Goal: Task Accomplishment & Management: Use online tool/utility

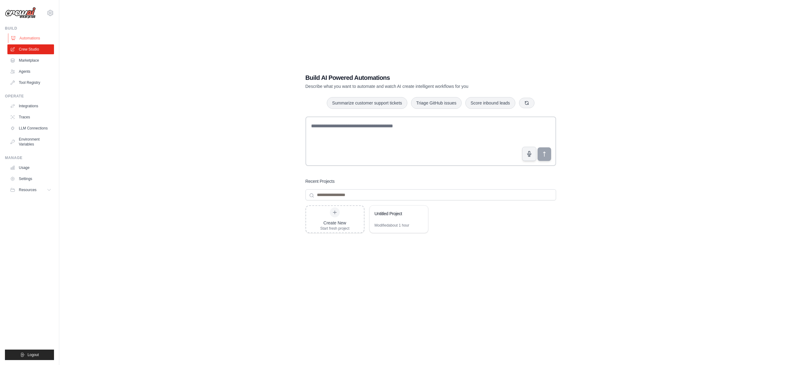
click at [27, 34] on link "Automations" at bounding box center [31, 38] width 47 height 10
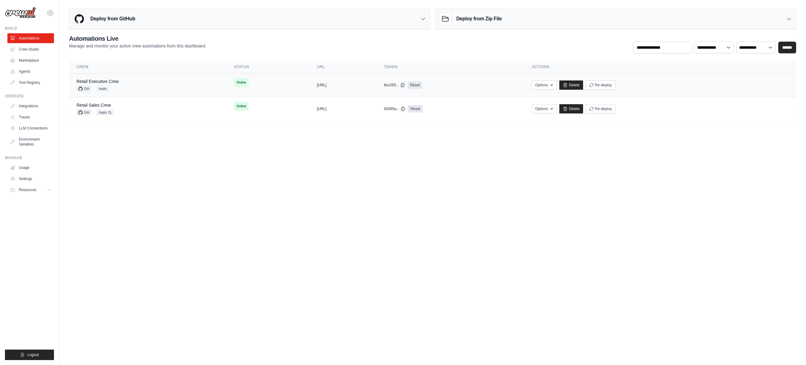
click at [139, 83] on div "Retail Executive Crew GH main" at bounding box center [148, 85] width 143 height 14
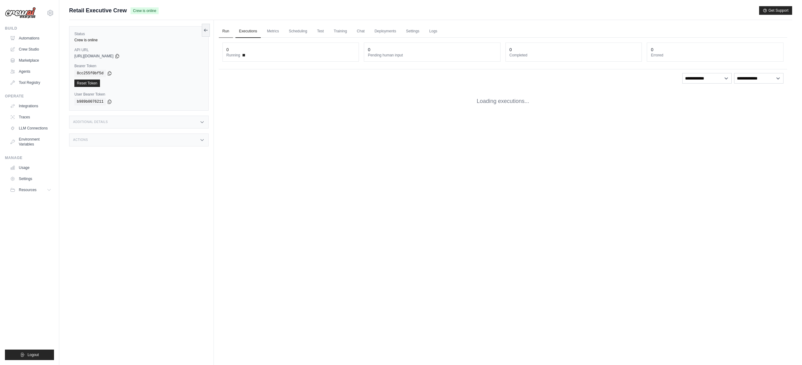
click at [225, 30] on link "Run" at bounding box center [226, 31] width 14 height 13
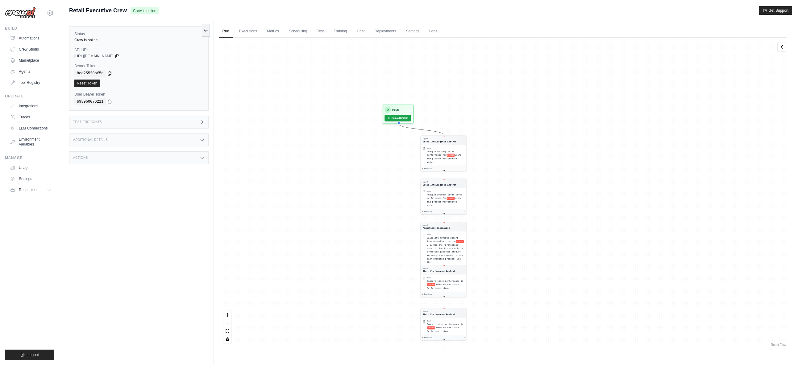
drag, startPoint x: 555, startPoint y: 151, endPoint x: 567, endPoint y: 266, distance: 116.3
click at [567, 266] on div "Agent Sales Intelligence Analyst Task Analyze monthly sales performance for PER…" at bounding box center [503, 193] width 568 height 310
click at [399, 117] on button "Run Automation" at bounding box center [397, 117] width 27 height 7
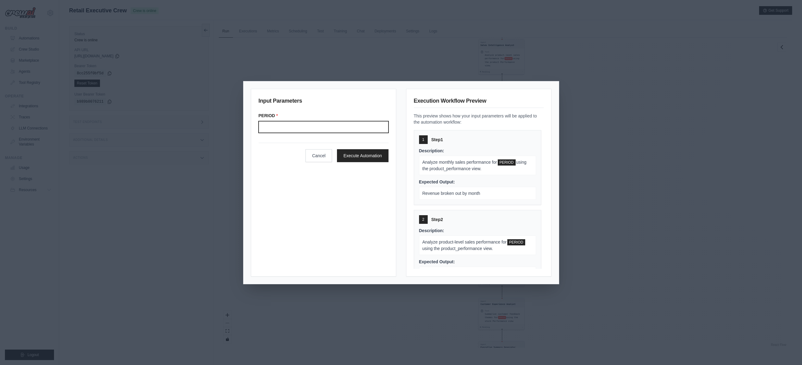
click at [344, 129] on input "Period" at bounding box center [324, 127] width 130 height 12
type input "*******"
click at [363, 158] on button "Execute Automation" at bounding box center [363, 155] width 52 height 13
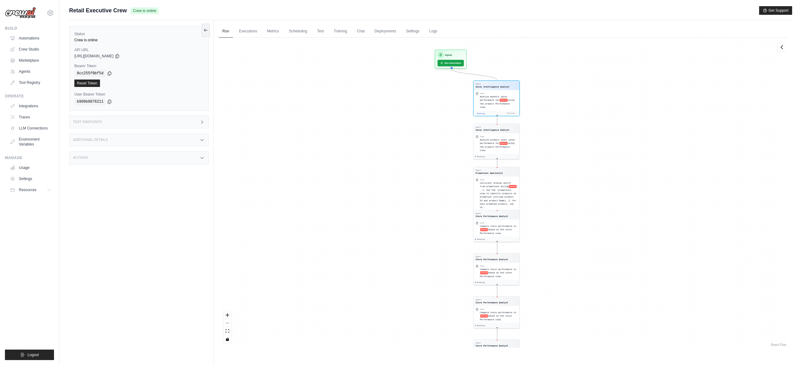
drag, startPoint x: 641, startPoint y: 102, endPoint x: 636, endPoint y: 196, distance: 94.6
click at [636, 196] on div "Agent Sales Intelligence Analyst Task Analyze monthly sales performance for PER…" at bounding box center [503, 193] width 568 height 310
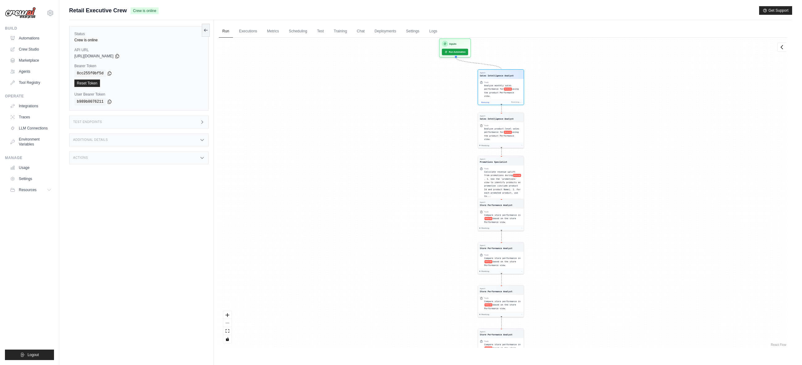
drag, startPoint x: 579, startPoint y: 98, endPoint x: 578, endPoint y: 172, distance: 73.7
click at [578, 172] on div "Agent Sales Intelligence Analyst Task Analyze monthly sales performance for PER…" at bounding box center [503, 193] width 568 height 310
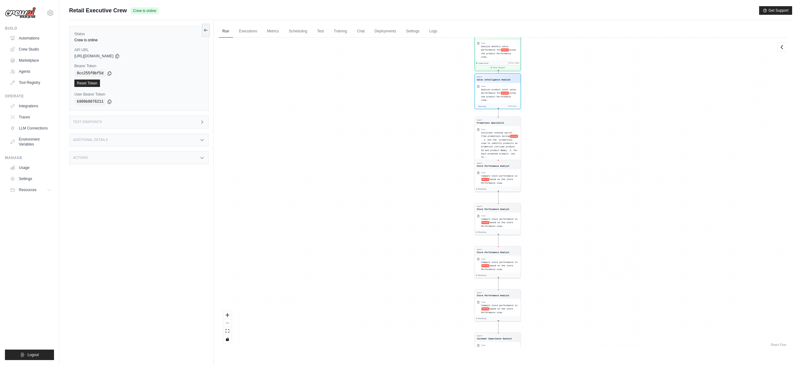
drag, startPoint x: 573, startPoint y: 92, endPoint x: 570, endPoint y: 158, distance: 65.5
click at [570, 158] on div "Agent Sales Intelligence Analyst Task Analyze monthly sales performance for PER…" at bounding box center [503, 193] width 568 height 310
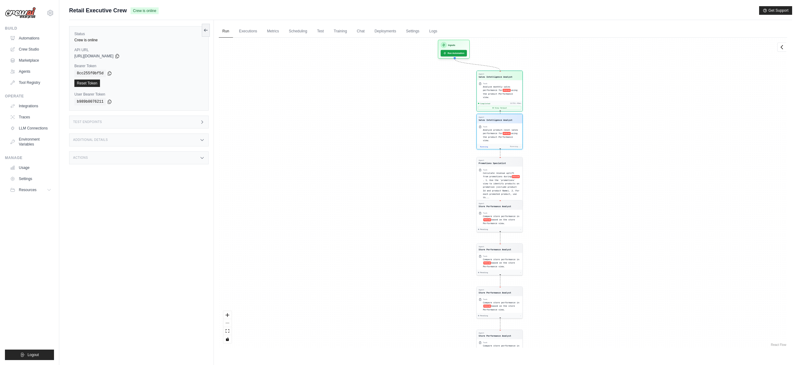
drag, startPoint x: 672, startPoint y: 179, endPoint x: 672, endPoint y: 242, distance: 63.2
click at [672, 242] on div "Agent Sales Intelligence Analyst Task Analyze monthly sales performance for PER…" at bounding box center [503, 193] width 568 height 310
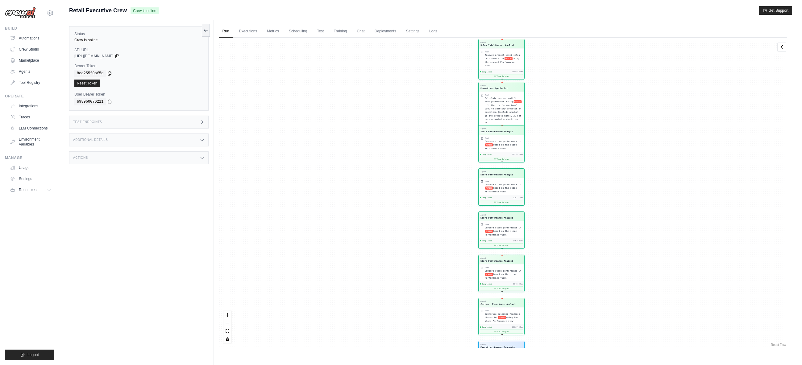
scroll to position [768, 0]
click at [659, 324] on div "Agent Sales Intelligence Analyst Task Analyze monthly sales performance for PER…" at bounding box center [503, 193] width 568 height 310
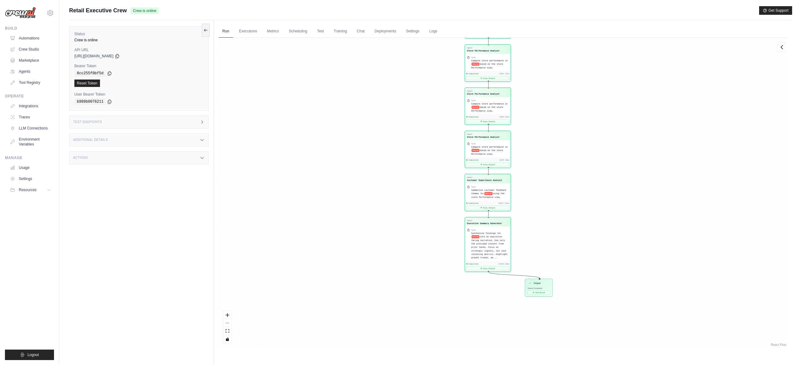
drag, startPoint x: 651, startPoint y: 323, endPoint x: 637, endPoint y: 199, distance: 124.8
click at [637, 199] on div "Agent Sales Intelligence Analyst Task Analyze monthly sales performance for PER…" at bounding box center [503, 193] width 568 height 310
click at [539, 292] on button "View Result" at bounding box center [538, 292] width 23 height 4
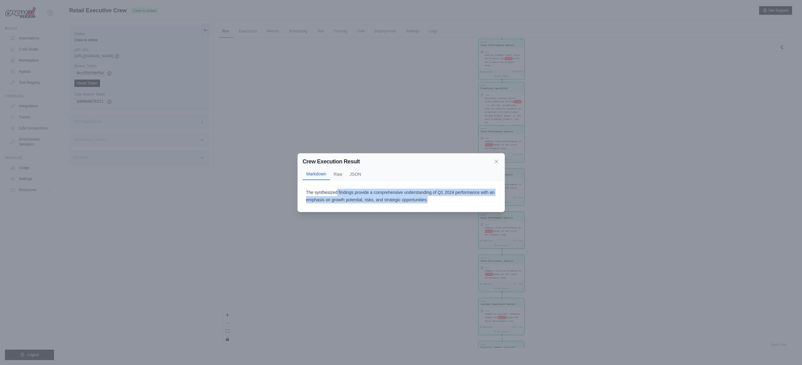
drag, startPoint x: 337, startPoint y: 193, endPoint x: 432, endPoint y: 206, distance: 96.5
click at [432, 206] on div "The synthesized findings provide a comprehensive understanding of Q1 2024 perfo…" at bounding box center [401, 196] width 197 height 22
click at [495, 164] on div "Crew Execution Result" at bounding box center [401, 161] width 197 height 9
click at [496, 162] on icon at bounding box center [496, 161] width 3 height 3
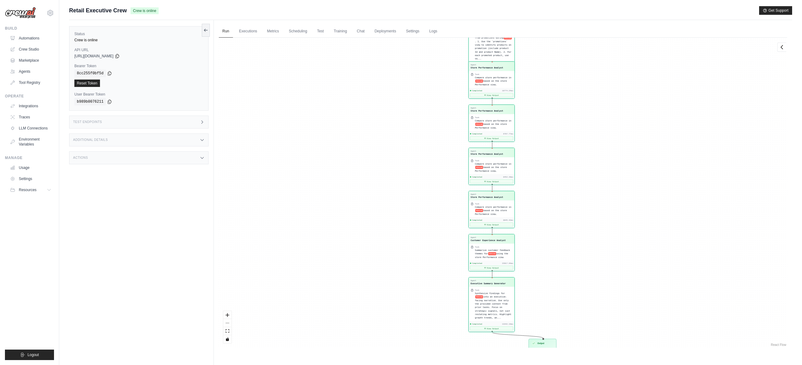
drag, startPoint x: 641, startPoint y: 212, endPoint x: 627, endPoint y: 124, distance: 89.1
click at [627, 124] on div "Agent Sales Intelligence Analyst Task Analyze monthly sales performance for PER…" at bounding box center [503, 193] width 568 height 310
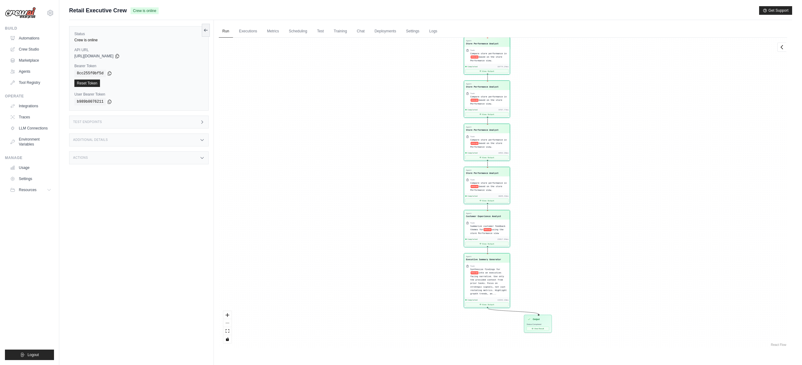
drag, startPoint x: 615, startPoint y: 263, endPoint x: 616, endPoint y: 231, distance: 31.8
click at [616, 230] on div "Agent Sales Intelligence Analyst Task Analyze monthly sales performance for PER…" at bounding box center [503, 193] width 568 height 310
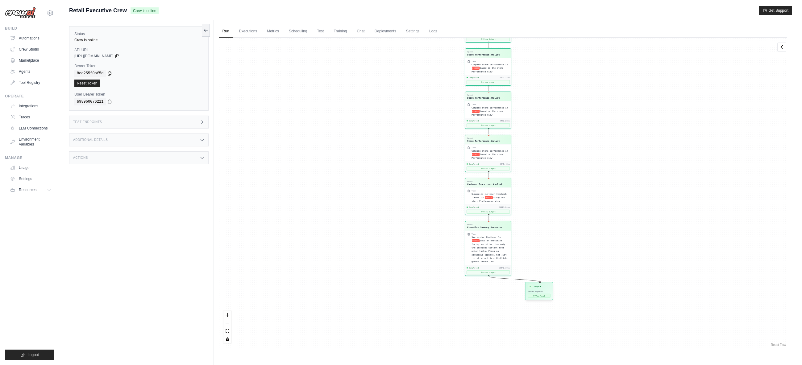
click at [541, 296] on button "View Result" at bounding box center [539, 296] width 23 height 4
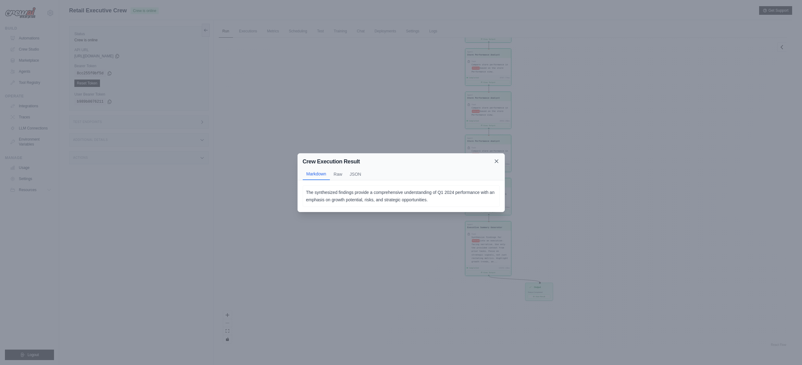
click at [497, 162] on icon at bounding box center [496, 161] width 6 height 6
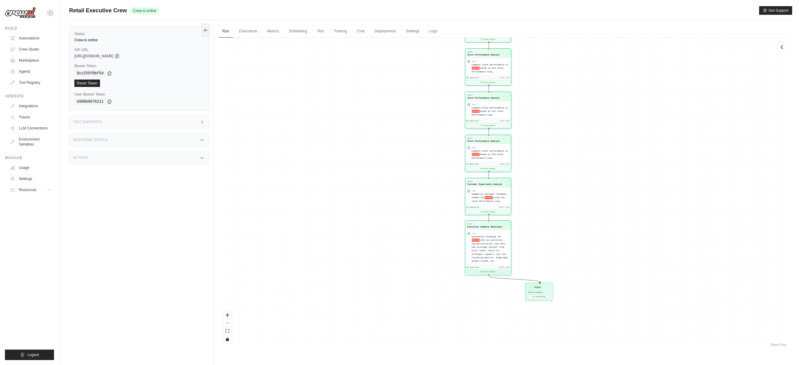
click at [490, 271] on button "View Output" at bounding box center [487, 272] width 43 height 4
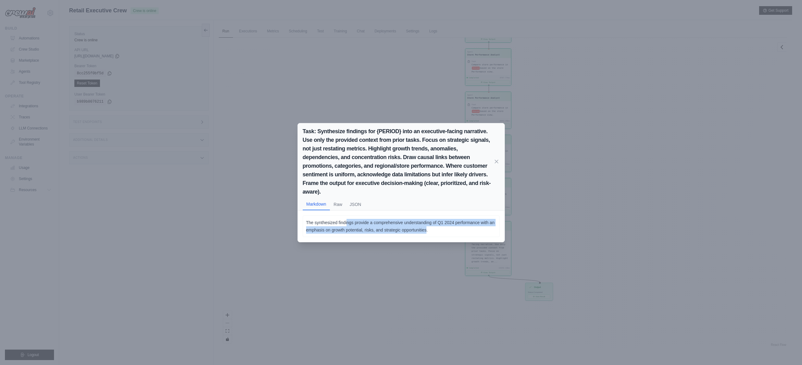
drag, startPoint x: 347, startPoint y: 224, endPoint x: 426, endPoint y: 233, distance: 79.7
click at [426, 233] on p "The synthesized findings provide a comprehensive understanding of Q1 2024 perfo…" at bounding box center [401, 226] width 190 height 15
click at [494, 160] on icon at bounding box center [496, 161] width 6 height 6
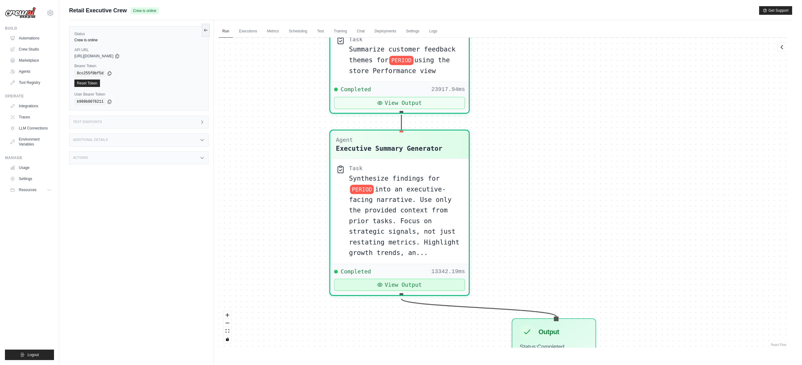
click at [380, 282] on icon at bounding box center [380, 285] width 6 height 6
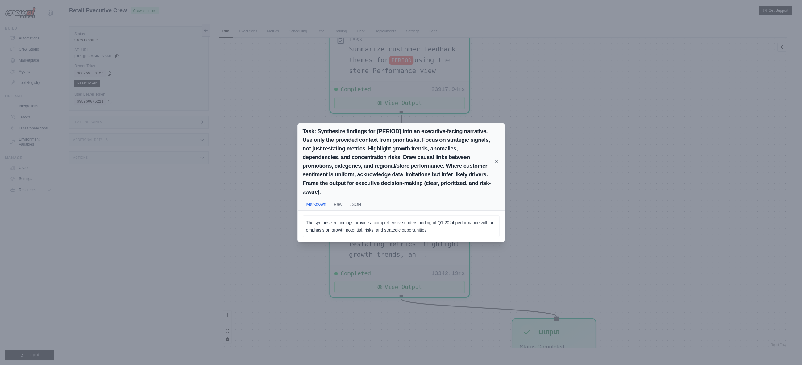
click at [496, 163] on icon at bounding box center [496, 161] width 6 height 6
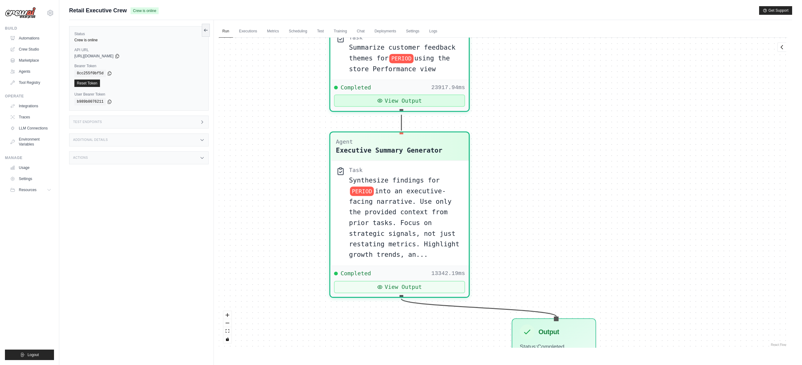
click at [411, 99] on button "View Output" at bounding box center [399, 101] width 131 height 12
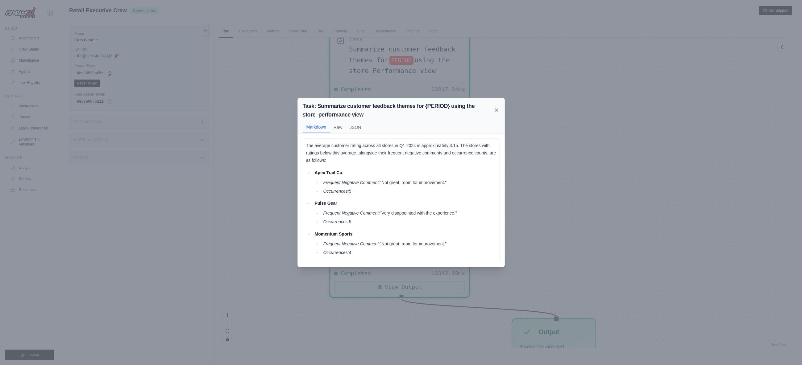
click at [496, 110] on icon at bounding box center [496, 110] width 3 height 3
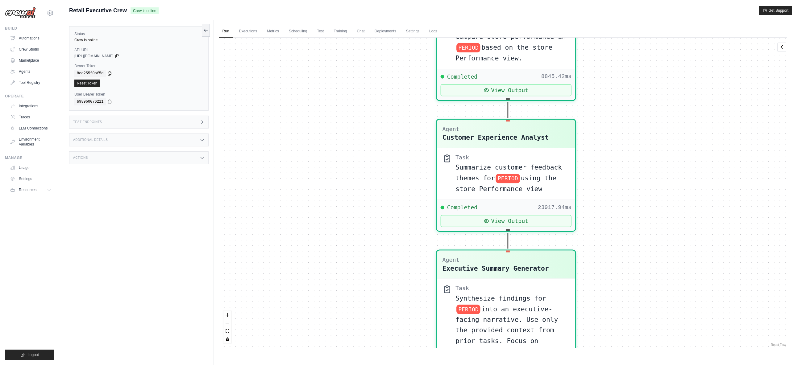
drag, startPoint x: 555, startPoint y: 128, endPoint x: 662, endPoint y: 246, distance: 159.0
click at [662, 246] on div "Agent Sales Intelligence Analyst Task Analyze monthly sales performance for PER…" at bounding box center [503, 193] width 568 height 310
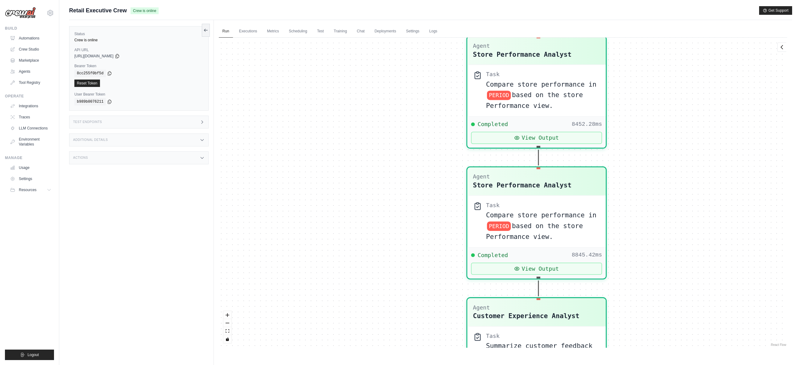
drag, startPoint x: 623, startPoint y: 73, endPoint x: 656, endPoint y: 235, distance: 165.1
click at [655, 245] on div "Agent Sales Intelligence Analyst Task Analyze monthly sales performance for PER…" at bounding box center [503, 193] width 568 height 310
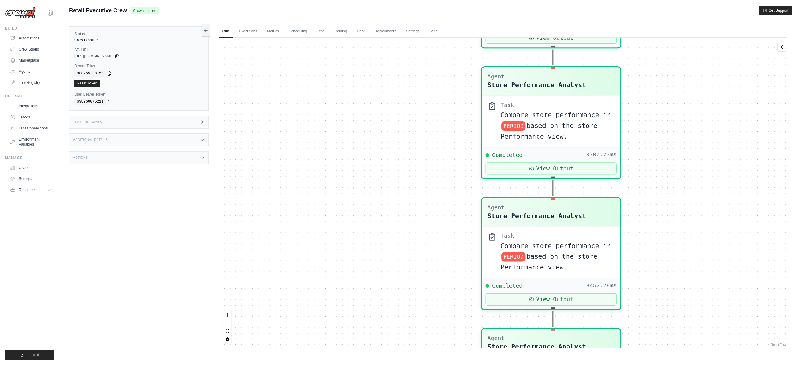
drag, startPoint x: 683, startPoint y: 229, endPoint x: 684, endPoint y: 261, distance: 32.4
click at [685, 261] on div "Agent Sales Intelligence Analyst Task Analyze monthly sales performance for PER…" at bounding box center [503, 193] width 568 height 310
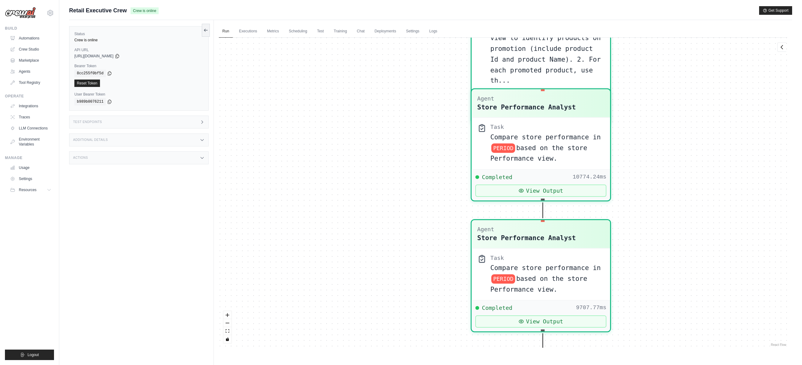
drag, startPoint x: 690, startPoint y: 187, endPoint x: 687, endPoint y: 272, distance: 85.5
click at [687, 272] on div "Agent Sales Intelligence Analyst Task Analyze monthly sales performance for PER…" at bounding box center [503, 193] width 568 height 310
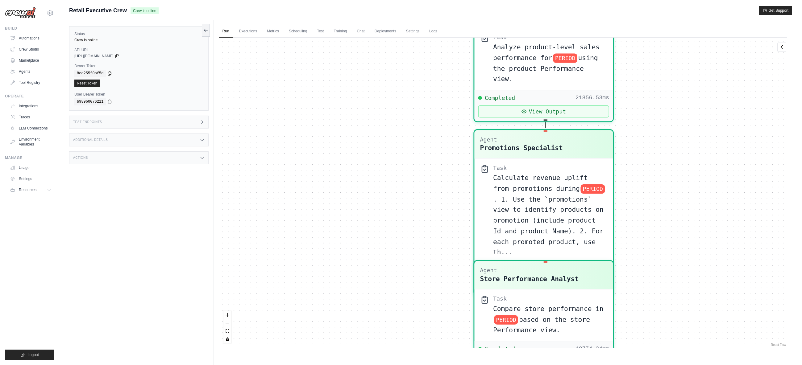
drag, startPoint x: 678, startPoint y: 156, endPoint x: 682, endPoint y: 274, distance: 118.2
click at [682, 274] on div "Agent Sales Intelligence Analyst Task Analyze monthly sales performance for PER…" at bounding box center [503, 193] width 568 height 310
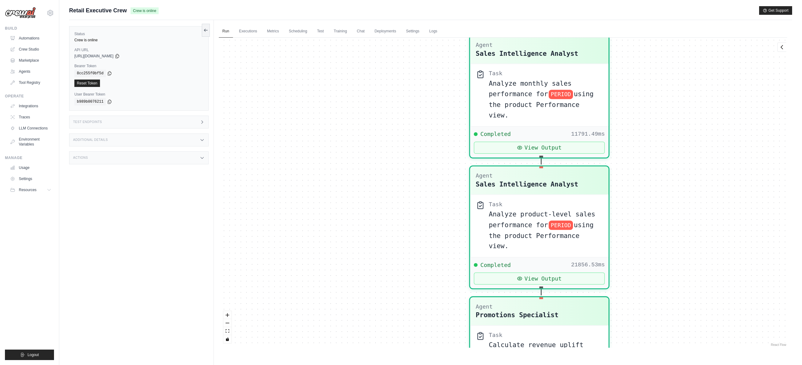
drag, startPoint x: 678, startPoint y: 147, endPoint x: 678, endPoint y: 110, distance: 36.7
click at [675, 269] on div "Agent Sales Intelligence Analyst Task Analyze monthly sales performance for PER…" at bounding box center [503, 193] width 568 height 310
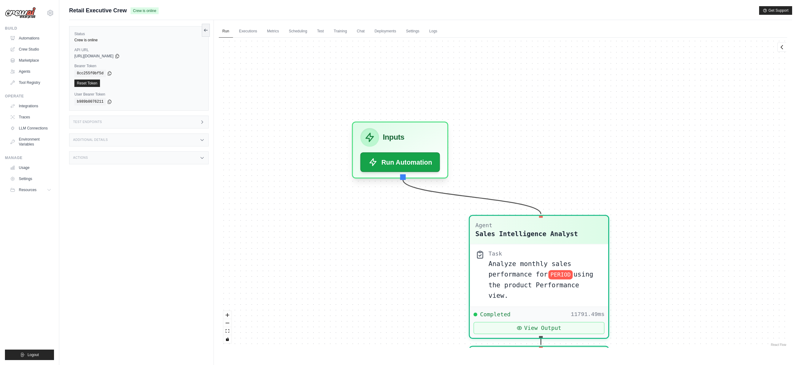
drag, startPoint x: 676, startPoint y: 206, endPoint x: 670, endPoint y: 202, distance: 7.4
click at [679, 279] on div "Agent Sales Intelligence Analyst Task Analyze monthly sales performance for PER…" at bounding box center [503, 193] width 568 height 310
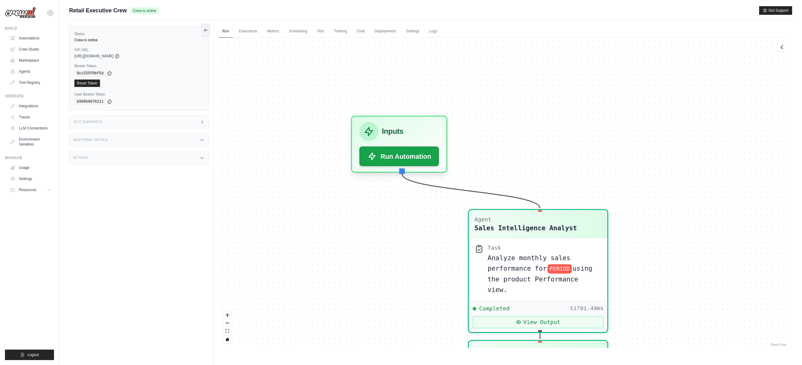
drag, startPoint x: 673, startPoint y: 267, endPoint x: 616, endPoint y: 36, distance: 237.9
click at [616, 36] on div "Run Executions Metrics Scheduling Test Training Chat Deployments Settings Logs …" at bounding box center [503, 202] width 578 height 365
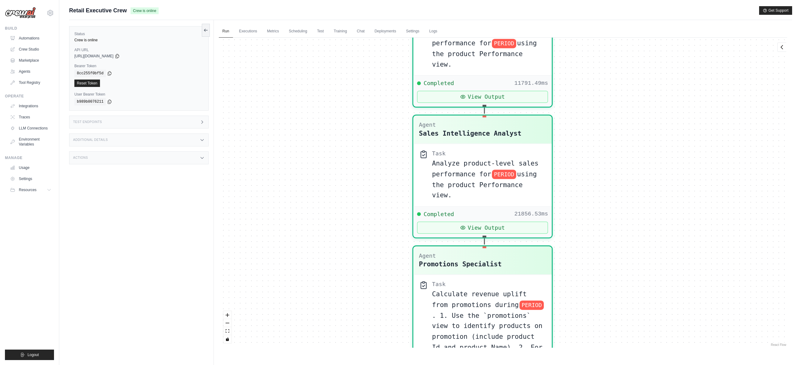
drag, startPoint x: 641, startPoint y: 254, endPoint x: 656, endPoint y: 86, distance: 168.4
click at [656, 86] on div "Agent Sales Intelligence Analyst Task Analyze monthly sales performance for PER…" at bounding box center [503, 193] width 568 height 310
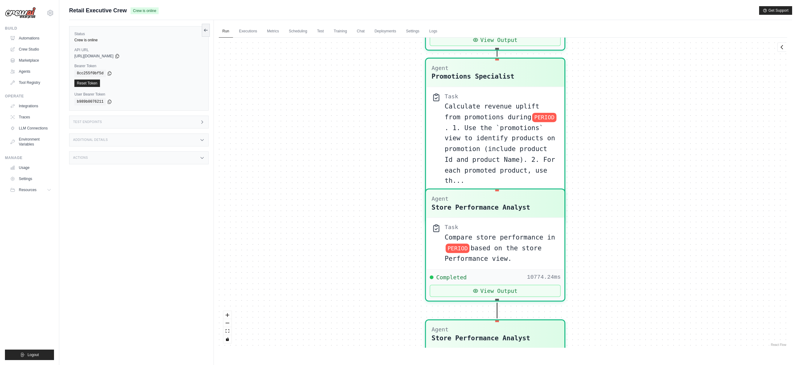
drag, startPoint x: 637, startPoint y: 268, endPoint x: 643, endPoint y: 92, distance: 176.2
click at [645, 89] on div "Agent Sales Intelligence Analyst Task Analyze monthly sales performance for PER…" at bounding box center [503, 193] width 568 height 310
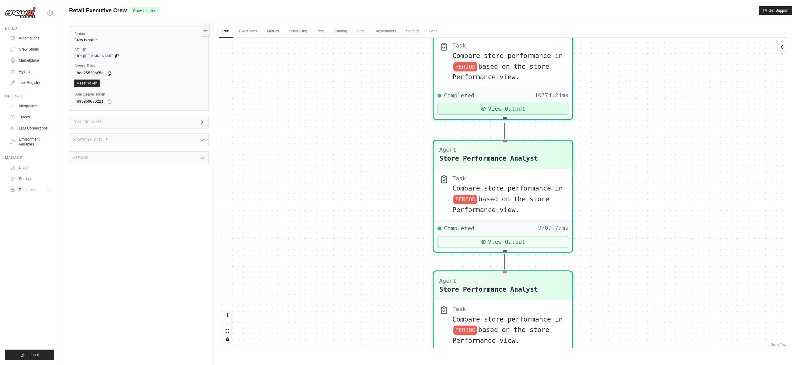
click at [522, 110] on button "View Output" at bounding box center [502, 109] width 131 height 12
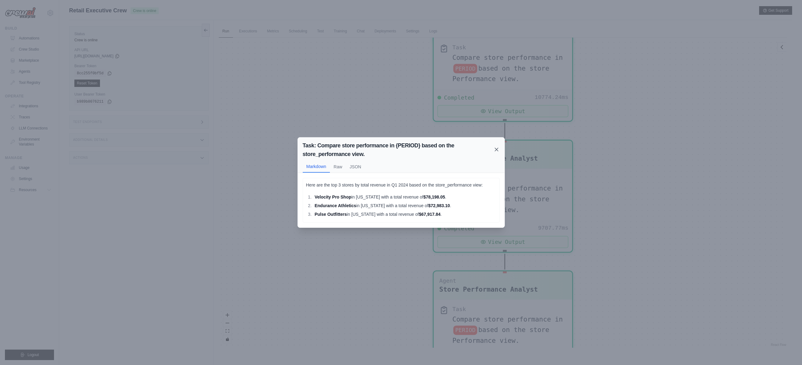
click at [495, 148] on icon at bounding box center [496, 149] width 3 height 3
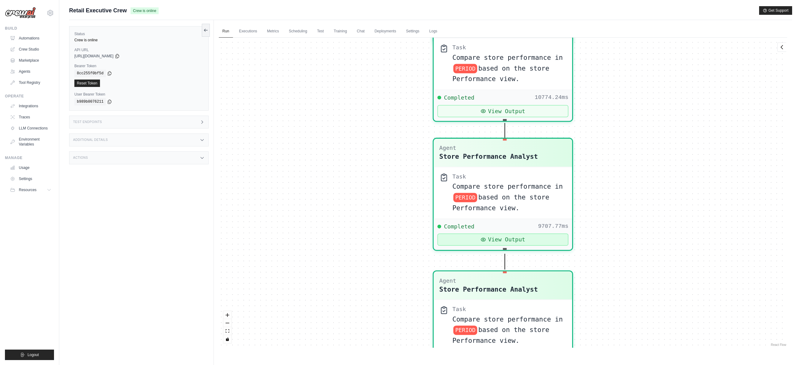
click at [513, 237] on button "View Output" at bounding box center [502, 240] width 131 height 12
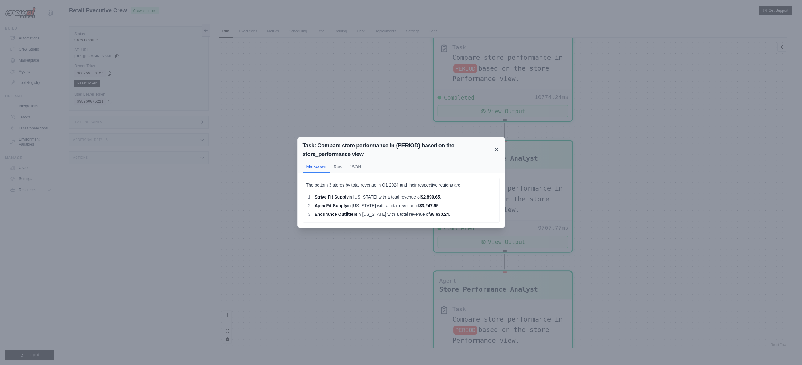
click at [494, 149] on icon at bounding box center [496, 150] width 6 height 6
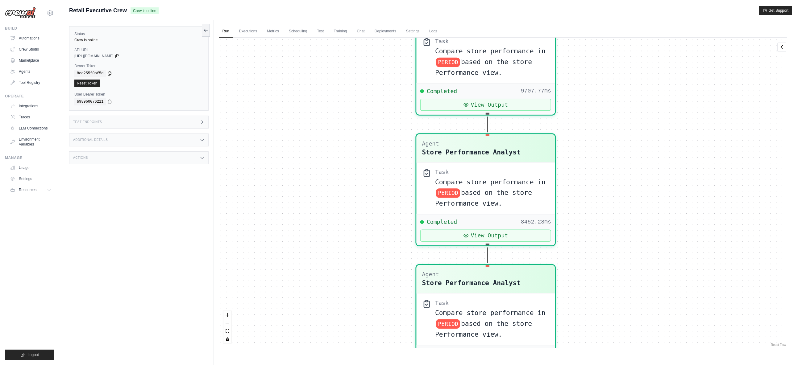
drag, startPoint x: 653, startPoint y: 262, endPoint x: 629, endPoint y: 103, distance: 161.3
click at [629, 103] on div "Agent Sales Intelligence Analyst Task Analyze monthly sales performance for PER…" at bounding box center [503, 193] width 568 height 310
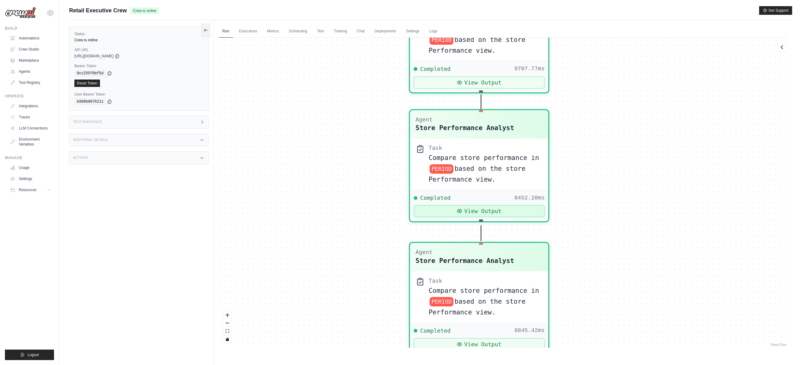
click at [511, 209] on button "View Output" at bounding box center [478, 211] width 131 height 12
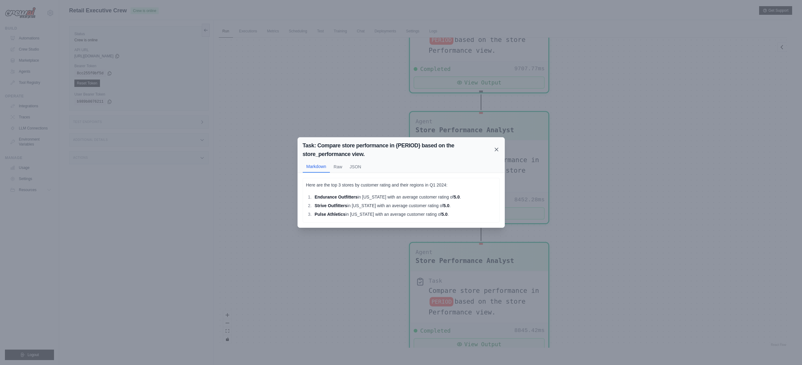
click at [495, 150] on icon at bounding box center [496, 150] width 6 height 6
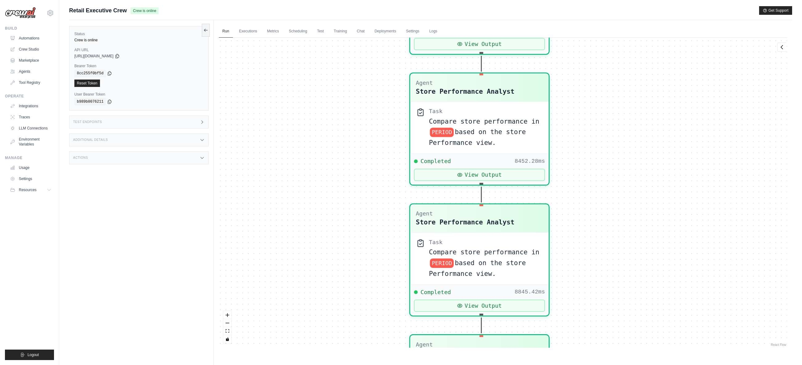
drag, startPoint x: 596, startPoint y: 201, endPoint x: 586, endPoint y: 108, distance: 94.0
click at [586, 108] on div "Agent Sales Intelligence Analyst Task Analyze monthly sales performance for PER…" at bounding box center [503, 193] width 568 height 310
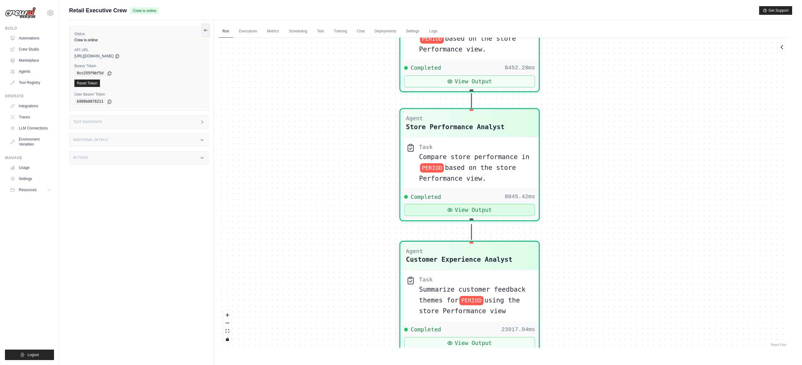
click at [491, 213] on button "View Output" at bounding box center [469, 210] width 131 height 12
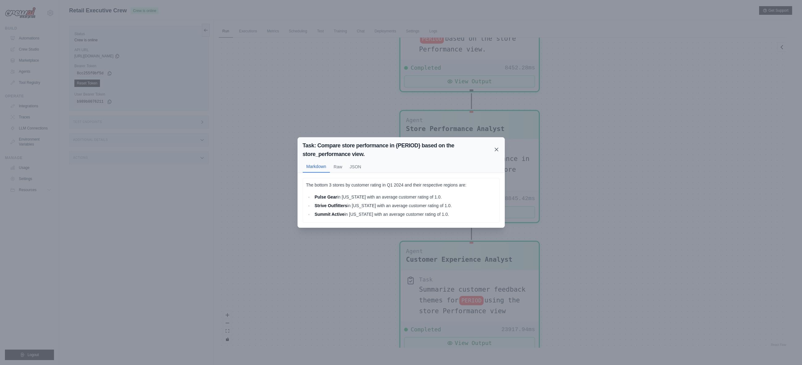
click at [496, 151] on icon at bounding box center [496, 150] width 6 height 6
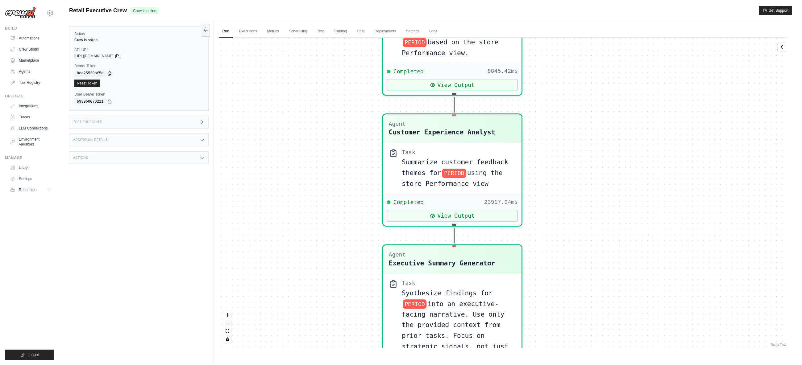
drag, startPoint x: 662, startPoint y: 233, endPoint x: 640, endPoint y: 135, distance: 99.9
click at [640, 135] on div "Agent Sales Intelligence Analyst Task Analyze monthly sales performance for PER…" at bounding box center [503, 193] width 568 height 310
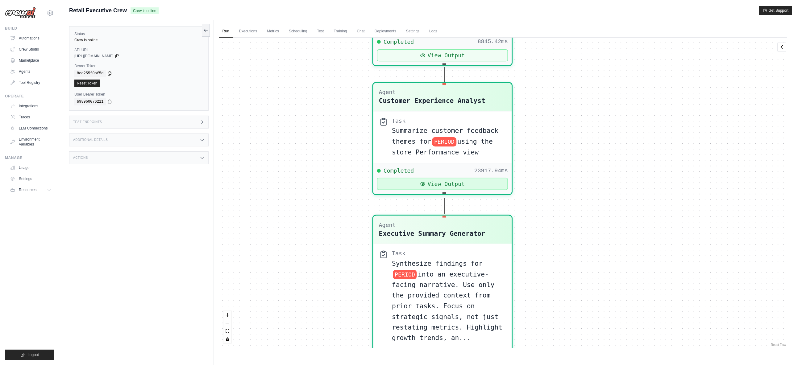
click at [459, 187] on button "View Output" at bounding box center [442, 184] width 131 height 12
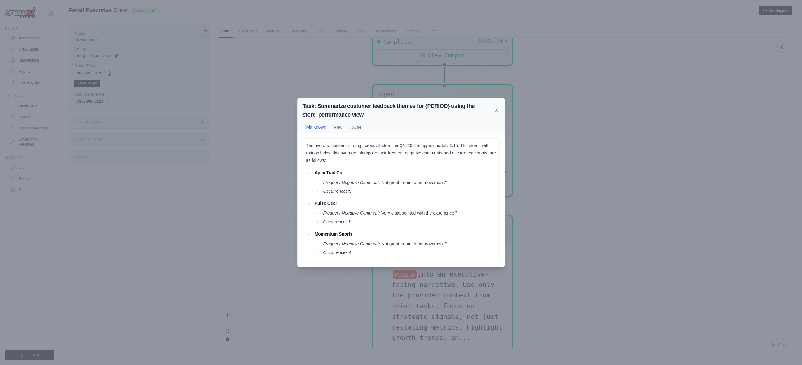
click at [497, 111] on icon at bounding box center [496, 110] width 6 height 6
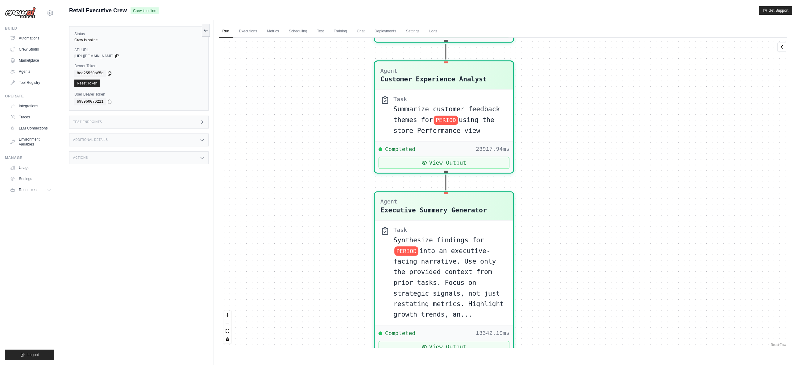
drag, startPoint x: 624, startPoint y: 311, endPoint x: 605, endPoint y: 164, distance: 147.7
click at [611, 161] on div "Agent Sales Intelligence Analyst Task Analyze monthly sales performance for PER…" at bounding box center [503, 193] width 568 height 310
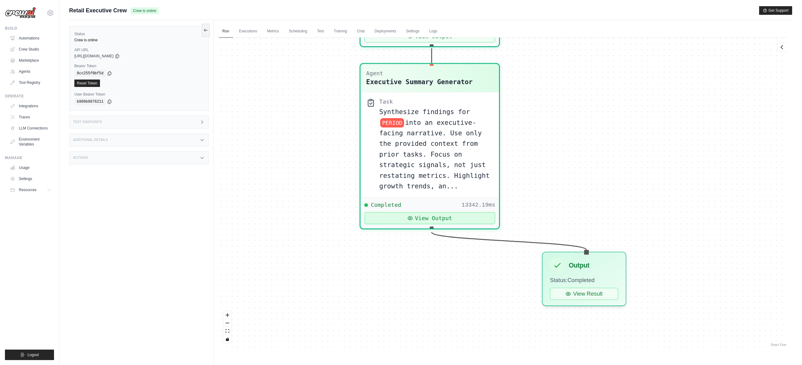
click at [440, 216] on button "View Output" at bounding box center [429, 218] width 131 height 12
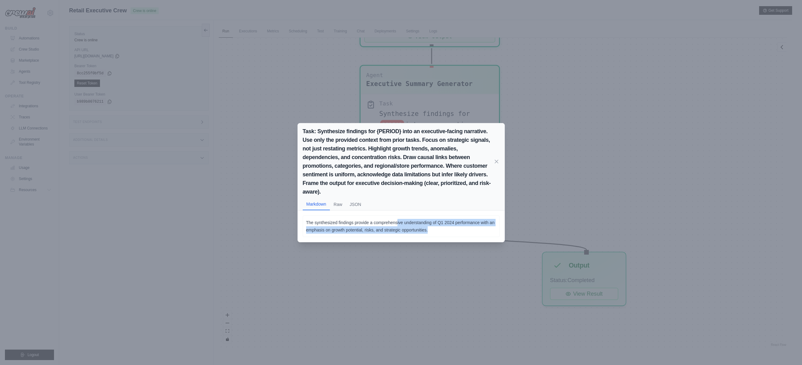
drag, startPoint x: 397, startPoint y: 221, endPoint x: 436, endPoint y: 235, distance: 40.9
click at [436, 235] on div "The synthesized findings provide a comprehensive understanding of Q1 2024 perfo…" at bounding box center [401, 227] width 197 height 22
click at [343, 205] on button "Raw" at bounding box center [338, 204] width 16 height 12
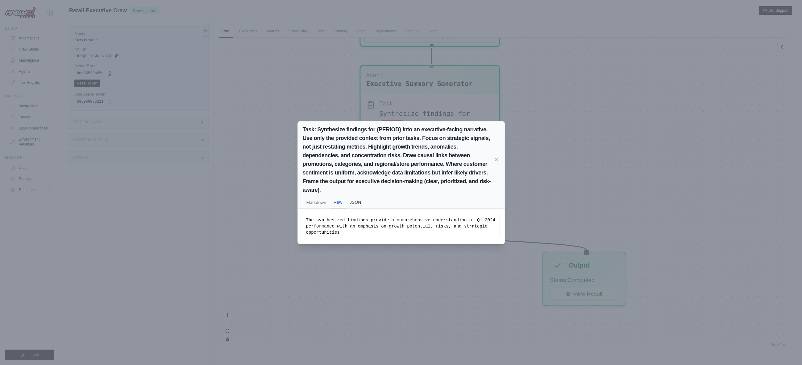
click at [356, 204] on button "JSON" at bounding box center [355, 203] width 19 height 12
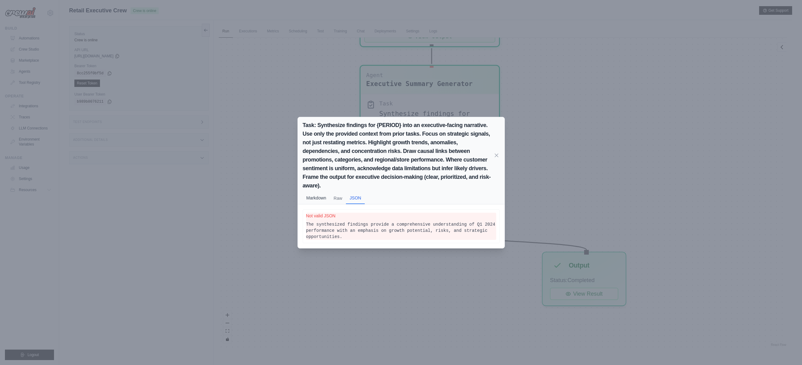
click at [323, 200] on button "Markdown" at bounding box center [316, 198] width 27 height 12
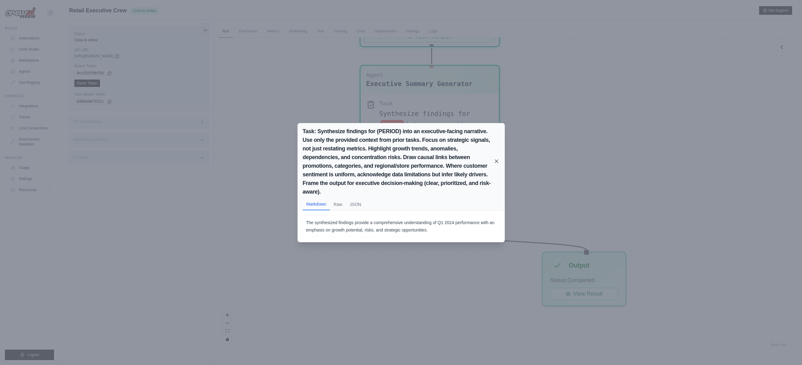
click at [494, 158] on icon at bounding box center [496, 161] width 6 height 6
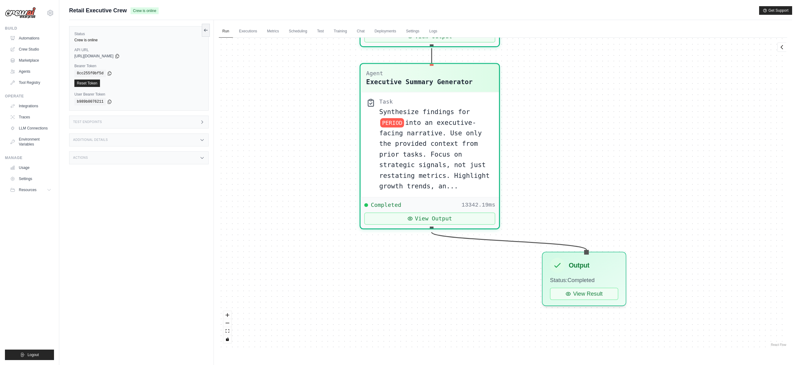
click at [415, 170] on div "Synthesize findings for PERIOD into an executive-facing narrative. Use only the…" at bounding box center [436, 148] width 114 height 85
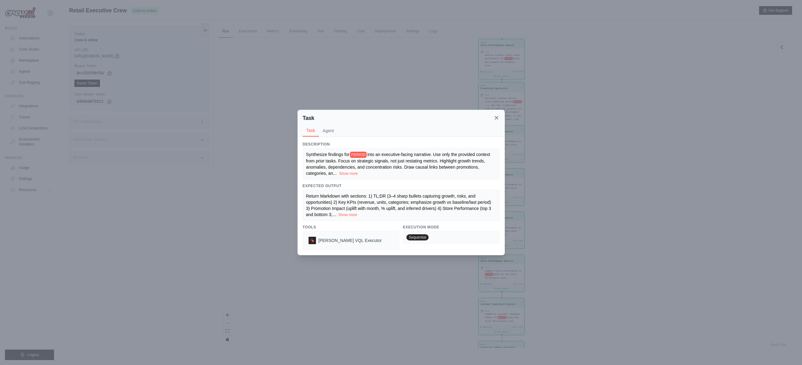
click at [497, 120] on icon at bounding box center [496, 118] width 6 height 6
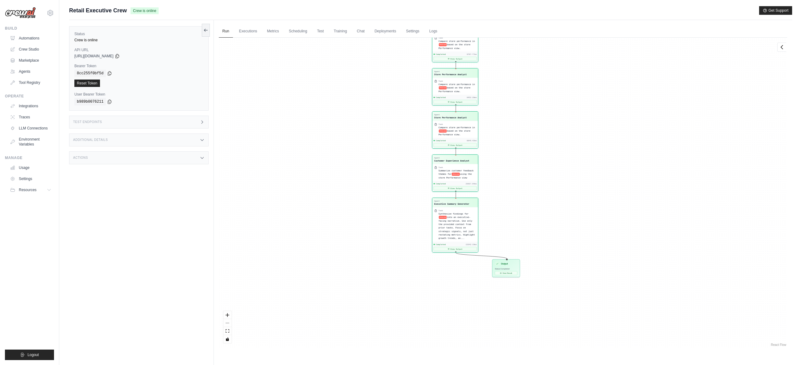
drag, startPoint x: 583, startPoint y: 273, endPoint x: 537, endPoint y: 131, distance: 148.6
click at [537, 131] on div "Agent Sales Intelligence Analyst Task Analyze monthly sales performance for PER…" at bounding box center [503, 193] width 568 height 310
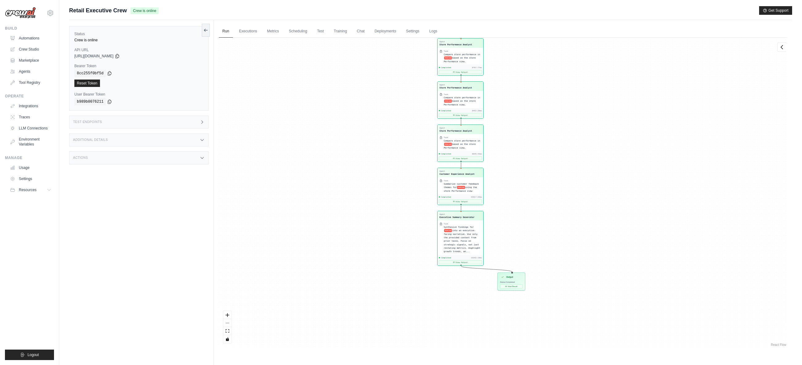
drag, startPoint x: 549, startPoint y: 133, endPoint x: 560, endPoint y: 166, distance: 34.8
click at [560, 166] on div "Agent Sales Intelligence Analyst Task Analyze monthly sales performance for PER…" at bounding box center [503, 193] width 568 height 310
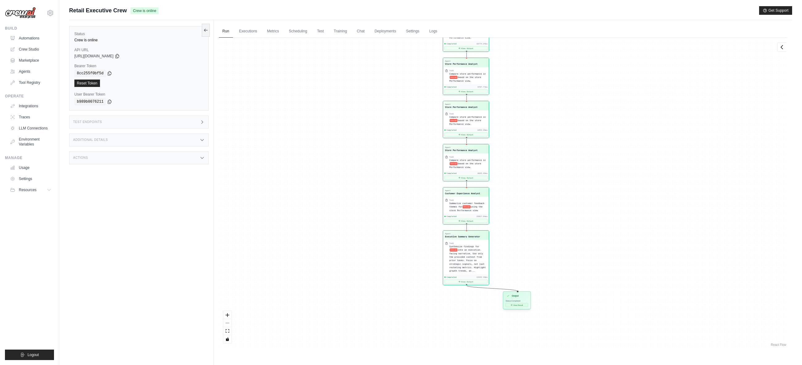
click at [515, 305] on button "View Result" at bounding box center [516, 305] width 23 height 4
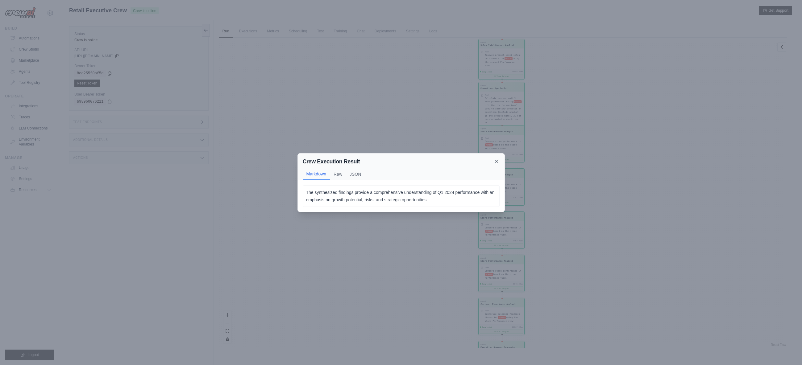
click at [496, 162] on icon at bounding box center [496, 161] width 6 height 6
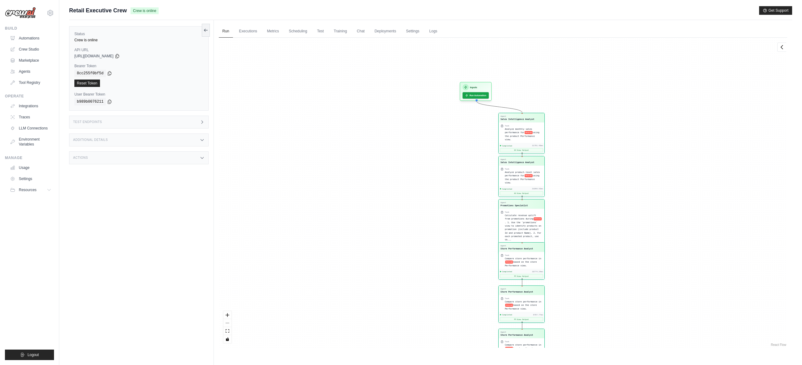
drag, startPoint x: 619, startPoint y: 152, endPoint x: 638, endPoint y: 293, distance: 142.7
click at [638, 293] on div "Agent Sales Intelligence Analyst Task Analyze monthly sales performance for PER…" at bounding box center [503, 193] width 568 height 310
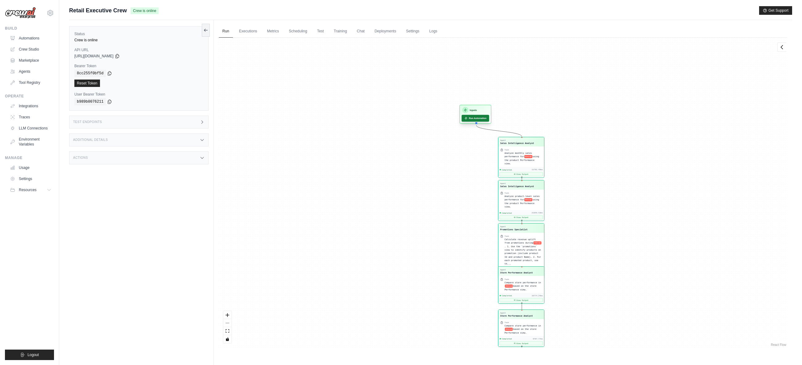
click at [479, 118] on button "Run Automation" at bounding box center [474, 118] width 27 height 7
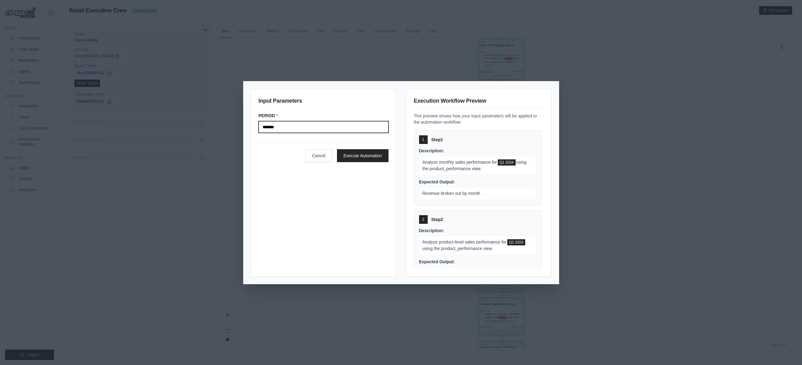
click at [342, 126] on input "*******" at bounding box center [324, 127] width 130 height 12
drag, startPoint x: 317, startPoint y: 128, endPoint x: 263, endPoint y: 124, distance: 53.8
click at [263, 124] on input "*******" at bounding box center [324, 127] width 130 height 12
click at [371, 155] on button "Execute Automation" at bounding box center [363, 155] width 52 height 13
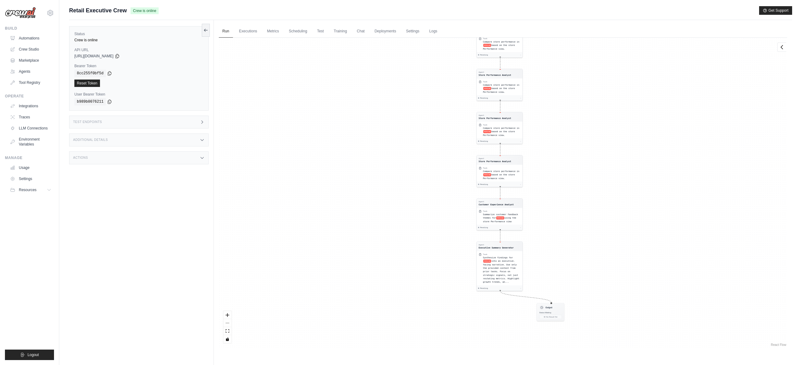
drag, startPoint x: 598, startPoint y: 283, endPoint x: 597, endPoint y: 180, distance: 102.7
click at [597, 180] on div "Agent Sales Intelligence Analyst Task Analyze monthly sales performance for PER…" at bounding box center [503, 193] width 568 height 310
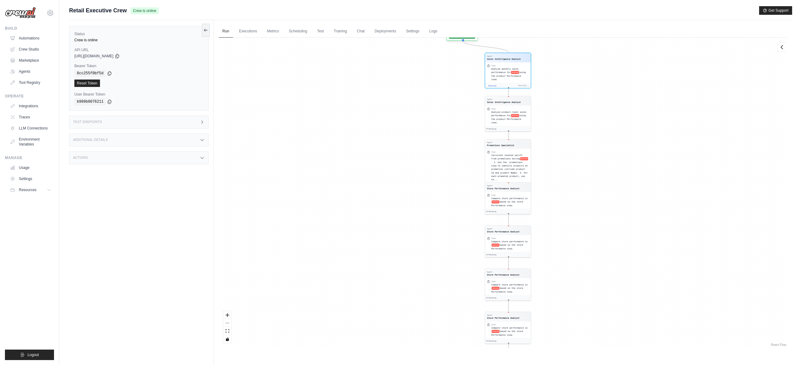
drag, startPoint x: 602, startPoint y: 171, endPoint x: 614, endPoint y: 255, distance: 85.0
click at [614, 255] on div "Agent Sales Intelligence Analyst Task Analyze monthly sales performance for PER…" at bounding box center [503, 193] width 568 height 310
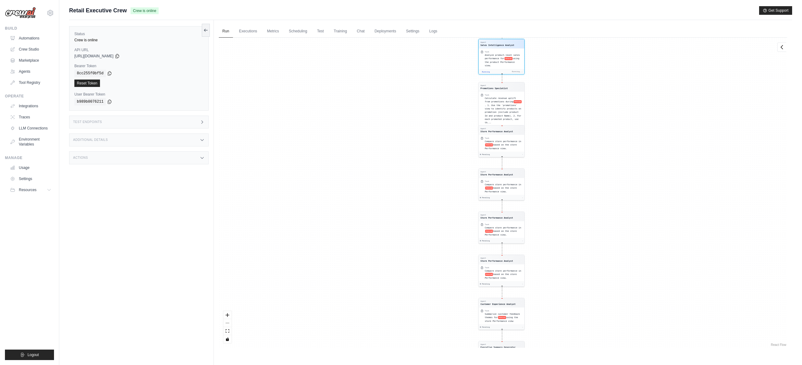
drag, startPoint x: 633, startPoint y: 88, endPoint x: 639, endPoint y: 153, distance: 64.8
click at [639, 153] on div "Agent Sales Intelligence Analyst Task Analyze monthly sales performance for PER…" at bounding box center [503, 193] width 568 height 310
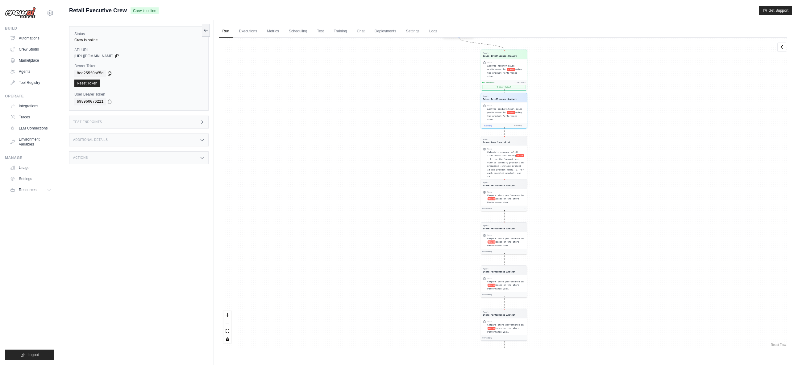
drag, startPoint x: 625, startPoint y: 94, endPoint x: 629, endPoint y: 161, distance: 67.0
click at [629, 161] on div "Agent Sales Intelligence Analyst Task Analyze monthly sales performance for PER…" at bounding box center [503, 193] width 568 height 310
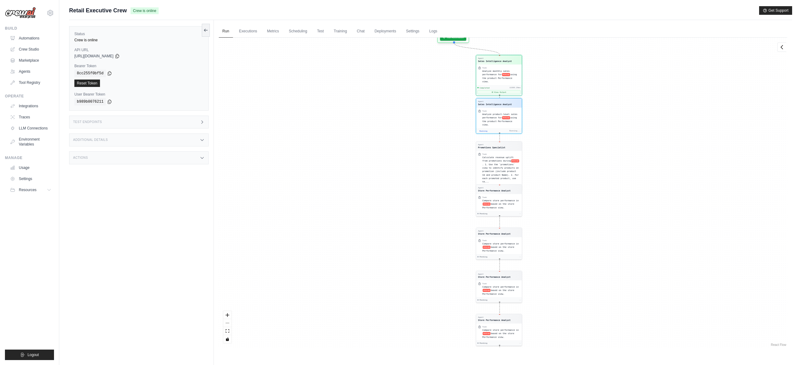
drag, startPoint x: 629, startPoint y: 161, endPoint x: 627, endPoint y: 220, distance: 59.3
click at [627, 220] on div "Agent Sales Intelligence Analyst Task Analyze monthly sales performance for PER…" at bounding box center [503, 193] width 568 height 310
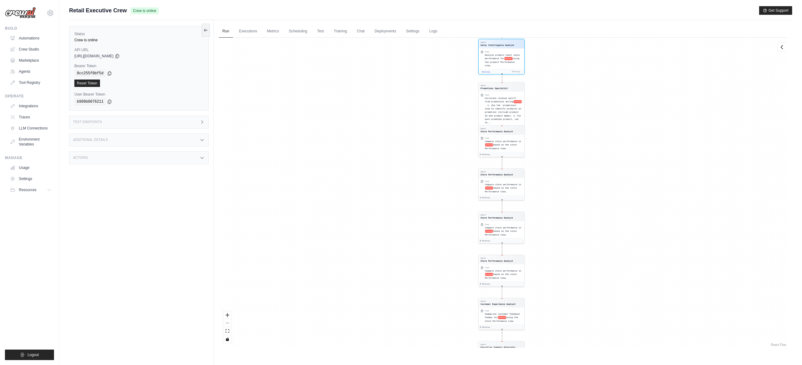
click at [645, 164] on div "Agent Sales Intelligence Analyst Task Analyze monthly sales performance for PER…" at bounding box center [503, 193] width 568 height 310
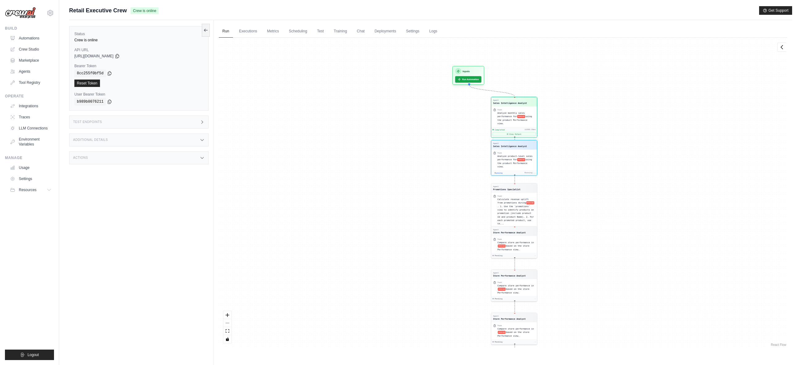
drag, startPoint x: 611, startPoint y: 118, endPoint x: 623, endPoint y: 228, distance: 110.6
click at [623, 228] on div "Agent Sales Intelligence Analyst Task Analyze monthly sales performance for PER…" at bounding box center [503, 193] width 568 height 310
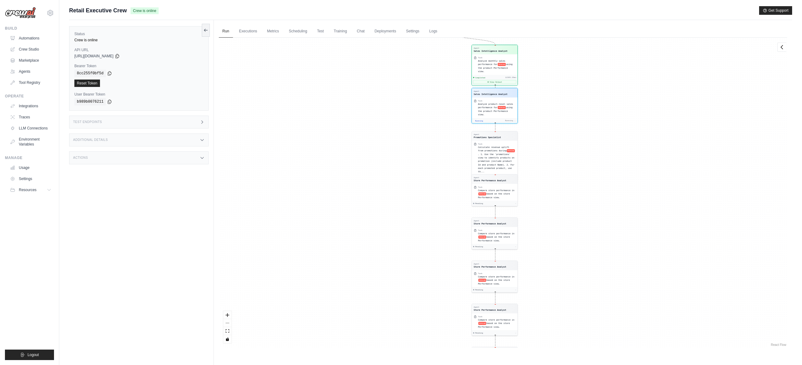
drag, startPoint x: 619, startPoint y: 172, endPoint x: 612, endPoint y: 225, distance: 53.5
click at [612, 225] on div "Agent Sales Intelligence Analyst Task Analyze monthly sales performance for PER…" at bounding box center [503, 193] width 568 height 310
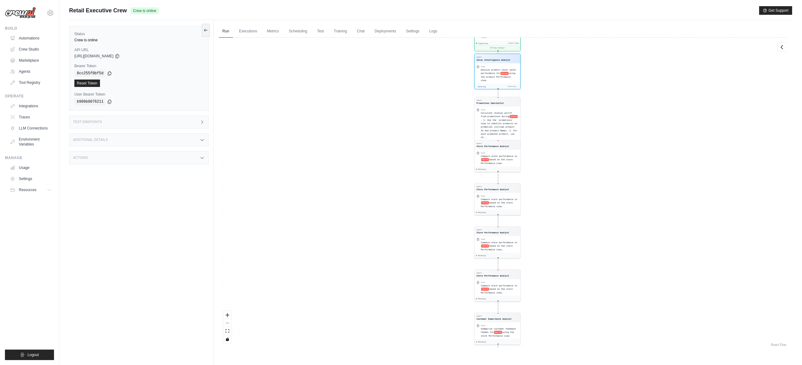
drag, startPoint x: 617, startPoint y: 192, endPoint x: 608, endPoint y: 233, distance: 41.7
click at [608, 233] on div "Agent Sales Intelligence Analyst Task Analyze monthly sales performance for PER…" at bounding box center [503, 193] width 568 height 310
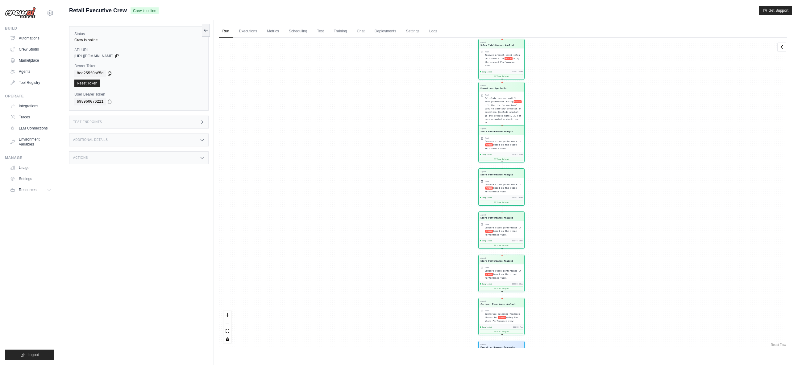
scroll to position [598, 0]
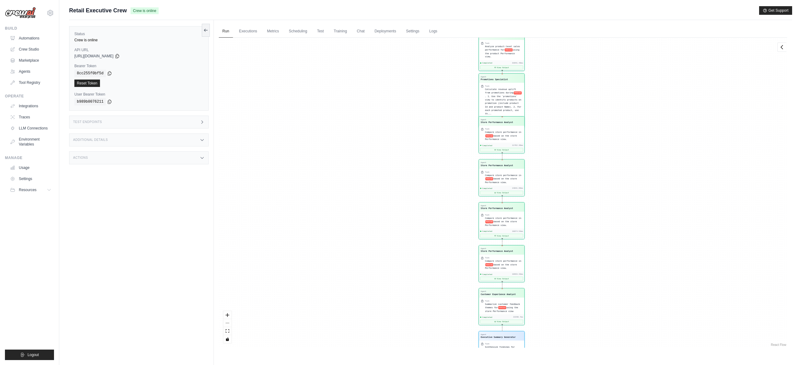
drag, startPoint x: 586, startPoint y: 285, endPoint x: 586, endPoint y: 179, distance: 106.1
click at [586, 179] on div "Agent Sales Intelligence Analyst Task Analyze monthly sales performance for PER…" at bounding box center [503, 193] width 568 height 310
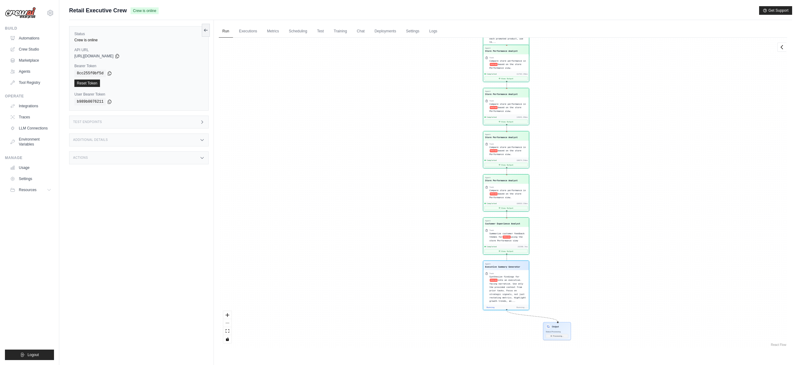
drag, startPoint x: 593, startPoint y: 285, endPoint x: 598, endPoint y: 212, distance: 73.3
click at [598, 212] on div "Agent Sales Intelligence Analyst Task Analyze monthly sales performance for PER…" at bounding box center [503, 193] width 568 height 310
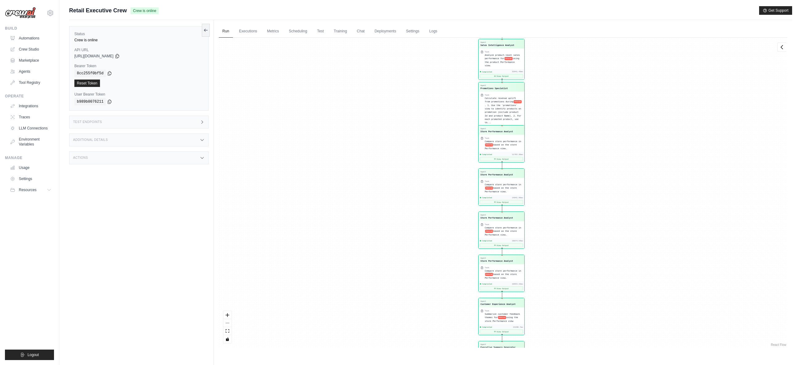
scroll to position [4039, 0]
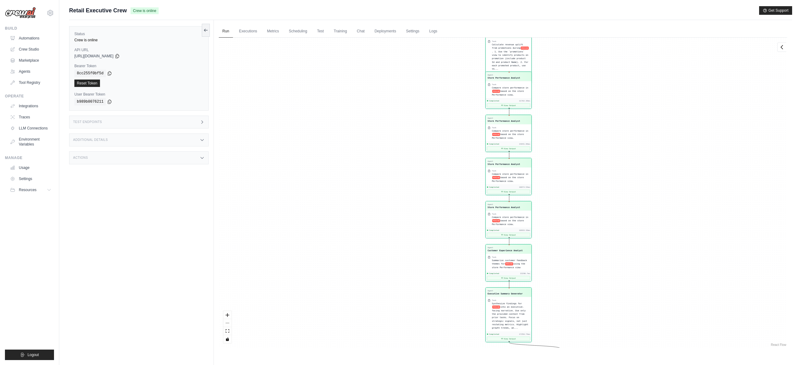
drag, startPoint x: 585, startPoint y: 292, endPoint x: 592, endPoint y: 229, distance: 62.7
click at [592, 229] on div "Agent Sales Intelligence Analyst Task Analyze monthly sales performance for PER…" at bounding box center [503, 193] width 568 height 310
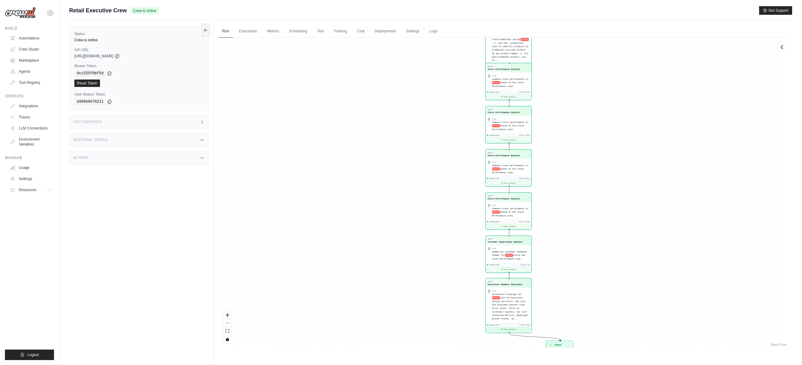
click at [508, 330] on button "View Output" at bounding box center [508, 330] width 43 height 4
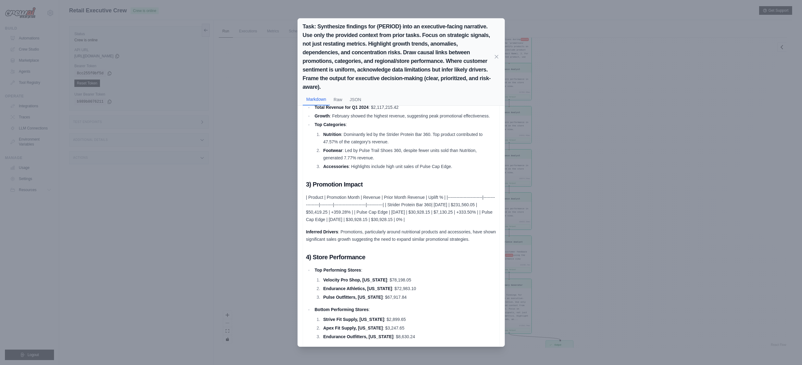
scroll to position [123, 0]
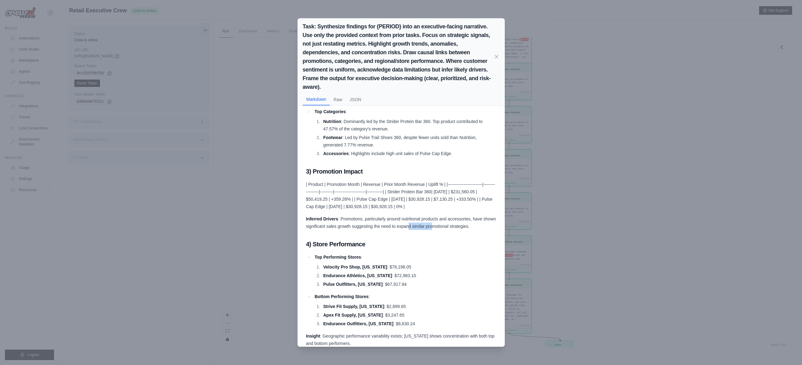
drag, startPoint x: 437, startPoint y: 225, endPoint x: 445, endPoint y: 227, distance: 8.6
click at [445, 227] on p "Inferred Drivers : Promotions, particularly around nutritional products and acc…" at bounding box center [401, 222] width 190 height 15
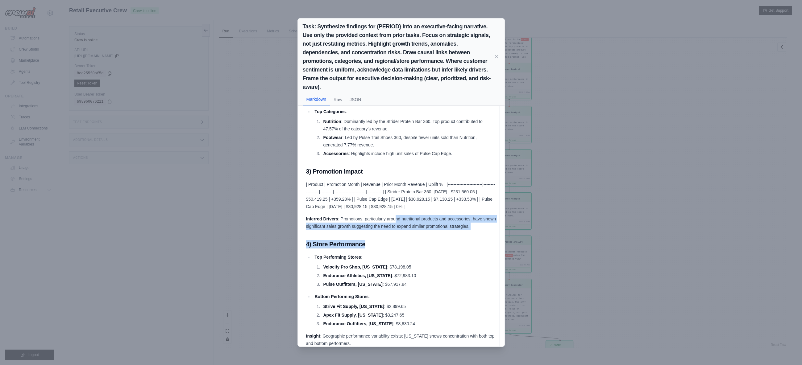
drag, startPoint x: 401, startPoint y: 216, endPoint x: 470, endPoint y: 232, distance: 71.2
click at [470, 232] on div "1) TL;DR Growth Signals : Q1 2024 quarterly revenue grew steadily with notable …" at bounding box center [401, 252] width 190 height 523
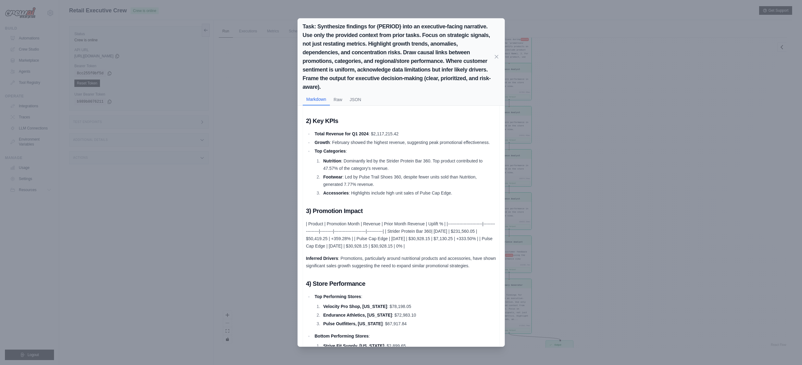
scroll to position [1, 0]
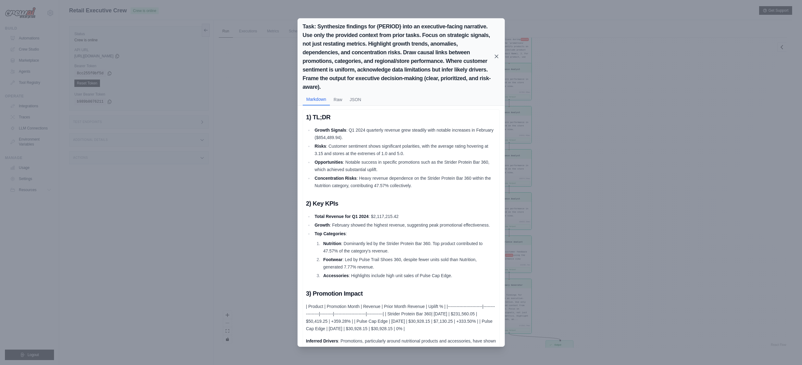
click at [499, 56] on icon at bounding box center [496, 56] width 6 height 6
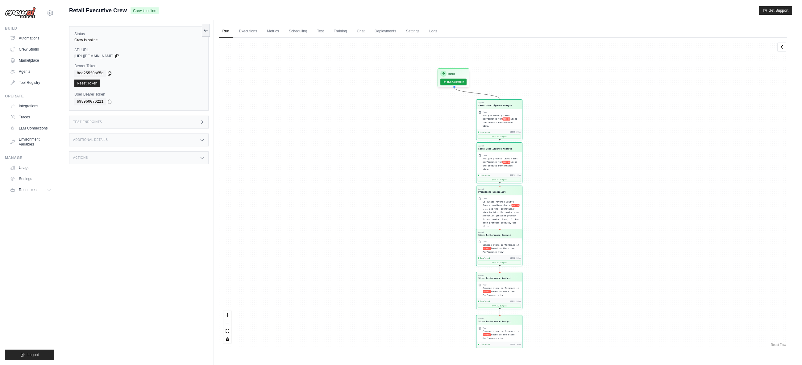
drag, startPoint x: 605, startPoint y: 120, endPoint x: 599, endPoint y: 255, distance: 135.0
click at [599, 255] on div "Agent Sales Intelligence Analyst Task Analyze monthly sales performance for PER…" at bounding box center [503, 193] width 568 height 310
click at [461, 82] on button "Run Automation" at bounding box center [452, 80] width 27 height 7
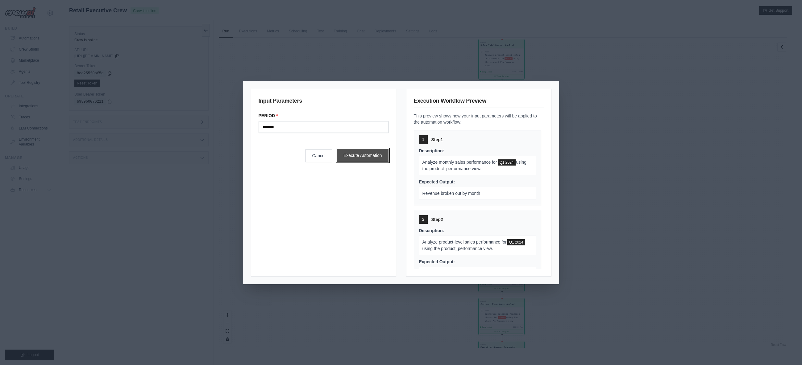
click at [363, 157] on button "Execute Automation" at bounding box center [363, 155] width 52 height 13
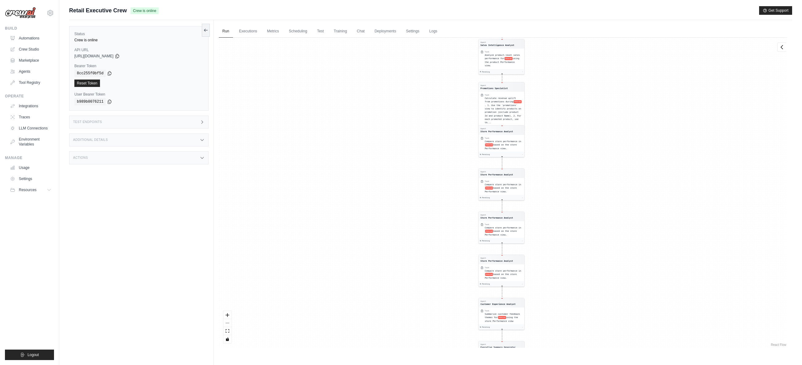
scroll to position [0, 0]
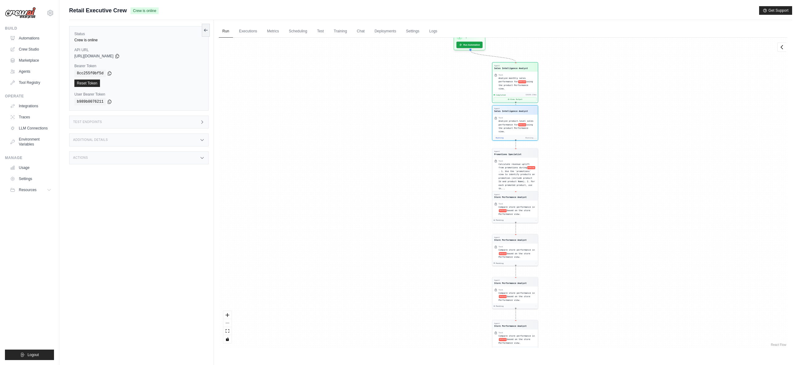
drag, startPoint x: 570, startPoint y: 82, endPoint x: 586, endPoint y: 171, distance: 89.7
click at [586, 171] on div "Agent Sales Intelligence Analyst Task Analyze monthly sales performance for PER…" at bounding box center [503, 193] width 568 height 310
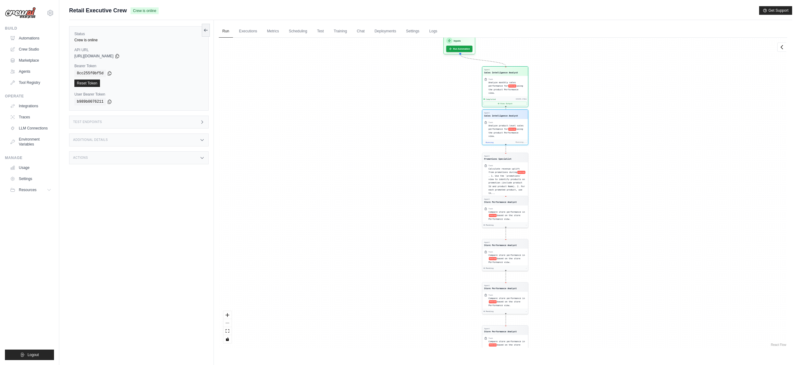
drag, startPoint x: 582, startPoint y: 124, endPoint x: 586, endPoint y: 188, distance: 63.7
click at [586, 188] on div "Agent Sales Intelligence Analyst Task Analyze monthly sales performance for PER…" at bounding box center [503, 193] width 568 height 310
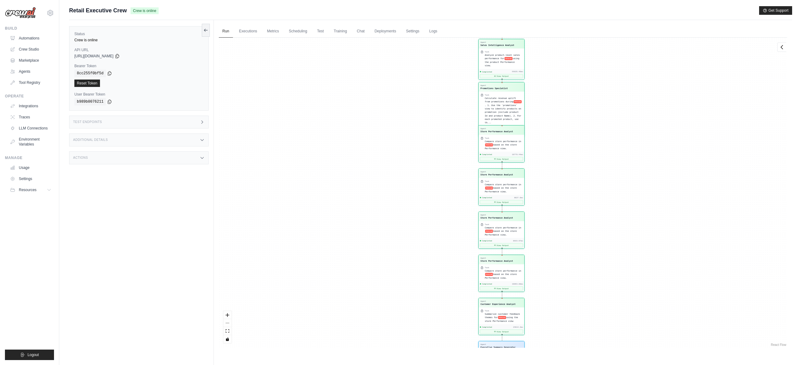
scroll to position [2887, 0]
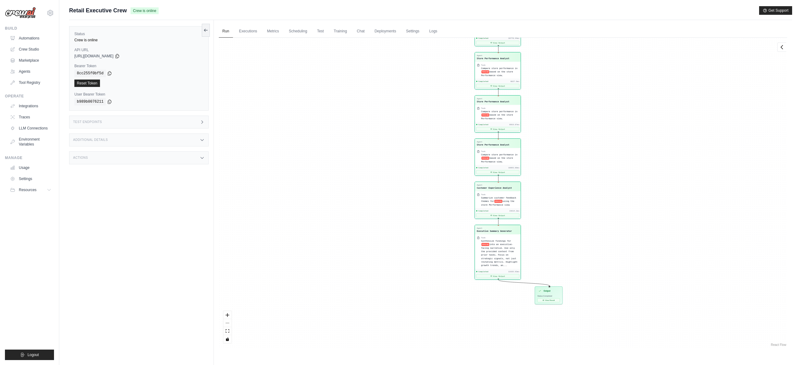
drag, startPoint x: 585, startPoint y: 296, endPoint x: 581, endPoint y: 179, distance: 117.0
click at [581, 179] on div "Agent Sales Intelligence Analyst Task Analyze monthly sales performance for PER…" at bounding box center [503, 193] width 568 height 310
click at [505, 274] on button "View Output" at bounding box center [497, 275] width 43 height 4
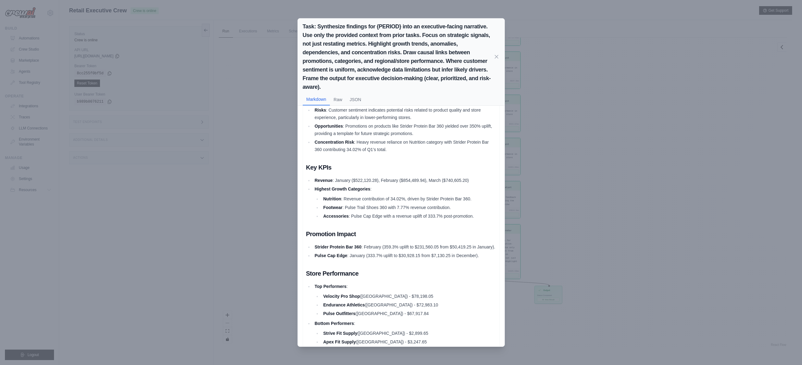
scroll to position [62, 0]
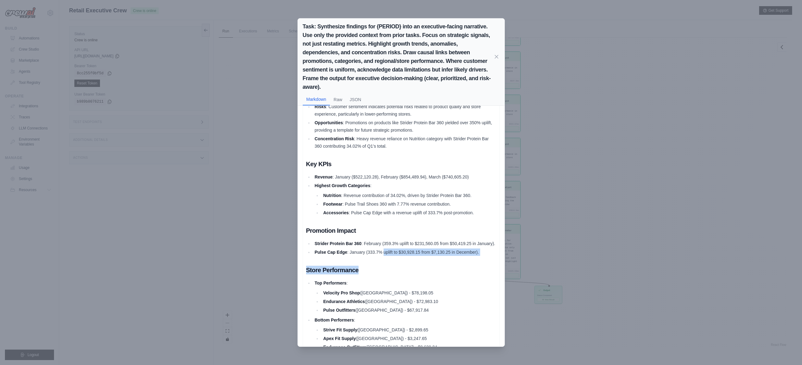
click at [395, 264] on div "Executive Summary for Q1 2024 TL;DR Growth : Revenue for Q1 saw significant gro…" at bounding box center [401, 291] width 190 height 478
drag, startPoint x: 384, startPoint y: 259, endPoint x: 397, endPoint y: 262, distance: 13.0
click at [397, 256] on li "Pulse Cap Edge : January (333.7% uplift to $30,928.15 from $7,130.25 in Decembe…" at bounding box center [404, 252] width 183 height 7
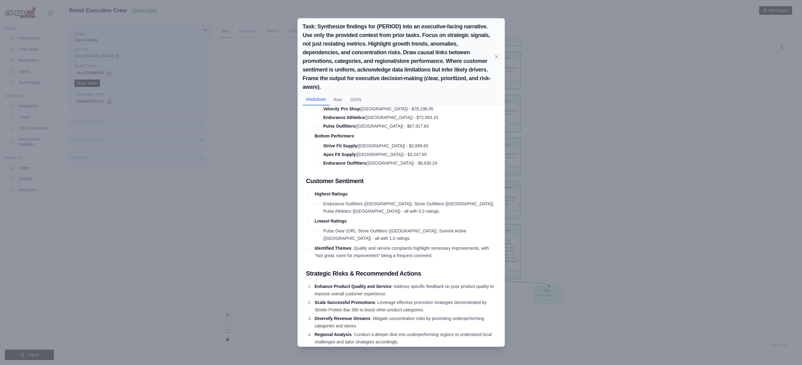
scroll to position [255, 0]
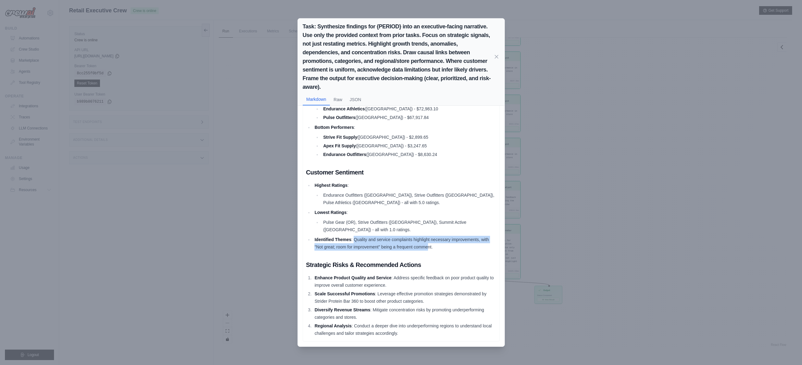
drag, startPoint x: 355, startPoint y: 238, endPoint x: 429, endPoint y: 247, distance: 74.4
click at [429, 247] on li "Identified Themes : Quality and service complaints highlight necessary improvem…" at bounding box center [404, 243] width 183 height 15
drag, startPoint x: 380, startPoint y: 243, endPoint x: 424, endPoint y: 247, distance: 43.4
click at [424, 247] on li "Identified Themes : Quality and service complaints highlight necessary improvem…" at bounding box center [404, 243] width 183 height 15
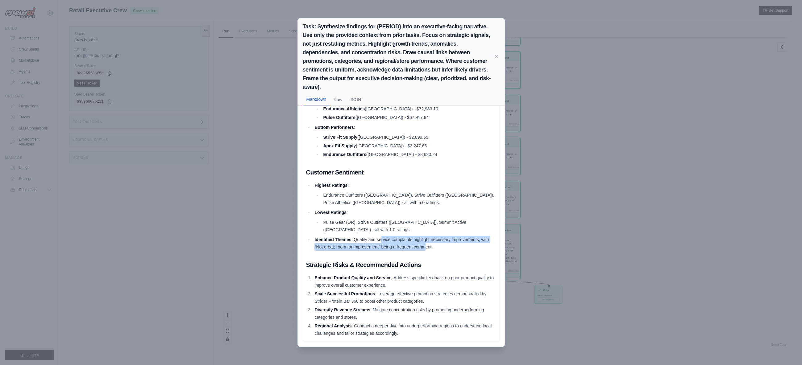
click at [424, 247] on li "Identified Themes : Quality and service complaints highlight necessary improvem…" at bounding box center [404, 243] width 183 height 15
drag, startPoint x: 391, startPoint y: 249, endPoint x: 446, endPoint y: 249, distance: 54.6
click at [446, 249] on li "Identified Themes : Quality and service complaints highlight necessary improvem…" at bounding box center [404, 243] width 183 height 15
drag, startPoint x: 344, startPoint y: 247, endPoint x: 395, endPoint y: 247, distance: 50.3
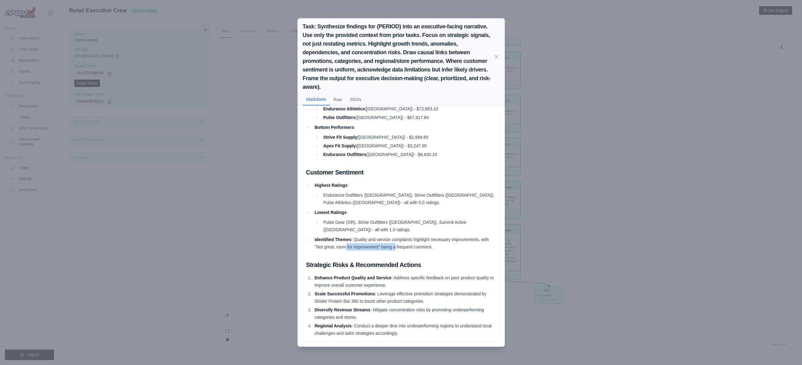
click at [395, 247] on li "Identified Themes : Quality and service complaints highlight necessary improvem…" at bounding box center [404, 243] width 183 height 15
drag, startPoint x: 385, startPoint y: 243, endPoint x: 441, endPoint y: 246, distance: 56.2
click at [441, 246] on li "Identified Themes : Quality and service complaints highlight necessary improvem…" at bounding box center [404, 243] width 183 height 15
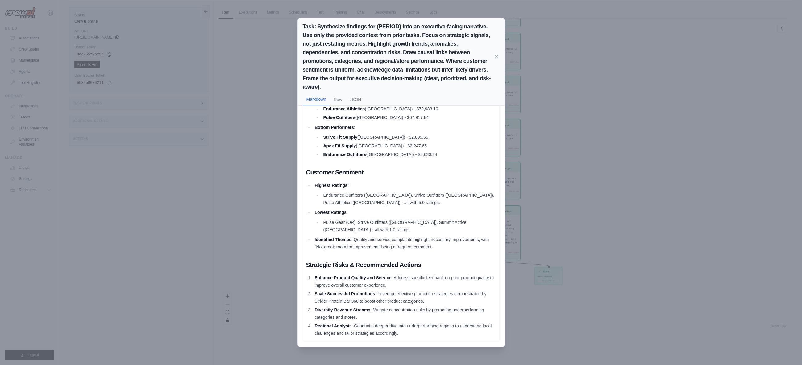
scroll to position [26, 0]
drag, startPoint x: 383, startPoint y: 298, endPoint x: 415, endPoint y: 308, distance: 33.2
click at [415, 308] on ol "Enhance Product Quality and Service : Address specific feedback on poor product…" at bounding box center [401, 305] width 190 height 63
click at [415, 308] on li "Diversify Revenue Streams : Mitigate concentration risks by promoting underperf…" at bounding box center [404, 313] width 183 height 15
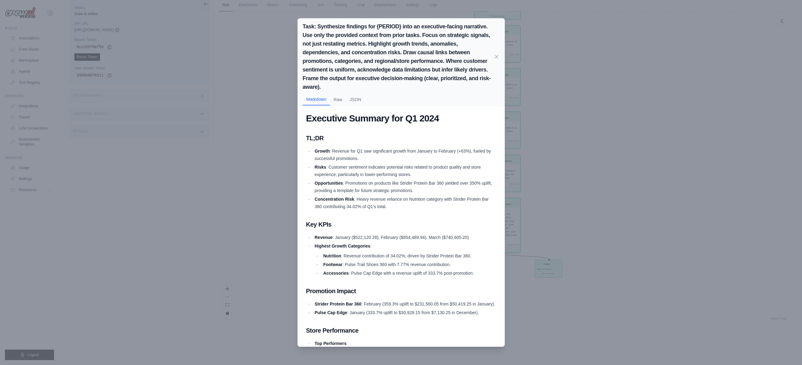
scroll to position [0, 0]
drag, startPoint x: 384, startPoint y: 206, endPoint x: 400, endPoint y: 212, distance: 16.9
click at [400, 212] on li "Concentration Risk : Heavy revenue reliance on Nutrition category with Strider …" at bounding box center [404, 204] width 183 height 15
drag, startPoint x: 385, startPoint y: 203, endPoint x: 396, endPoint y: 209, distance: 13.2
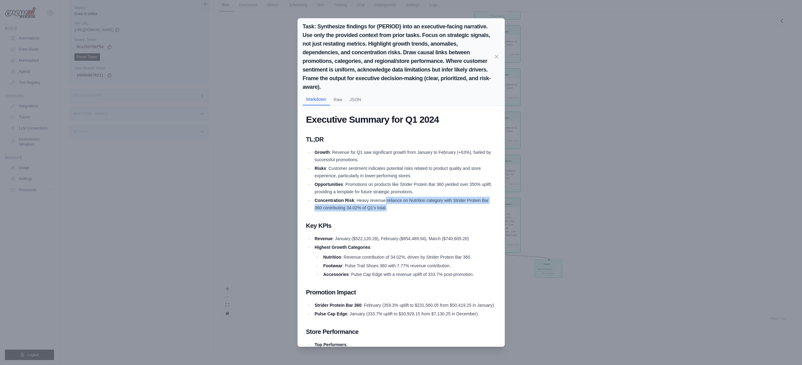
click at [396, 209] on li "Concentration Risk : Heavy revenue reliance on Nutrition category with Strider …" at bounding box center [404, 204] width 183 height 15
click at [496, 56] on icon at bounding box center [496, 56] width 3 height 3
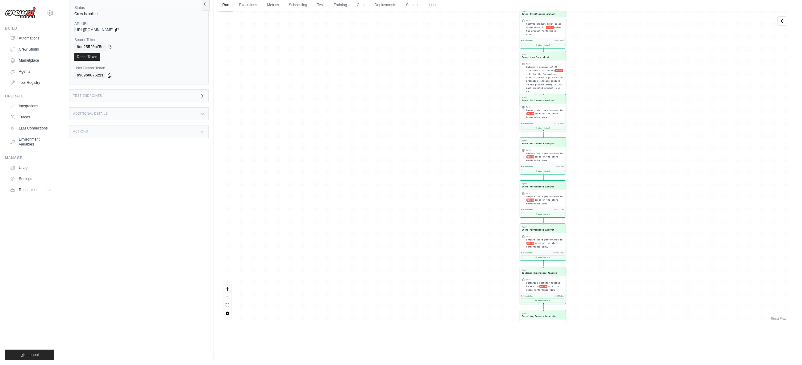
drag, startPoint x: 584, startPoint y: 84, endPoint x: 623, endPoint y: 214, distance: 136.5
click at [623, 214] on div "Agent Sales Intelligence Analyst Task Analyze monthly sales performance for PER…" at bounding box center [503, 166] width 568 height 310
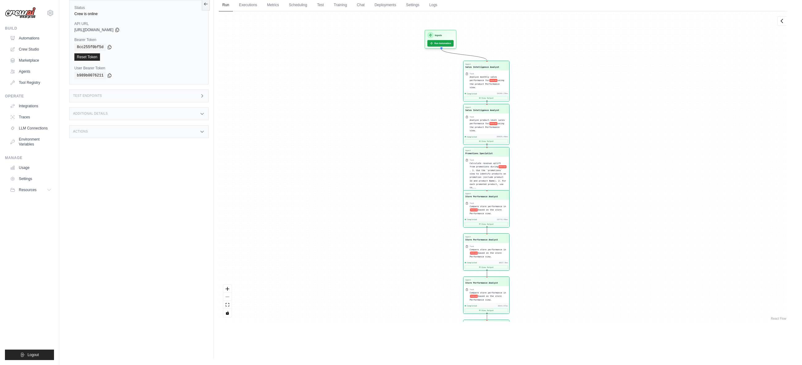
drag, startPoint x: 331, startPoint y: 41, endPoint x: 279, endPoint y: 116, distance: 91.1
click at [279, 116] on div "Agent Sales Intelligence Analyst Task Analyze monthly sales performance for PER…" at bounding box center [503, 166] width 568 height 310
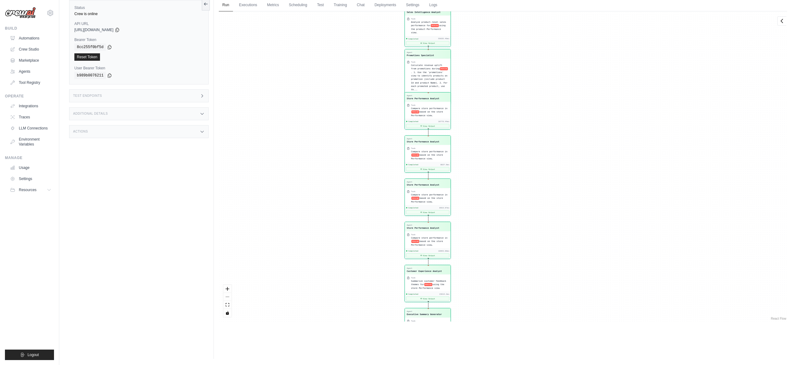
drag, startPoint x: 618, startPoint y: 230, endPoint x: 561, endPoint y: 134, distance: 111.2
click at [561, 134] on div "Agent Sales Intelligence Analyst Task Analyze monthly sales performance for PER…" at bounding box center [503, 166] width 568 height 310
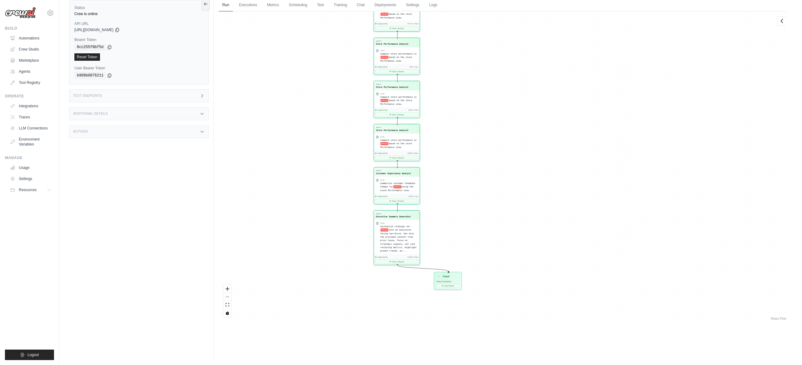
drag, startPoint x: 583, startPoint y: 269, endPoint x: 553, endPoint y: 171, distance: 102.7
click at [553, 171] on div "Agent Sales Intelligence Analyst Task Analyze monthly sales performance for PER…" at bounding box center [503, 166] width 568 height 310
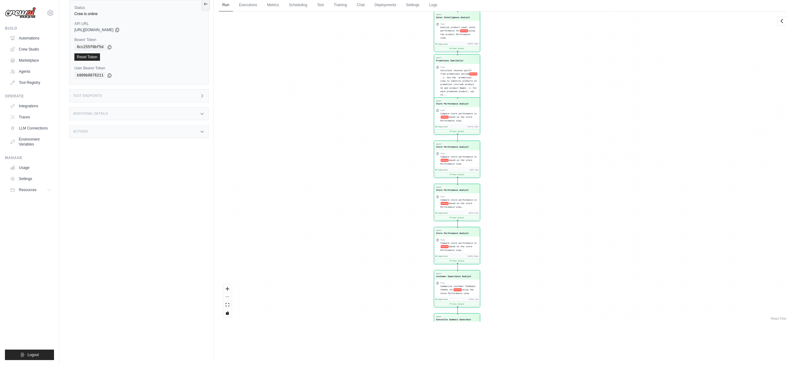
drag, startPoint x: 519, startPoint y: 122, endPoint x: 579, endPoint y: 230, distance: 122.8
click at [579, 230] on div "Agent Sales Intelligence Analyst Task Analyze monthly sales performance for PER…" at bounding box center [503, 166] width 568 height 310
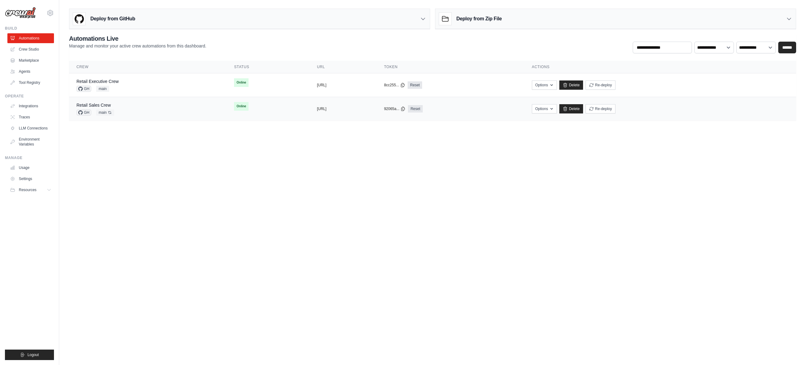
click at [123, 104] on div "Retail Sales Crew GH main Auto-deploy enabled" at bounding box center [148, 109] width 143 height 14
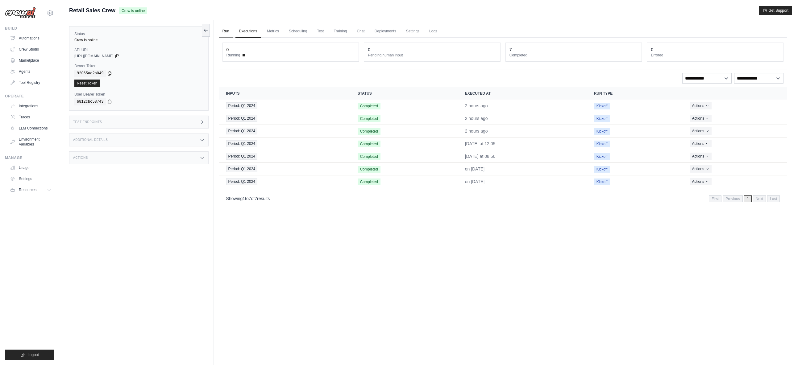
click at [225, 31] on link "Run" at bounding box center [226, 31] width 14 height 13
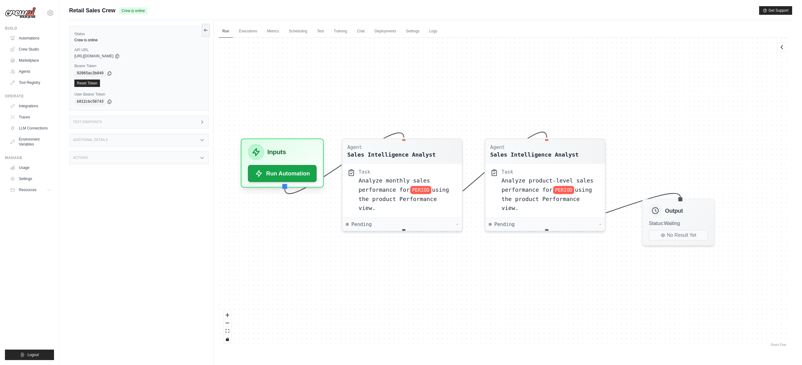
drag, startPoint x: 415, startPoint y: 96, endPoint x: 390, endPoint y: 95, distance: 25.3
click at [390, 95] on div "Agent Sales Intelligence Analyst Task Analyze monthly sales performance for PER…" at bounding box center [503, 193] width 568 height 310
click at [390, 187] on span "Analyze monthly sales performance for" at bounding box center [394, 184] width 72 height 16
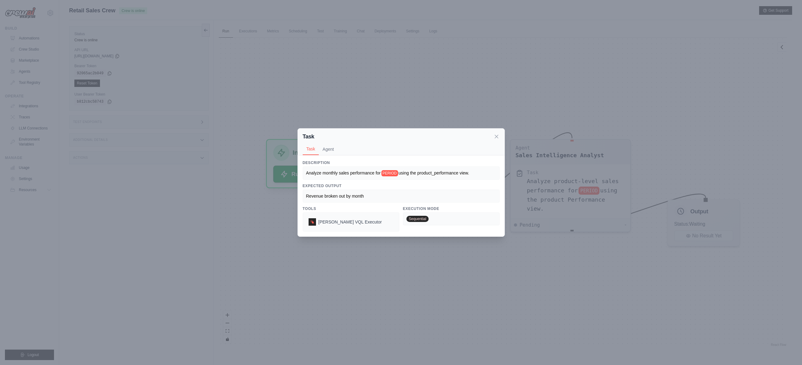
click at [362, 196] on span "Revenue broken out by month" at bounding box center [335, 196] width 58 height 5
click at [326, 152] on button "Agent" at bounding box center [328, 149] width 19 height 12
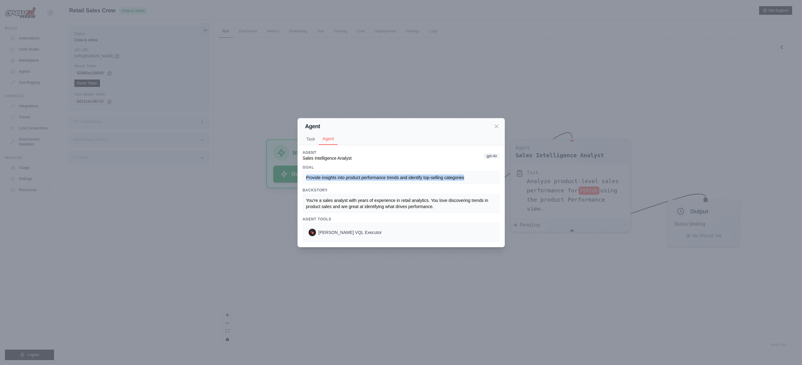
drag, startPoint x: 305, startPoint y: 179, endPoint x: 478, endPoint y: 177, distance: 172.8
click at [478, 177] on div "Provide insights into product performance trends and identify top-selling categ…" at bounding box center [401, 177] width 197 height 13
copy span "Provide insights into product performance trends and identify top-selling categ…"
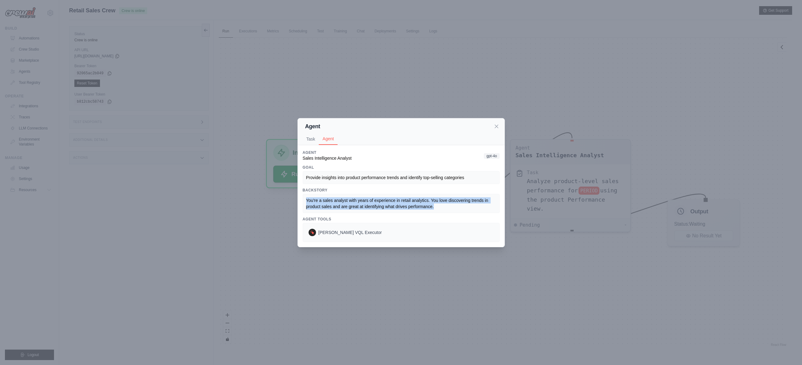
drag, startPoint x: 441, startPoint y: 206, endPoint x: 296, endPoint y: 201, distance: 144.1
click at [296, 201] on div "Agent Task Agent Description Analyze monthly sales performance for PERIOD using…" at bounding box center [401, 182] width 802 height 365
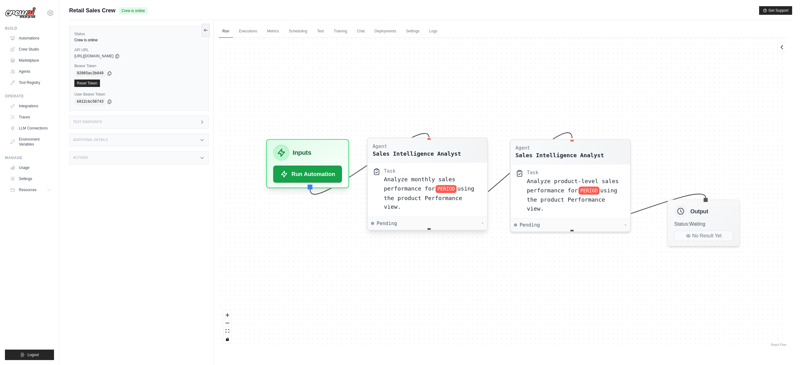
click at [416, 186] on span "Analyze monthly sales performance for" at bounding box center [420, 184] width 72 height 16
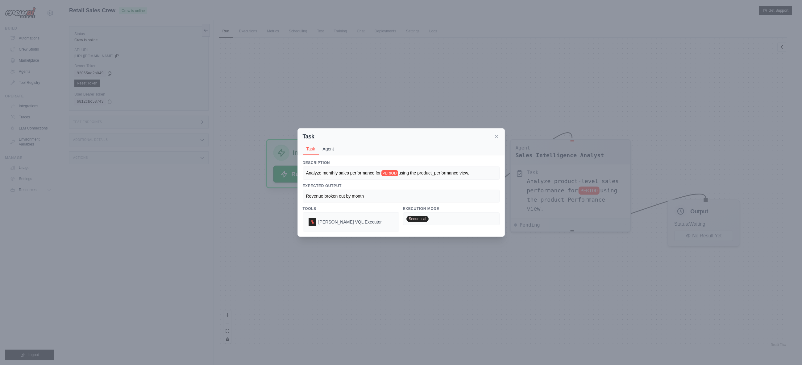
click at [331, 149] on button "Agent" at bounding box center [328, 149] width 19 height 12
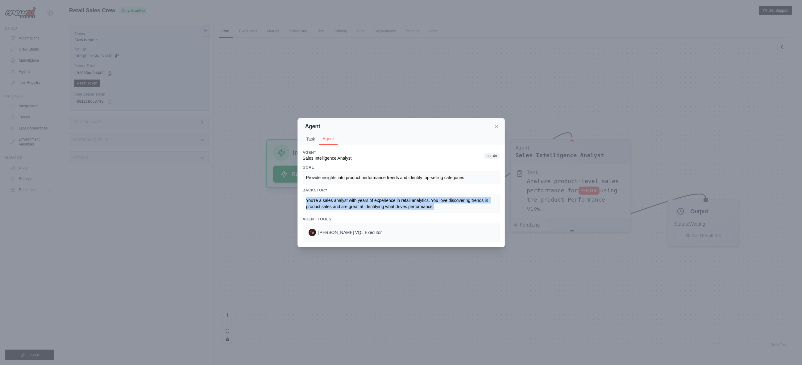
drag, startPoint x: 435, startPoint y: 208, endPoint x: 287, endPoint y: 200, distance: 148.3
click at [287, 200] on div "Agent Task Agent Description Analyze monthly sales performance for PERIOD using…" at bounding box center [401, 182] width 802 height 365
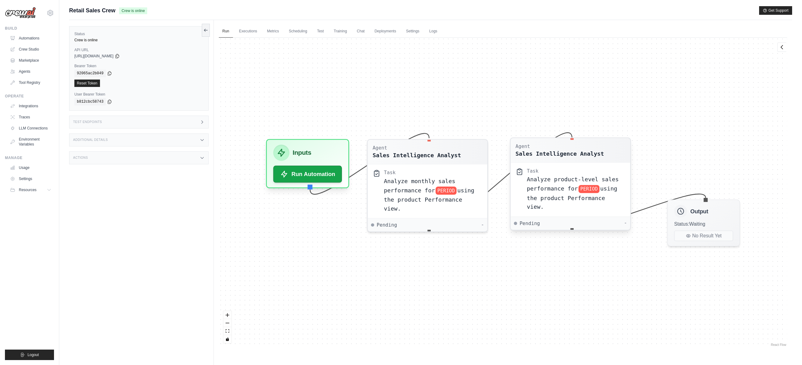
copy span "You're a sales analyst with years of experience in retail analytics. You love d…"
click at [407, 189] on span "Analyze monthly sales performance for" at bounding box center [420, 184] width 72 height 16
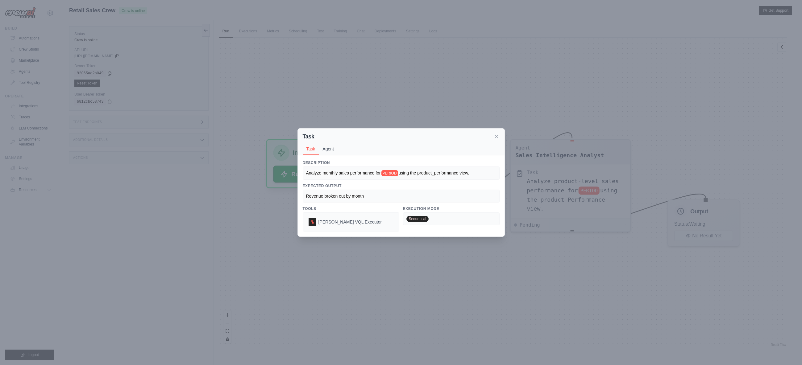
click at [327, 149] on button "Agent" at bounding box center [328, 149] width 19 height 12
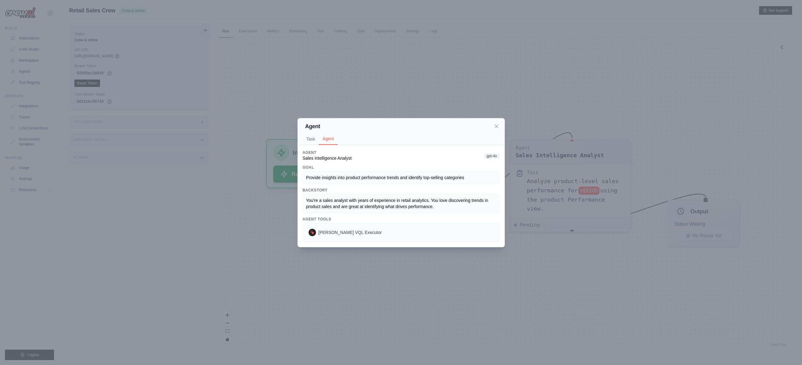
click at [441, 205] on div "You're a sales analyst with years of experience in retail analytics. You love d…" at bounding box center [401, 203] width 190 height 12
drag, startPoint x: 448, startPoint y: 208, endPoint x: 304, endPoint y: 202, distance: 144.8
click at [304, 202] on div "You're a sales analyst with years of experience in retail analytics. You love d…" at bounding box center [401, 203] width 197 height 19
copy span "You're a sales analyst with years of experience in retail analytics. You love d…"
drag, startPoint x: 308, startPoint y: 140, endPoint x: 314, endPoint y: 142, distance: 5.5
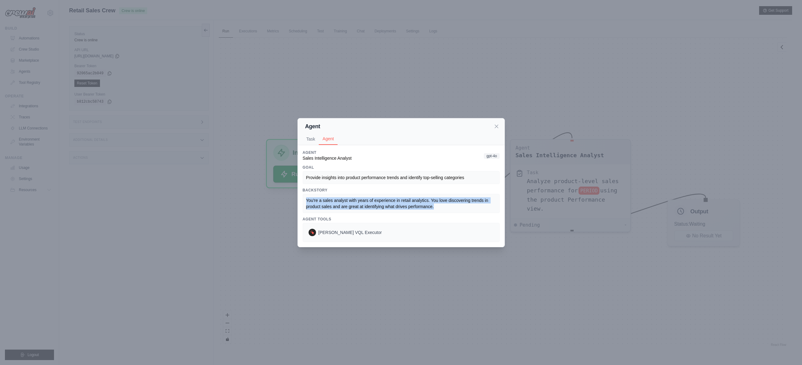
click at [308, 140] on button "Task" at bounding box center [311, 139] width 16 height 12
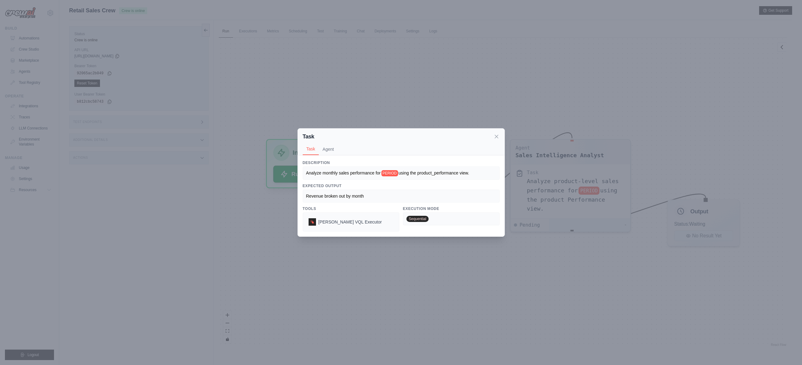
drag, startPoint x: 476, startPoint y: 172, endPoint x: 284, endPoint y: 178, distance: 192.3
click at [284, 178] on div "Task Task Agent Description Analyze monthly sales performance for PERIOD using …" at bounding box center [401, 182] width 802 height 365
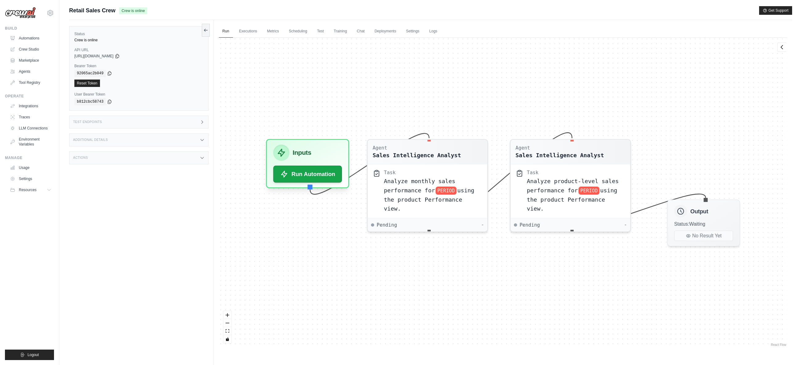
copy div "Analyze monthly sales performance for PERIOD using the product_performance view."
click at [406, 186] on span "Analyze monthly sales performance for" at bounding box center [420, 184] width 72 height 16
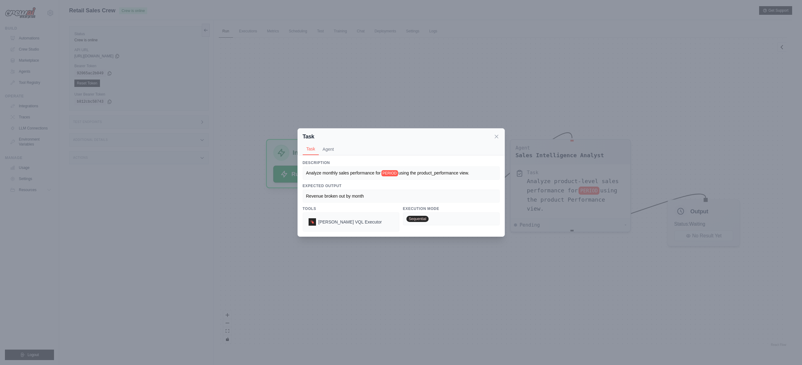
drag, startPoint x: 478, startPoint y: 174, endPoint x: 306, endPoint y: 176, distance: 171.2
click at [306, 176] on div "Analyze monthly sales performance for PERIOD using the product_performance view." at bounding box center [401, 173] width 190 height 6
copy div "Analyze monthly sales performance for PERIOD using the product_performance view."
drag, startPoint x: 370, startPoint y: 196, endPoint x: 300, endPoint y: 198, distance: 70.0
click at [300, 198] on div "Description Analyze monthly sales performance for PERIOD using the product_perf…" at bounding box center [401, 195] width 207 height 81
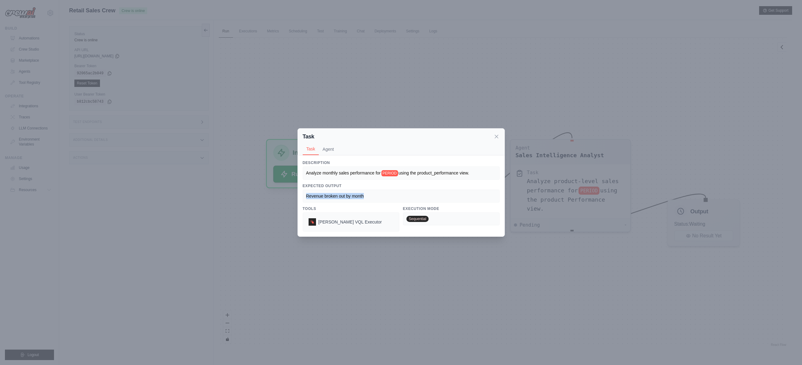
copy span "Revenue broken out by month"
click at [494, 135] on icon at bounding box center [496, 136] width 6 height 6
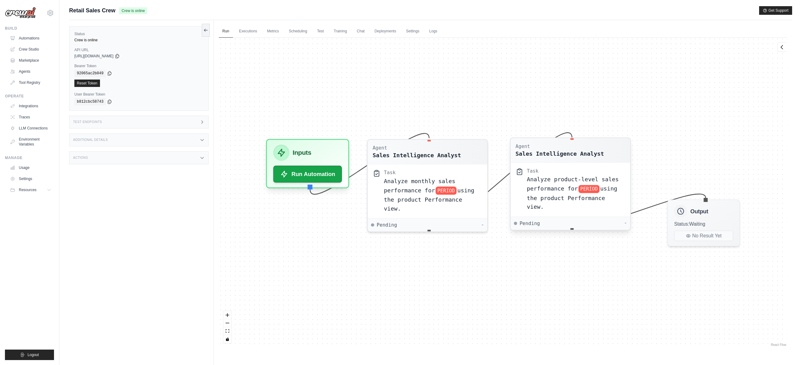
click at [550, 184] on div "Analyze product-level sales performance for PERIOD using the product Performanc…" at bounding box center [576, 193] width 98 height 37
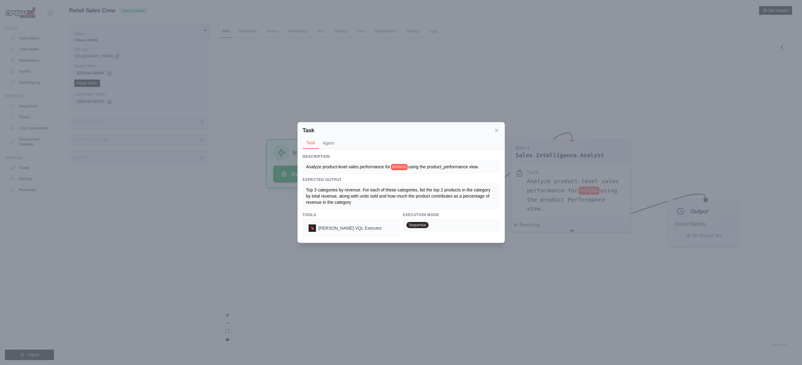
drag, startPoint x: 489, startPoint y: 168, endPoint x: 304, endPoint y: 168, distance: 185.4
click at [304, 168] on div "Analyze product-level sales performance for PERIOD using the product_performanc…" at bounding box center [401, 166] width 197 height 13
copy div "Analyze product-level sales performance for PERIOD using the product_performanc…"
drag, startPoint x: 356, startPoint y: 203, endPoint x: 305, endPoint y: 190, distance: 52.2
click at [305, 190] on div "Top 3 categories by revenue. For each of these categories, list the top 2 produ…" at bounding box center [401, 196] width 197 height 25
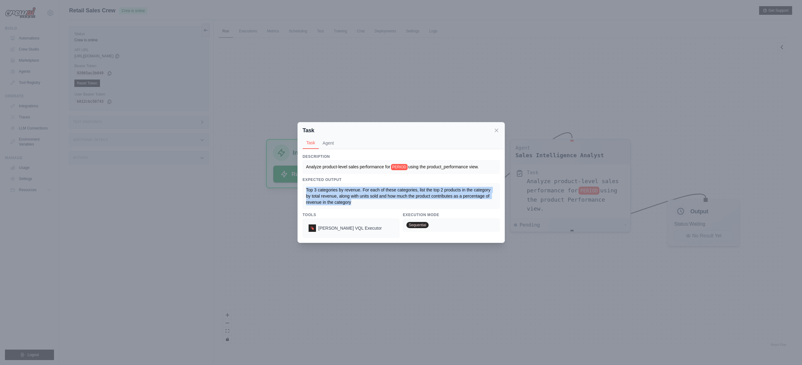
copy span "Top 3 categories by revenue. For each of these categories, list the top 2 produ…"
click at [495, 128] on icon at bounding box center [496, 130] width 6 height 6
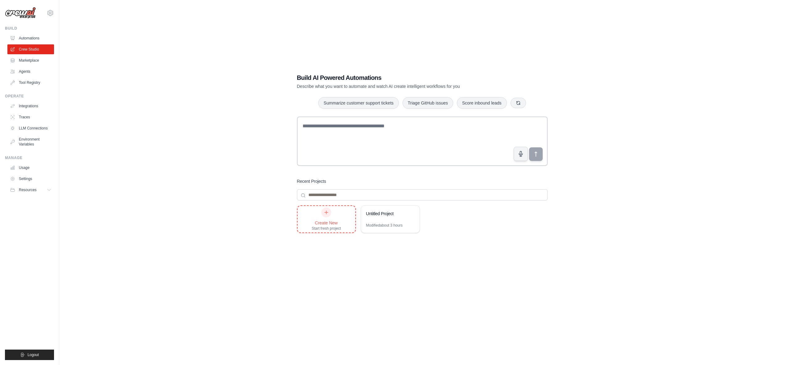
click at [325, 217] on div at bounding box center [326, 213] width 10 height 10
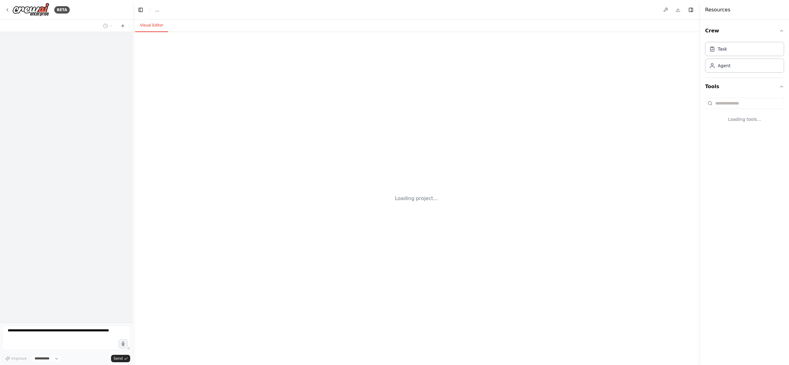
select select "****"
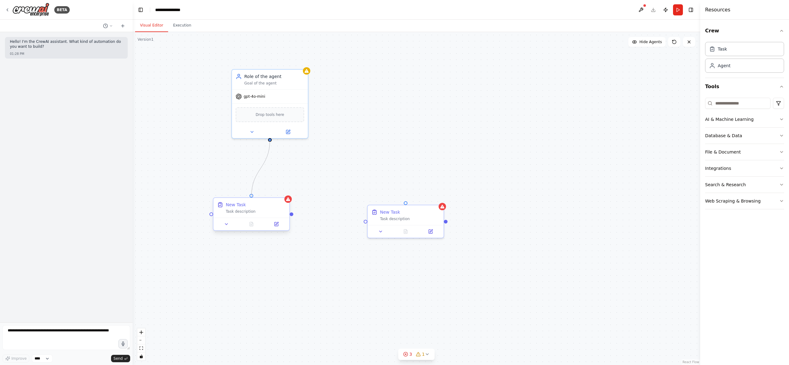
drag, startPoint x: 271, startPoint y: 140, endPoint x: 249, endPoint y: 199, distance: 62.9
click at [249, 199] on div "Role of the agent Goal of the agent gpt-4o-mini Drop tools here New Task Task d…" at bounding box center [417, 198] width 568 height 333
drag, startPoint x: 271, startPoint y: 139, endPoint x: 403, endPoint y: 205, distance: 147.9
click at [403, 205] on div "Role of the agent Goal of the agent gpt-4o-mini Drop tools here New Task Task d…" at bounding box center [417, 198] width 568 height 333
click at [287, 129] on icon at bounding box center [288, 131] width 4 height 4
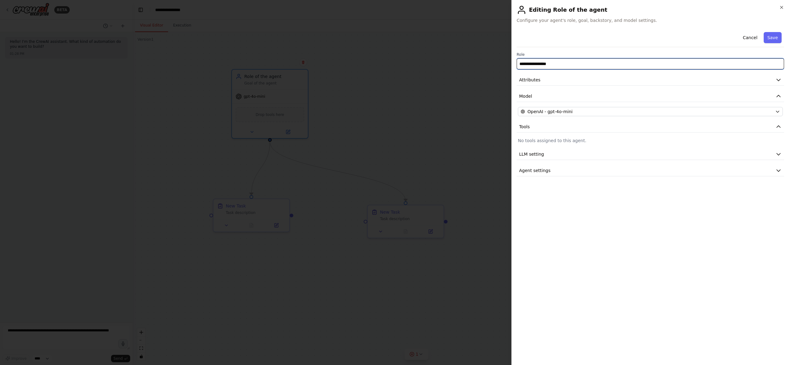
click at [563, 63] on input "**********" at bounding box center [650, 63] width 267 height 11
drag, startPoint x: 569, startPoint y: 65, endPoint x: 511, endPoint y: 64, distance: 57.4
click at [503, 64] on body "**********" at bounding box center [394, 182] width 789 height 365
click at [459, 154] on div at bounding box center [394, 182] width 789 height 365
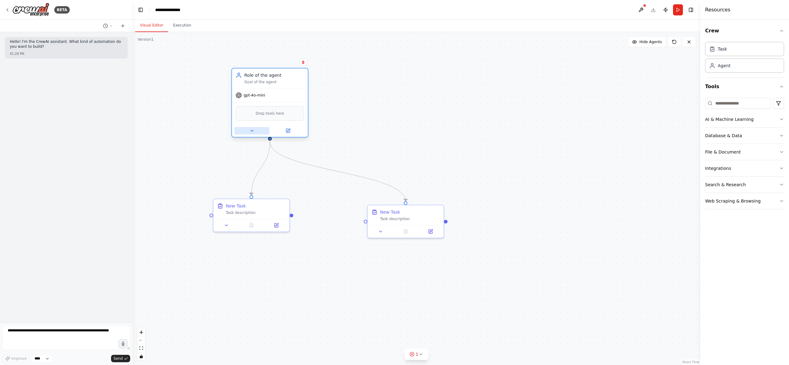
click at [250, 132] on icon at bounding box center [252, 130] width 5 height 5
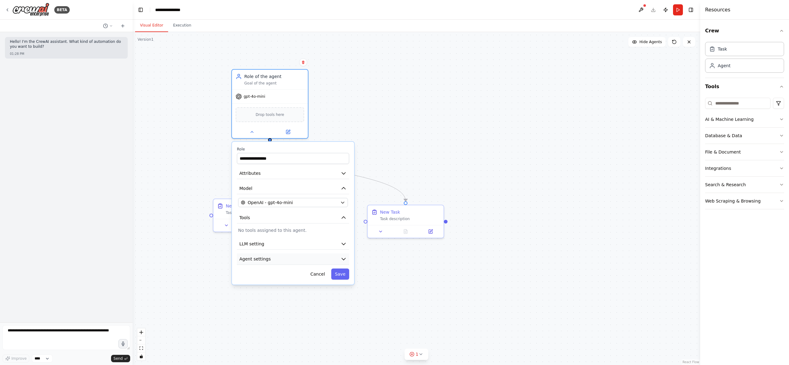
click at [271, 259] on button "Agent settings" at bounding box center [293, 259] width 112 height 11
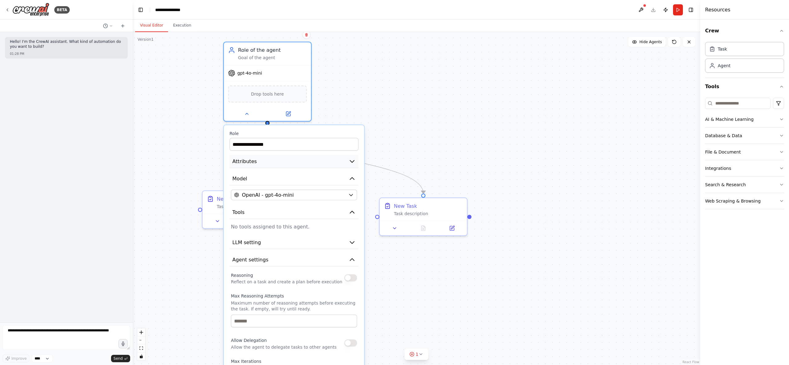
click at [343, 160] on button "Attributes" at bounding box center [294, 161] width 129 height 13
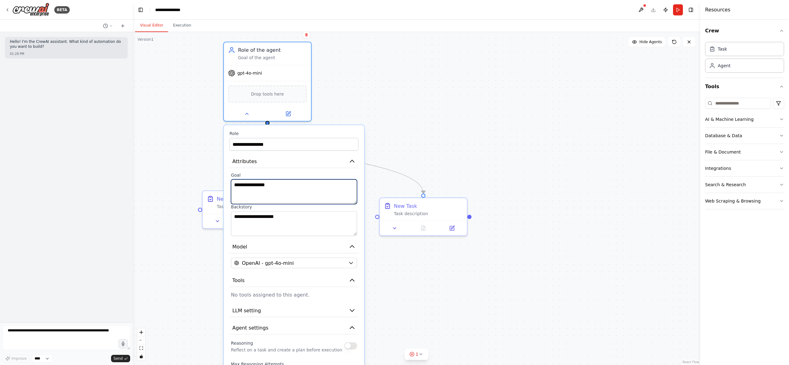
click at [295, 187] on textarea "**********" at bounding box center [294, 192] width 126 height 25
click at [272, 189] on textarea "**********" at bounding box center [294, 192] width 126 height 25
drag, startPoint x: 291, startPoint y: 185, endPoint x: 228, endPoint y: 184, distance: 63.6
click at [228, 184] on div "**********" at bounding box center [294, 341] width 140 height 432
paste textarea "**********"
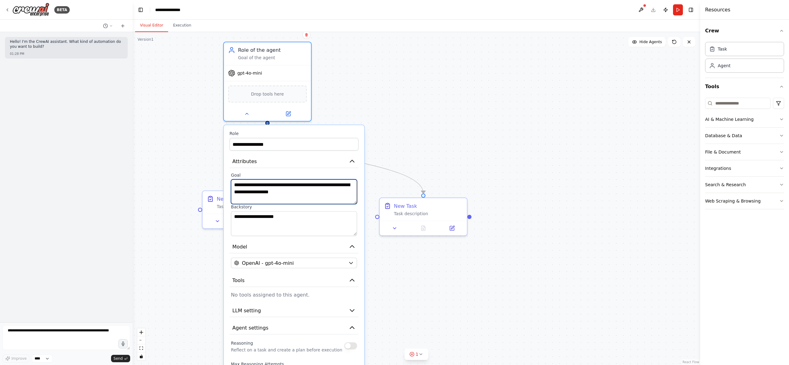
type textarea "**********"
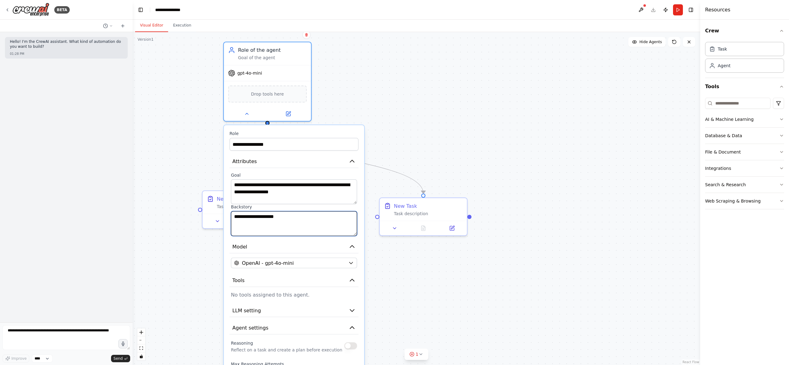
click at [309, 220] on textarea "**********" at bounding box center [294, 223] width 126 height 25
click at [278, 217] on textarea "**********" at bounding box center [294, 223] width 126 height 25
drag, startPoint x: 290, startPoint y: 218, endPoint x: 201, endPoint y: 214, distance: 88.6
click at [201, 214] on div ".deletable-edge-delete-btn { width: 20px; height: 20px; border: 0px solid #ffff…" at bounding box center [417, 198] width 568 height 333
click at [302, 218] on textarea "**********" at bounding box center [294, 223] width 126 height 25
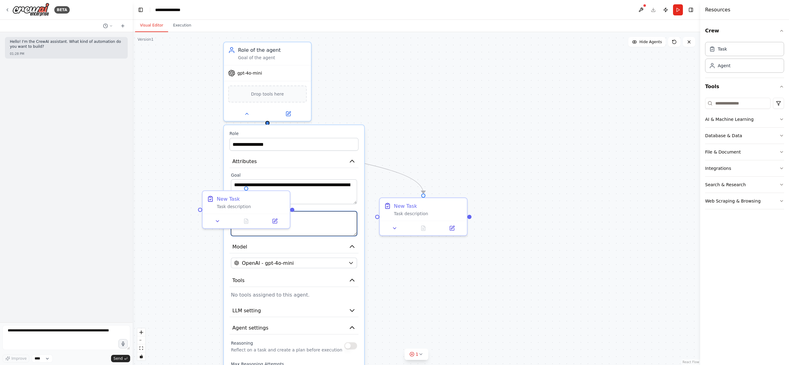
click at [302, 218] on textarea "**********" at bounding box center [294, 223] width 126 height 25
paste textarea "**********"
type textarea "**********"
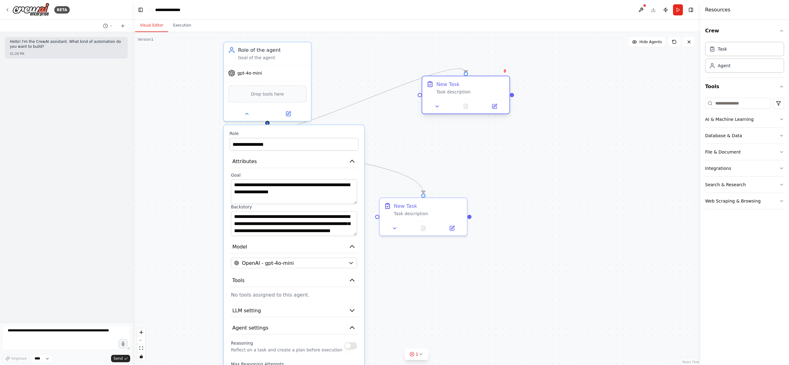
drag, startPoint x: 253, startPoint y: 197, endPoint x: 473, endPoint y: 83, distance: 247.5
click at [473, 83] on div "New Task" at bounding box center [471, 84] width 69 height 7
click at [297, 223] on textarea "**********" at bounding box center [294, 223] width 126 height 25
click at [285, 151] on div "**********" at bounding box center [294, 341] width 140 height 432
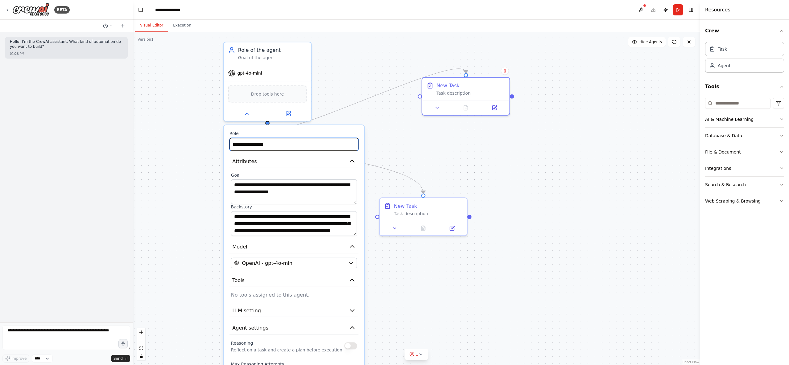
click at [286, 148] on input "**********" at bounding box center [294, 144] width 129 height 13
drag, startPoint x: 287, startPoint y: 146, endPoint x: 204, endPoint y: 153, distance: 83.0
click at [204, 153] on div ".deletable-edge-delete-btn { width: 20px; height: 20px; border: 0px solid #ffff…" at bounding box center [417, 198] width 568 height 333
drag, startPoint x: 272, startPoint y: 148, endPoint x: 225, endPoint y: 147, distance: 47.2
click at [225, 147] on div "**********" at bounding box center [294, 341] width 140 height 432
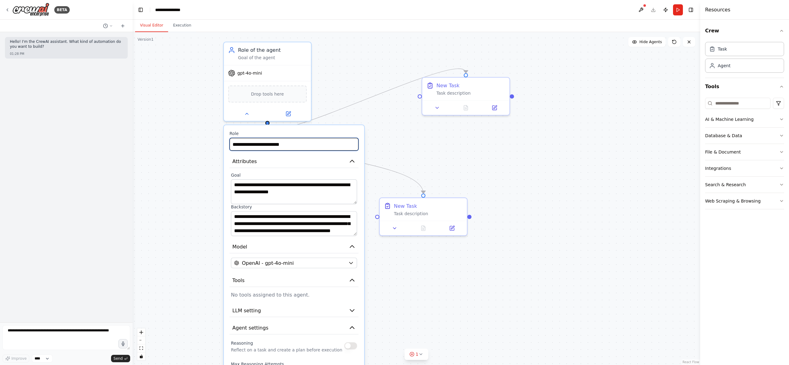
type input "**********"
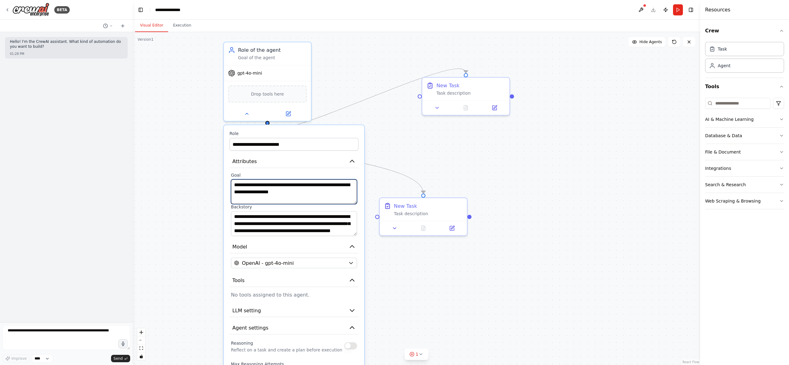
click at [295, 185] on textarea "**********" at bounding box center [294, 192] width 126 height 25
drag, startPoint x: 303, startPoint y: 191, endPoint x: 237, endPoint y: 185, distance: 66.6
click at [237, 185] on textarea "**********" at bounding box center [294, 192] width 126 height 25
drag, startPoint x: 235, startPoint y: 186, endPoint x: 308, endPoint y: 193, distance: 73.2
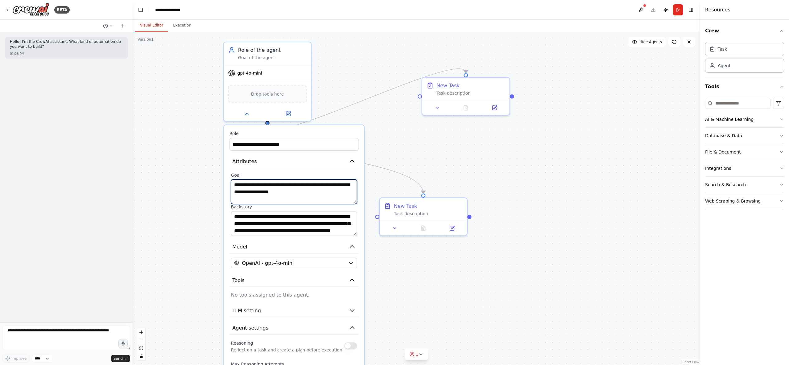
click at [308, 193] on textarea "**********" at bounding box center [294, 192] width 126 height 25
drag, startPoint x: 301, startPoint y: 187, endPoint x: 325, endPoint y: 193, distance: 24.0
click at [325, 193] on textarea "**********" at bounding box center [294, 192] width 126 height 25
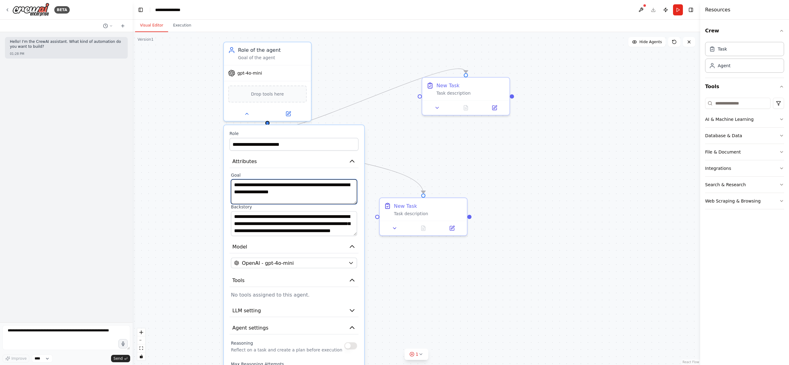
drag, startPoint x: 309, startPoint y: 195, endPoint x: 262, endPoint y: 193, distance: 47.2
click at [262, 193] on textarea "**********" at bounding box center [294, 192] width 126 height 25
click at [306, 194] on textarea "**********" at bounding box center [294, 192] width 126 height 25
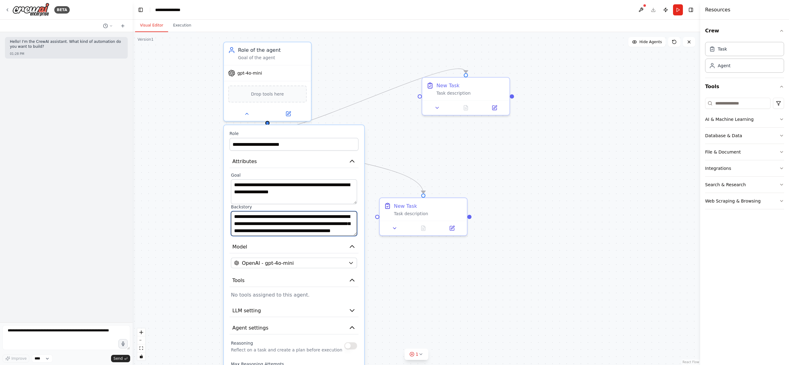
click at [271, 226] on textarea "**********" at bounding box center [294, 223] width 126 height 25
drag, startPoint x: 234, startPoint y: 218, endPoint x: 313, endPoint y: 229, distance: 79.4
click at [313, 229] on textarea "**********" at bounding box center [294, 223] width 126 height 25
click at [313, 230] on textarea "**********" at bounding box center [294, 223] width 126 height 25
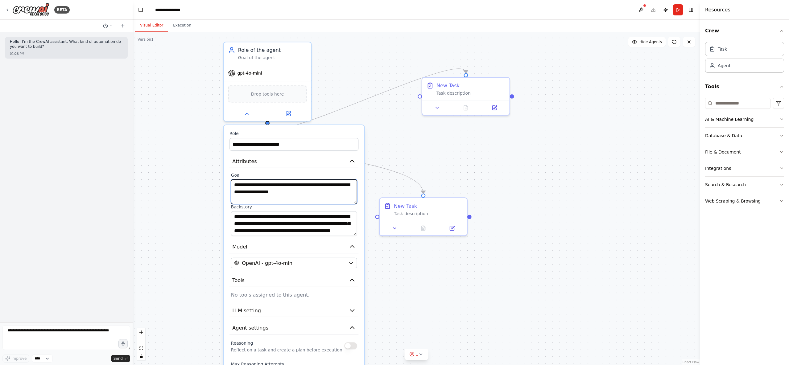
click at [300, 194] on textarea "**********" at bounding box center [294, 192] width 126 height 25
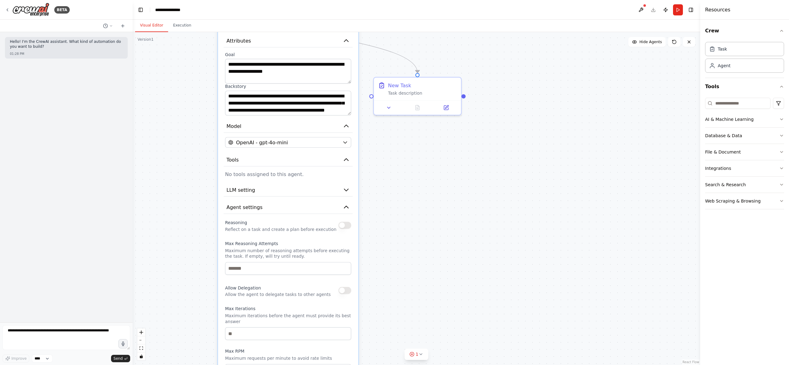
drag, startPoint x: 460, startPoint y: 309, endPoint x: 459, endPoint y: 176, distance: 133.0
click at [459, 176] on div ".deletable-edge-delete-btn { width: 20px; height: 20px; border: 0px solid #ffff…" at bounding box center [417, 198] width 568 height 333
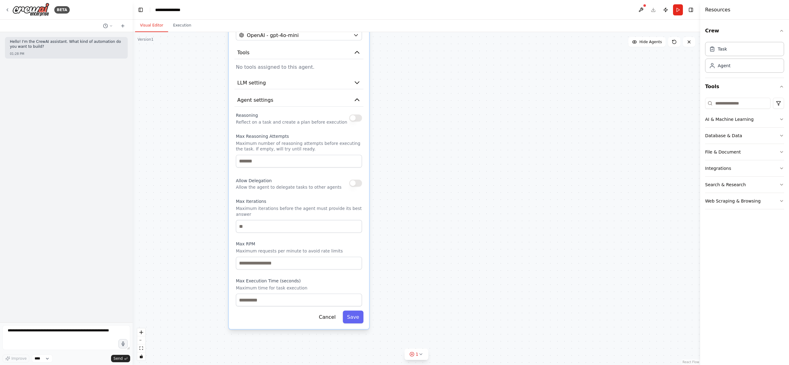
drag, startPoint x: 450, startPoint y: 261, endPoint x: 457, endPoint y: 168, distance: 93.4
click at [457, 168] on div ".deletable-edge-delete-btn { width: 20px; height: 20px; border: 0px solid #ffff…" at bounding box center [417, 198] width 568 height 333
click at [352, 311] on button "Save" at bounding box center [353, 317] width 21 height 13
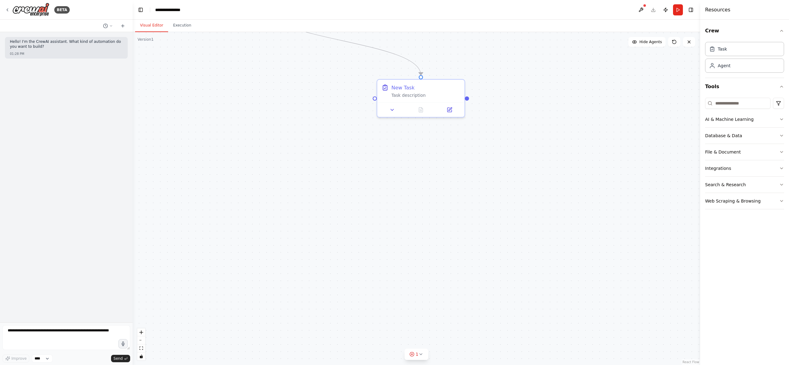
drag, startPoint x: 440, startPoint y: 156, endPoint x: 426, endPoint y: 327, distance: 172.1
click at [426, 327] on div ".deletable-edge-delete-btn { width: 20px; height: 20px; border: 0px solid #ffff…" at bounding box center [417, 198] width 568 height 333
drag, startPoint x: 477, startPoint y: 154, endPoint x: 494, endPoint y: 288, distance: 134.9
click at [494, 288] on div ".deletable-edge-delete-btn { width: 20px; height: 20px; border: 0px solid #ffff…" at bounding box center [417, 198] width 568 height 333
drag, startPoint x: 426, startPoint y: 284, endPoint x: 291, endPoint y: 274, distance: 135.2
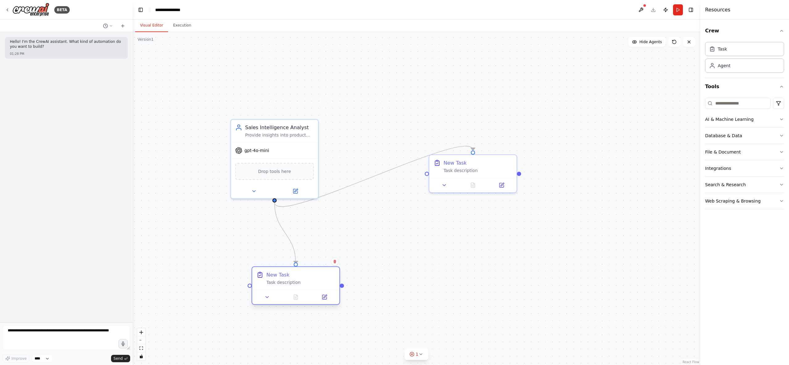
click at [291, 274] on div "New Task" at bounding box center [301, 274] width 69 height 7
drag, startPoint x: 465, startPoint y: 162, endPoint x: 493, endPoint y: 169, distance: 29.0
click at [493, 169] on div "New Task" at bounding box center [506, 168] width 69 height 7
click at [269, 298] on icon at bounding box center [267, 298] width 6 height 6
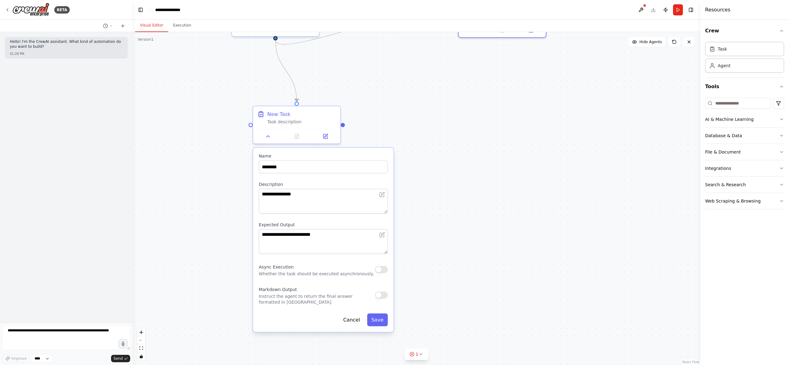
drag, startPoint x: 444, startPoint y: 309, endPoint x: 445, endPoint y: 147, distance: 162.3
click at [445, 147] on div ".deletable-edge-delete-btn { width: 20px; height: 20px; border: 0px solid #ffff…" at bounding box center [417, 198] width 568 height 333
click at [317, 153] on label "Name" at bounding box center [323, 156] width 129 height 6
drag, startPoint x: 307, startPoint y: 194, endPoint x: 242, endPoint y: 192, distance: 65.5
click at [242, 192] on div ".deletable-edge-delete-btn { width: 20px; height: 20px; border: 0px solid #ffff…" at bounding box center [417, 198] width 568 height 333
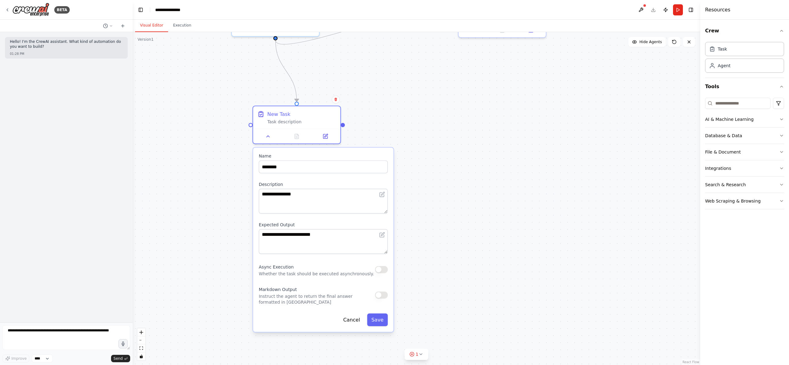
click at [242, 192] on div ".deletable-edge-delete-btn { width: 20px; height: 20px; border: 0px solid #ffff…" at bounding box center [417, 198] width 568 height 333
drag, startPoint x: 300, startPoint y: 197, endPoint x: 255, endPoint y: 194, distance: 44.2
click at [255, 194] on div "**********" at bounding box center [324, 240] width 140 height 184
paste textarea "**********"
type textarea "**********"
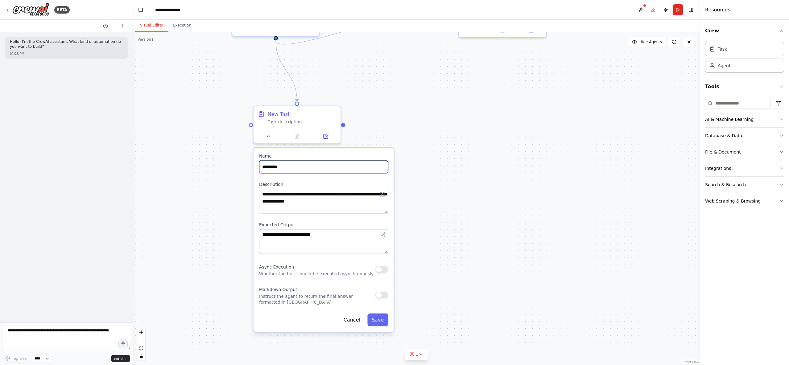
click at [308, 166] on input "********" at bounding box center [323, 166] width 129 height 13
drag, startPoint x: 300, startPoint y: 167, endPoint x: 264, endPoint y: 167, distance: 35.5
click at [264, 167] on input "********" at bounding box center [323, 166] width 129 height 13
type input "**********"
click at [380, 323] on button "Save" at bounding box center [377, 320] width 21 height 13
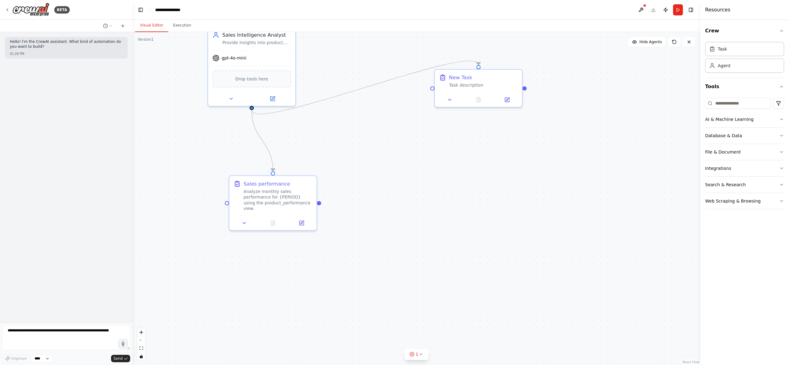
drag, startPoint x: 429, startPoint y: 142, endPoint x: 405, endPoint y: 210, distance: 71.8
click at [405, 210] on div ".deletable-edge-delete-btn { width: 20px; height: 20px; border: 0px solid #ffff…" at bounding box center [417, 198] width 568 height 333
drag, startPoint x: 412, startPoint y: 193, endPoint x: 408, endPoint y: 206, distance: 13.8
click at [408, 206] on div ".deletable-edge-delete-btn { width: 20px; height: 20px; border: 0px solid #ffff…" at bounding box center [417, 198] width 568 height 333
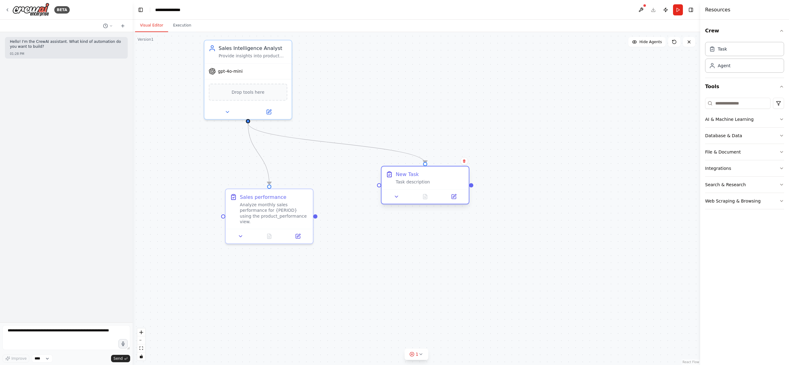
drag, startPoint x: 469, startPoint y: 100, endPoint x: 421, endPoint y: 180, distance: 93.0
click at [421, 180] on div "New Task Task description" at bounding box center [430, 178] width 69 height 14
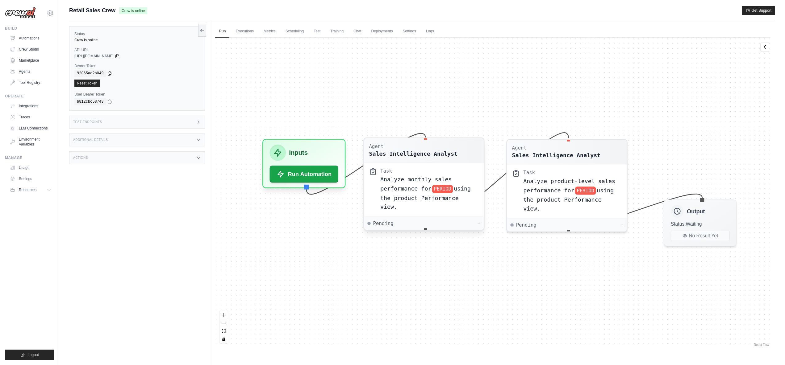
click at [445, 153] on div "Sales Intelligence Analyst" at bounding box center [413, 154] width 89 height 8
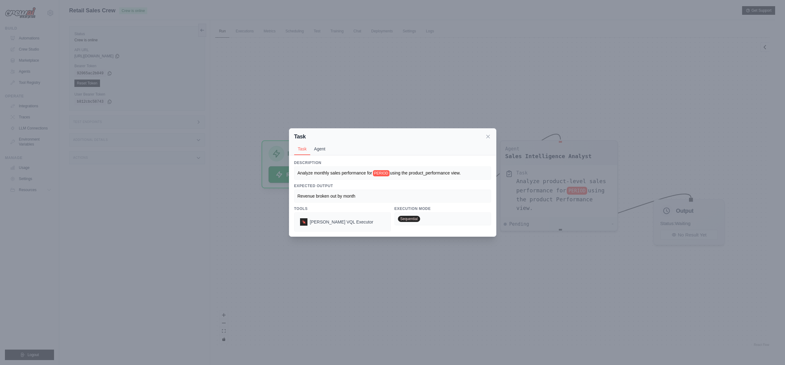
click at [318, 150] on button "Agent" at bounding box center [319, 149] width 19 height 12
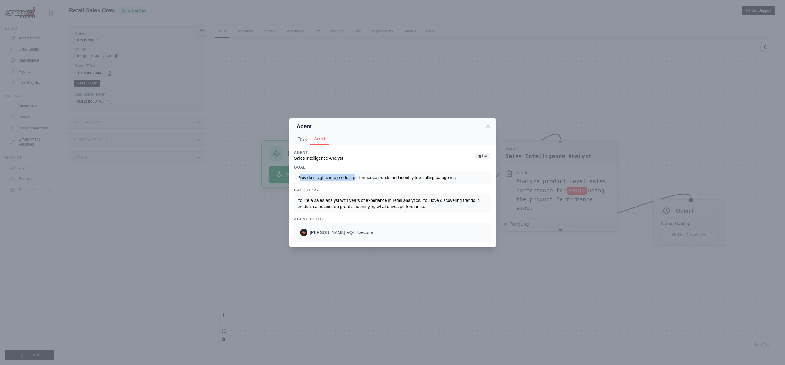
drag, startPoint x: 300, startPoint y: 178, endPoint x: 361, endPoint y: 178, distance: 61.7
click at [358, 178] on span "Provide insights into product performance trends and identify top-selling categ…" at bounding box center [376, 177] width 158 height 5
click at [361, 178] on span "Provide insights into product performance trends and identify top-selling categ…" at bounding box center [376, 177] width 158 height 5
drag, startPoint x: 342, startPoint y: 180, endPoint x: 425, endPoint y: 178, distance: 82.4
click at [425, 178] on span "Provide insights into product performance trends and identify top-selling categ…" at bounding box center [376, 177] width 158 height 5
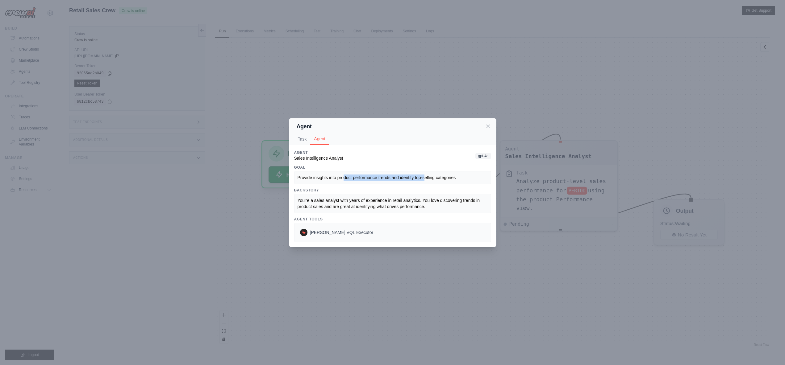
click at [425, 178] on span "Provide insights into product performance trends and identify top-selling categ…" at bounding box center [376, 177] width 158 height 5
drag, startPoint x: 383, startPoint y: 178, endPoint x: 475, endPoint y: 178, distance: 91.9
click at [475, 178] on div "Provide insights into product performance trends and identify top-selling categ…" at bounding box center [392, 178] width 190 height 6
drag, startPoint x: 350, startPoint y: 200, endPoint x: 402, endPoint y: 201, distance: 51.8
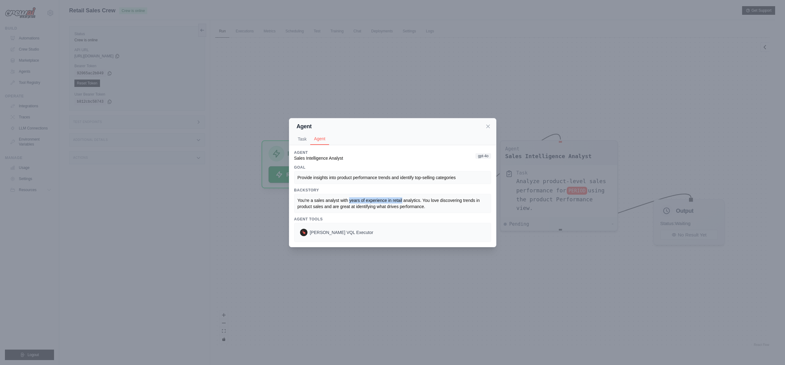
click at [402, 201] on span "You're a sales analyst with years of experience in retail analytics. You love d…" at bounding box center [388, 203] width 183 height 11
drag, startPoint x: 391, startPoint y: 201, endPoint x: 443, endPoint y: 205, distance: 52.6
click at [443, 205] on div "You're a sales analyst with years of experience in retail analytics. You love d…" at bounding box center [392, 203] width 190 height 12
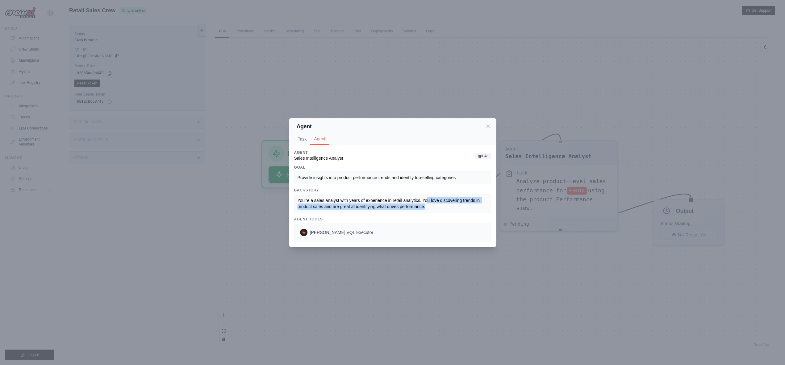
drag, startPoint x: 428, startPoint y: 201, endPoint x: 460, endPoint y: 208, distance: 33.0
click at [460, 208] on div "You're a sales analyst with years of experience in retail analytics. You love d…" at bounding box center [392, 203] width 190 height 12
drag, startPoint x: 331, startPoint y: 208, endPoint x: 446, endPoint y: 207, distance: 114.8
click at [446, 207] on div "You're a sales analyst with years of experience in retail analytics. You love d…" at bounding box center [392, 203] width 190 height 12
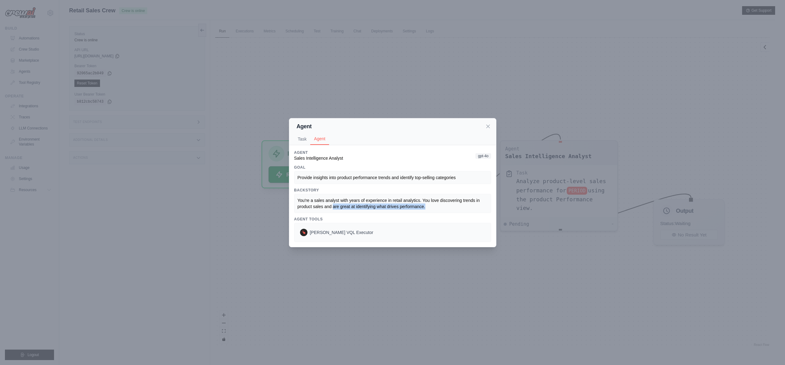
click at [446, 207] on div "You're a sales analyst with years of experience in retail analytics. You love d…" at bounding box center [392, 203] width 190 height 12
click at [485, 127] on icon at bounding box center [488, 126] width 6 height 6
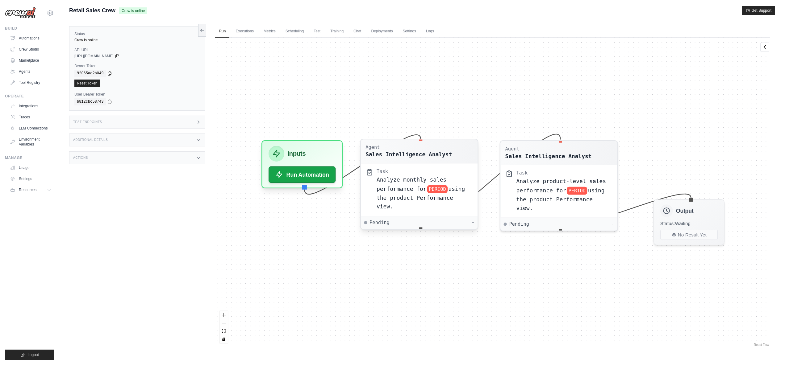
click at [397, 189] on span "Analyze monthly sales performance for" at bounding box center [411, 184] width 70 height 15
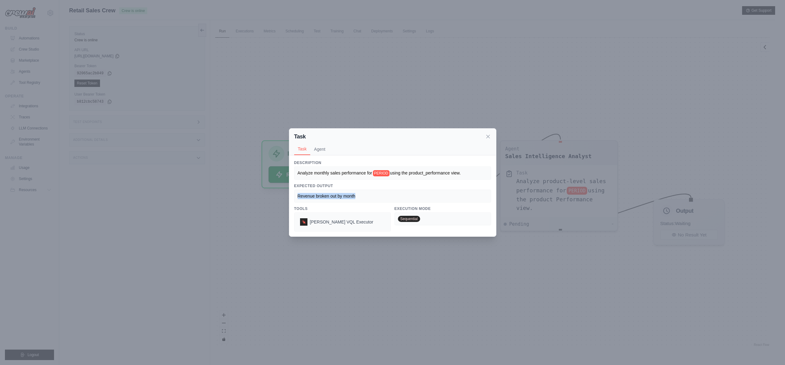
drag, startPoint x: 364, startPoint y: 194, endPoint x: 289, endPoint y: 196, distance: 75.3
click at [289, 196] on div "Description Analyze monthly sales performance for PERIOD using the product_perf…" at bounding box center [392, 195] width 207 height 81
click at [332, 199] on div "Revenue broken out by month" at bounding box center [392, 196] width 190 height 6
click at [486, 137] on icon at bounding box center [488, 136] width 6 height 6
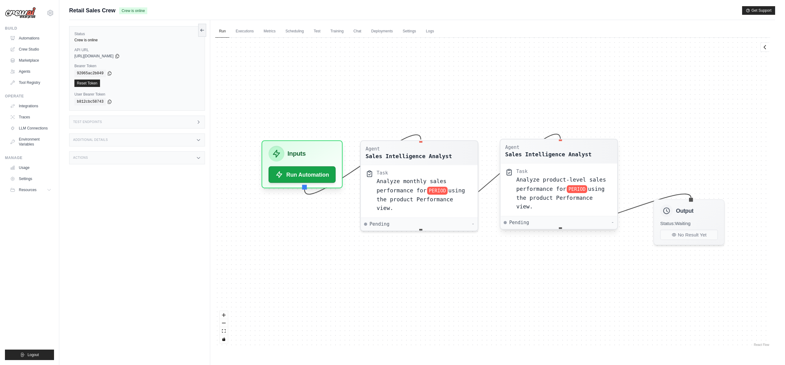
click at [535, 193] on div "Analyze product-level sales performance for PERIOD using the product Performanc…" at bounding box center [564, 194] width 96 height 36
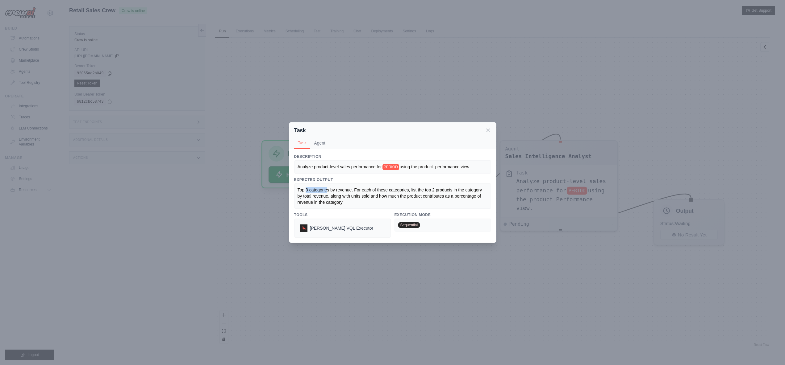
drag, startPoint x: 306, startPoint y: 190, endPoint x: 327, endPoint y: 193, distance: 21.2
click at [326, 192] on span "Top 3 categories by revenue. For each of these categories, list the top 2 produ…" at bounding box center [390, 196] width 186 height 17
click at [329, 194] on span "Top 3 categories by revenue. For each of these categories, list the top 2 produ…" at bounding box center [390, 196] width 186 height 17
drag, startPoint x: 306, startPoint y: 191, endPoint x: 351, endPoint y: 198, distance: 45.0
click at [351, 198] on span "Top 3 categories by revenue. For each of these categories, list the top 2 produ…" at bounding box center [390, 196] width 186 height 17
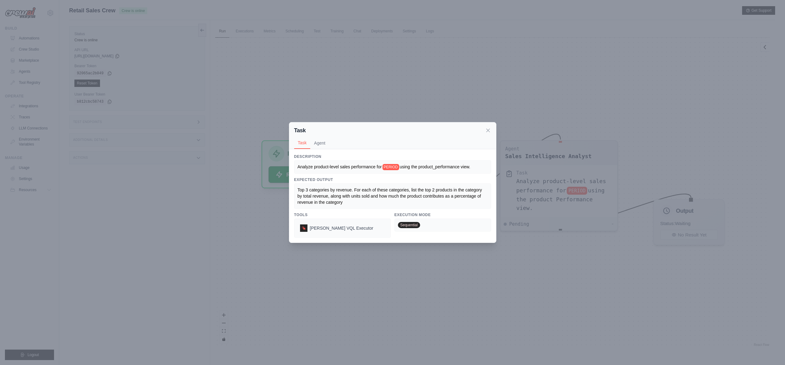
click at [351, 198] on span "Top 3 categories by revenue. For each of these categories, list the top 2 produ…" at bounding box center [390, 196] width 186 height 17
drag, startPoint x: 358, startPoint y: 191, endPoint x: 422, endPoint y: 201, distance: 64.0
click at [422, 201] on div "Top 3 categories by revenue. For each of these categories, list the top 2 produ…" at bounding box center [392, 196] width 190 height 19
drag, startPoint x: 422, startPoint y: 190, endPoint x: 452, endPoint y: 203, distance: 32.3
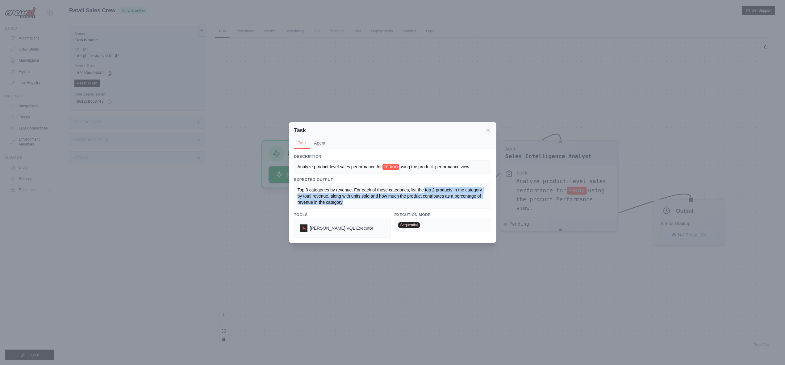
click at [452, 203] on div "Top 3 categories by revenue. For each of these categories, list the top 2 produ…" at bounding box center [392, 196] width 190 height 19
drag, startPoint x: 338, startPoint y: 196, endPoint x: 371, endPoint y: 202, distance: 33.2
click at [371, 202] on div "Top 3 categories by revenue. For each of these categories, list the top 2 produ…" at bounding box center [392, 196] width 190 height 19
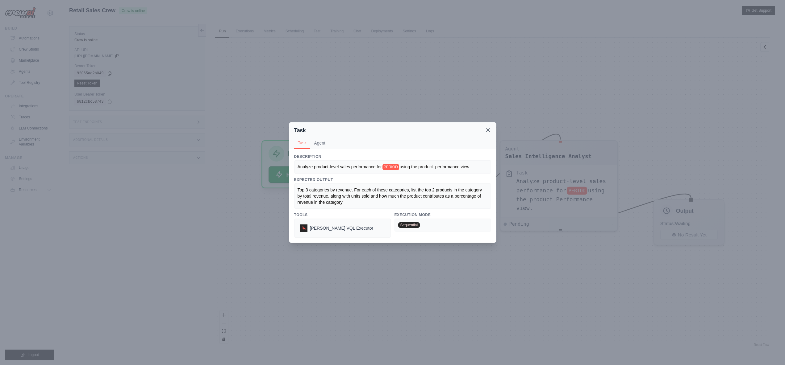
click at [488, 130] on icon at bounding box center [487, 130] width 3 height 3
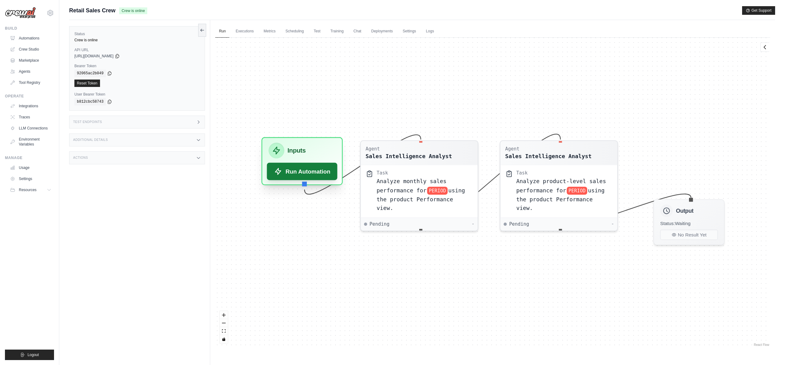
click at [318, 174] on button "Run Automation" at bounding box center [302, 171] width 71 height 17
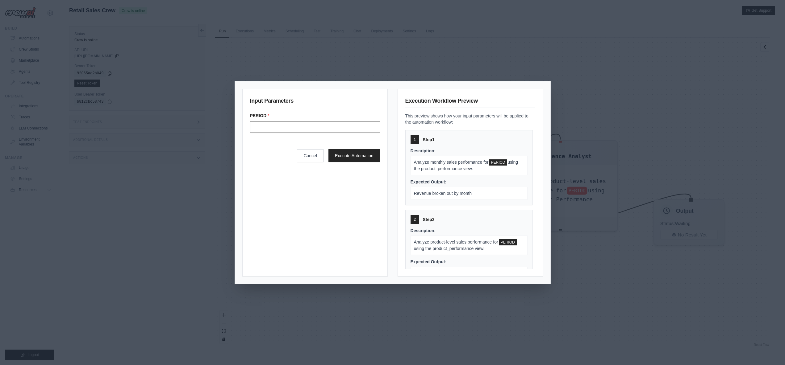
click at [288, 125] on input "Period" at bounding box center [315, 127] width 130 height 12
type input "*******"
click at [362, 156] on button "Execute Automation" at bounding box center [354, 155] width 52 height 13
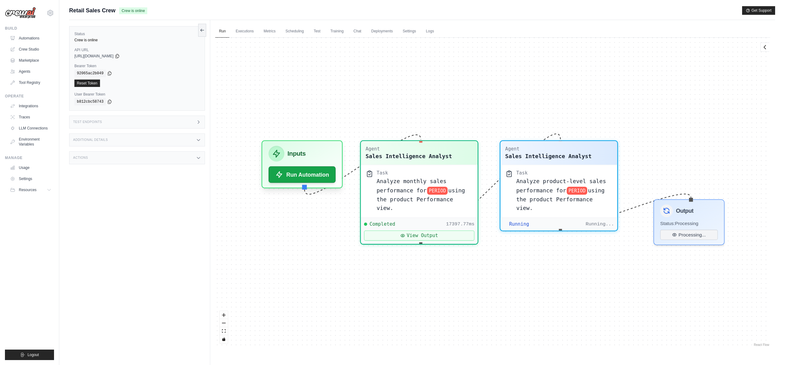
scroll to position [1049, 0]
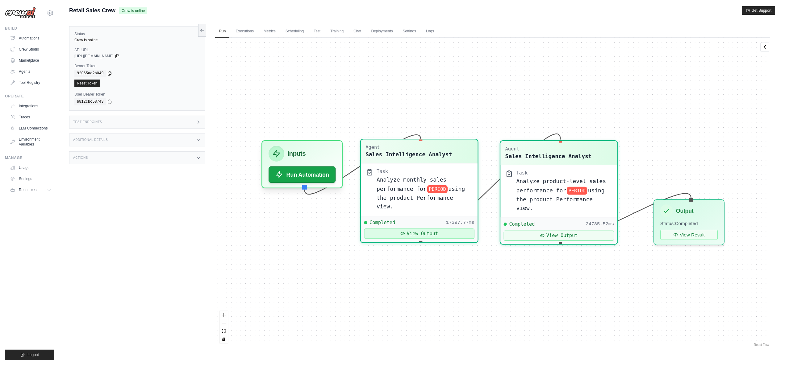
click at [420, 229] on button "View Output" at bounding box center [419, 234] width 110 height 10
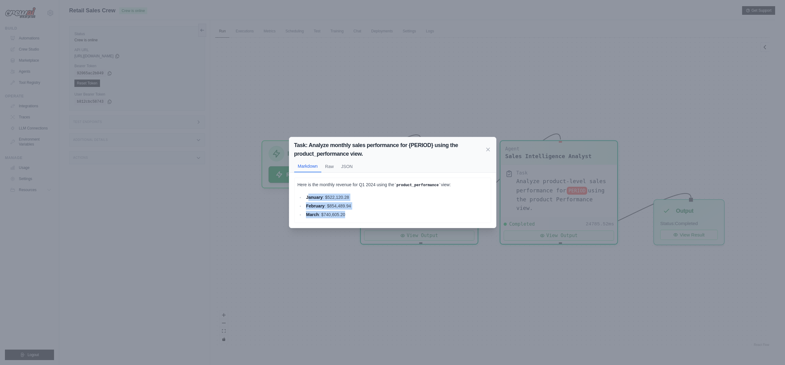
drag, startPoint x: 350, startPoint y: 214, endPoint x: 307, endPoint y: 197, distance: 45.8
click at [307, 197] on ul "January : $522,120.28 February : $854,489.94 March : $740,605.20" at bounding box center [392, 206] width 190 height 25
click at [307, 197] on strong "January" at bounding box center [314, 197] width 17 height 5
drag, startPoint x: 307, startPoint y: 197, endPoint x: 366, endPoint y: 216, distance: 62.4
click at [366, 216] on ul "January : $522,120.28 February : $854,489.94 March : $740,605.20" at bounding box center [392, 206] width 190 height 25
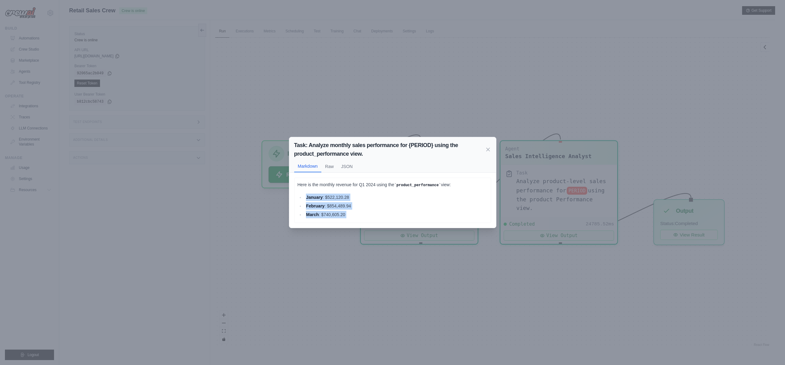
click at [366, 216] on li "March : $740,605.20" at bounding box center [395, 214] width 183 height 7
drag, startPoint x: 307, startPoint y: 196, endPoint x: 353, endPoint y: 215, distance: 50.1
click at [353, 215] on ul "January : $522,120.28 February : $854,489.94 March : $740,605.20" at bounding box center [392, 206] width 190 height 25
click at [353, 215] on li "March : $740,605.20" at bounding box center [395, 214] width 183 height 7
click at [486, 149] on icon at bounding box center [488, 149] width 6 height 6
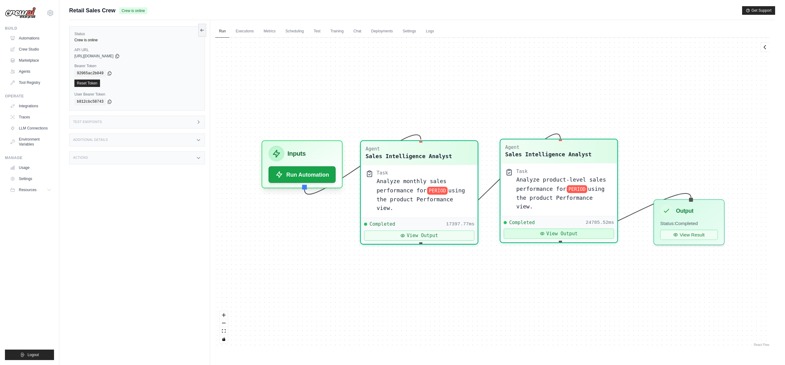
click at [544, 232] on icon at bounding box center [542, 233] width 4 height 3
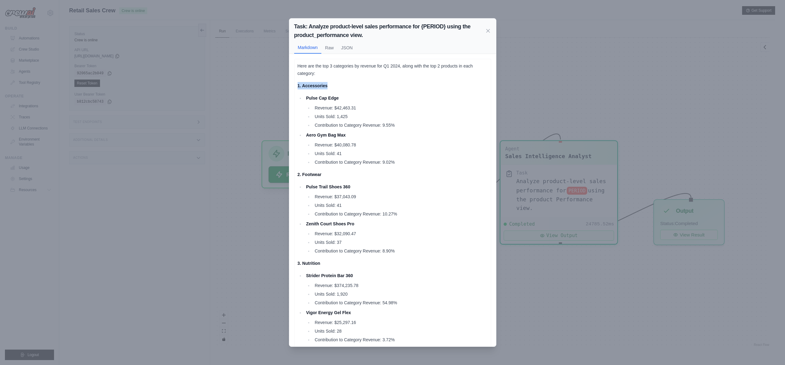
drag, startPoint x: 325, startPoint y: 86, endPoint x: 286, endPoint y: 84, distance: 38.9
click at [286, 84] on div "Task: Analyze product-level sales performance for {PERIOD} using the product_pe…" at bounding box center [392, 182] width 785 height 365
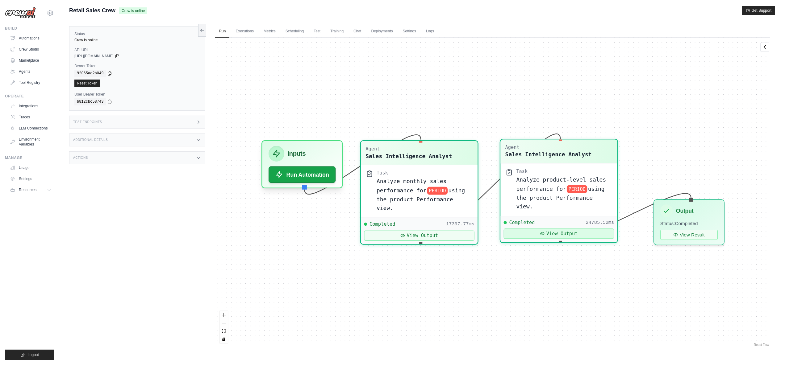
click at [532, 229] on button "View Output" at bounding box center [558, 234] width 110 height 10
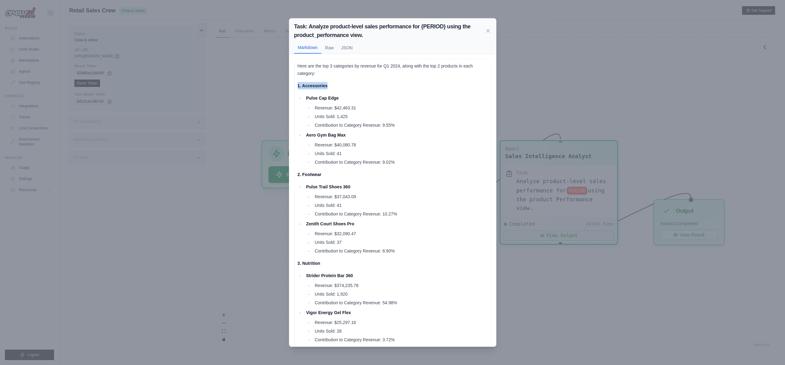
drag, startPoint x: 330, startPoint y: 86, endPoint x: 297, endPoint y: 85, distance: 33.3
click at [297, 85] on div "Here are the top 3 categories by revenue for Q1 2024, along with the top 2 prod…" at bounding box center [392, 204] width 197 height 291
click at [320, 176] on strong "2. Footwear" at bounding box center [309, 174] width 24 height 5
click at [317, 264] on strong "3. Nutrition" at bounding box center [308, 263] width 23 height 5
drag, startPoint x: 319, startPoint y: 109, endPoint x: 354, endPoint y: 109, distance: 34.9
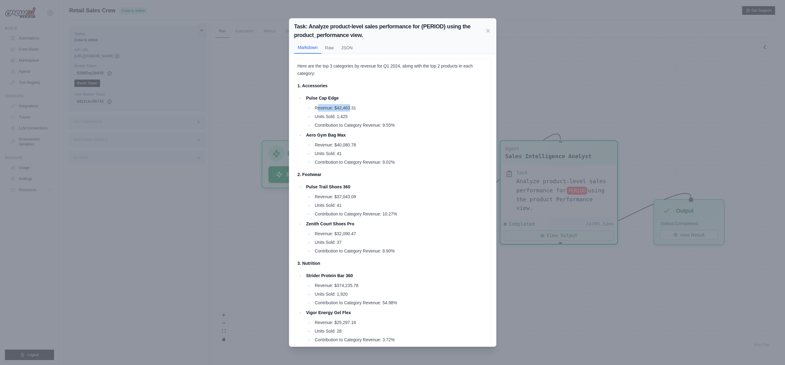
click at [350, 109] on li "Revenue: $42,463.31" at bounding box center [400, 107] width 175 height 7
click at [354, 109] on li "Revenue: $42,463.31" at bounding box center [400, 107] width 175 height 7
click at [345, 109] on li "Revenue: $42,463.31" at bounding box center [400, 107] width 175 height 7
click at [346, 116] on li "Units Sold: 1,425" at bounding box center [400, 116] width 175 height 7
click at [393, 125] on li "Contribution to Category Revenue: 9.55%" at bounding box center [400, 125] width 175 height 7
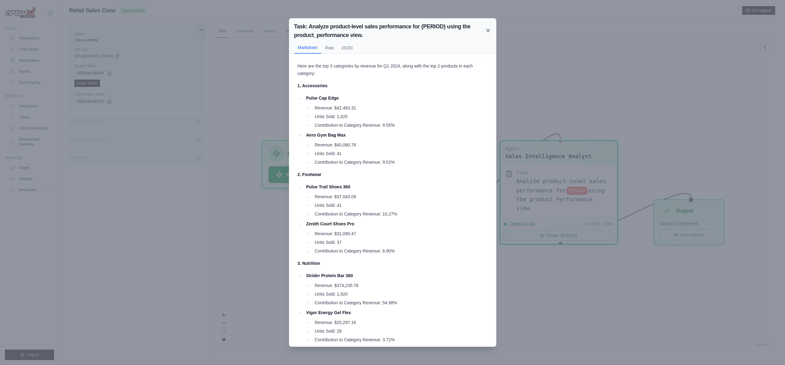
click at [487, 29] on icon at bounding box center [488, 30] width 6 height 6
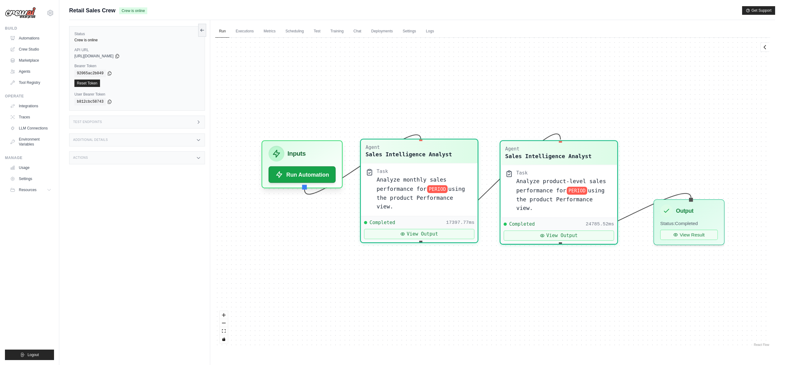
click at [383, 186] on span "Analyze monthly sales performance for" at bounding box center [411, 184] width 70 height 15
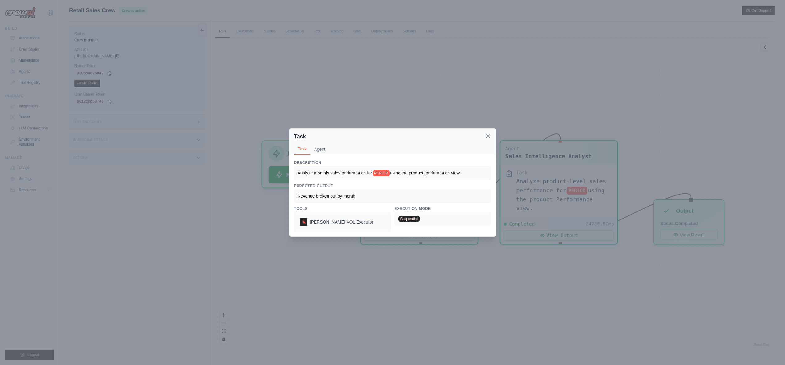
click at [488, 137] on icon at bounding box center [487, 136] width 3 height 3
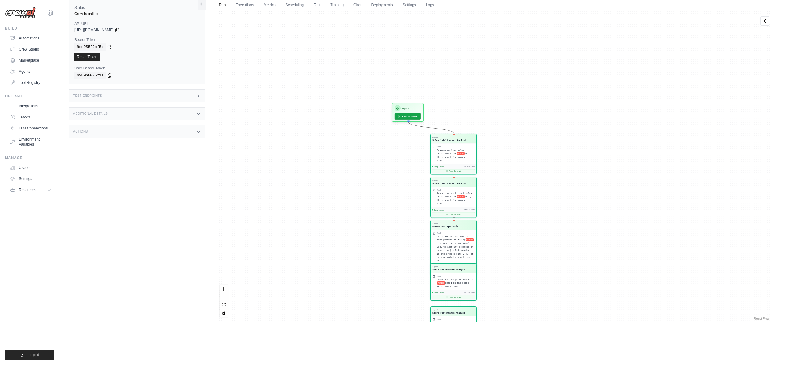
drag, startPoint x: 506, startPoint y: 92, endPoint x: 506, endPoint y: 253, distance: 161.7
click at [506, 253] on div "Agent Sales Intelligence Analyst Task Analyze monthly sales performance for PER…" at bounding box center [492, 166] width 555 height 310
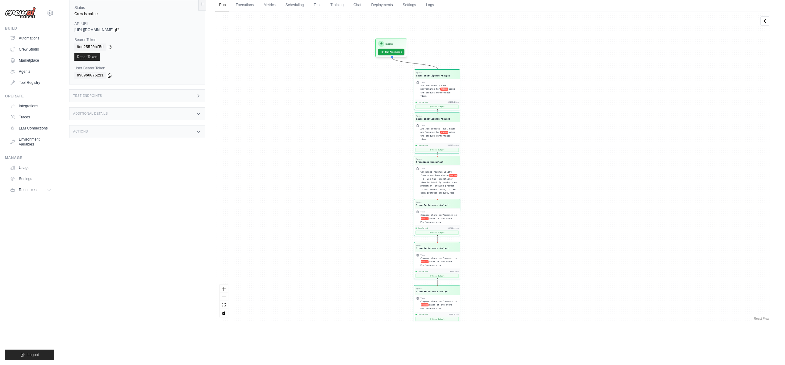
drag, startPoint x: 514, startPoint y: 136, endPoint x: 508, endPoint y: 112, distance: 24.8
click at [508, 112] on div "Agent Sales Intelligence Analyst Task Analyze monthly sales performance for PER…" at bounding box center [492, 166] width 555 height 310
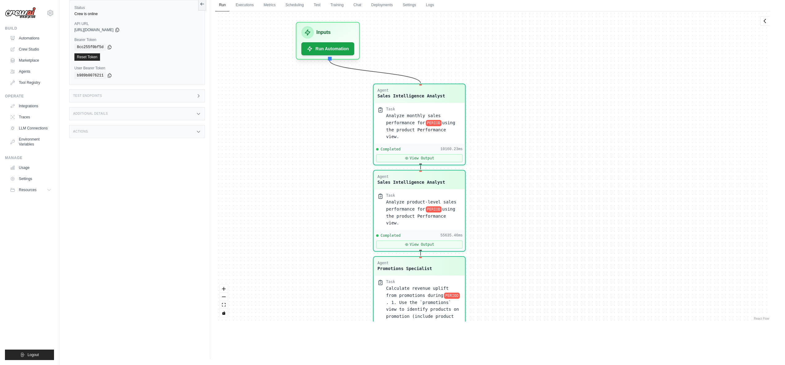
drag, startPoint x: 477, startPoint y: 72, endPoint x: 540, endPoint y: 223, distance: 163.1
click at [540, 225] on div "Agent Sales Intelligence Analyst Task Analyze monthly sales performance for PER…" at bounding box center [492, 166] width 555 height 310
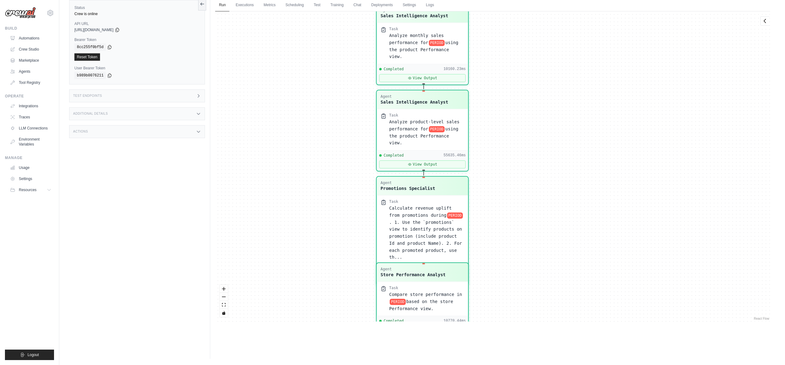
drag, startPoint x: 555, startPoint y: 212, endPoint x: 557, endPoint y: 124, distance: 88.2
click at [557, 124] on div "Agent Sales Intelligence Analyst Task Analyze monthly sales performance for PER…" at bounding box center [492, 166] width 555 height 310
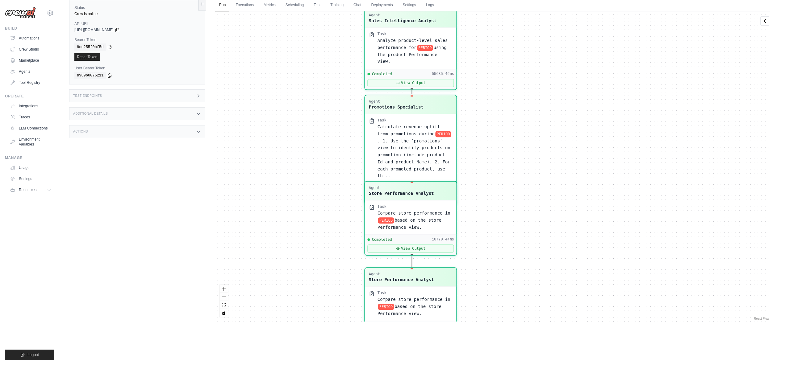
drag, startPoint x: 543, startPoint y: 164, endPoint x: 532, endPoint y: 89, distance: 75.8
click at [532, 89] on div "Agent Sales Intelligence Analyst Task Analyze monthly sales performance for PER…" at bounding box center [492, 166] width 555 height 310
click at [424, 106] on div "Agent Promotions Specialist" at bounding box center [411, 103] width 84 height 11
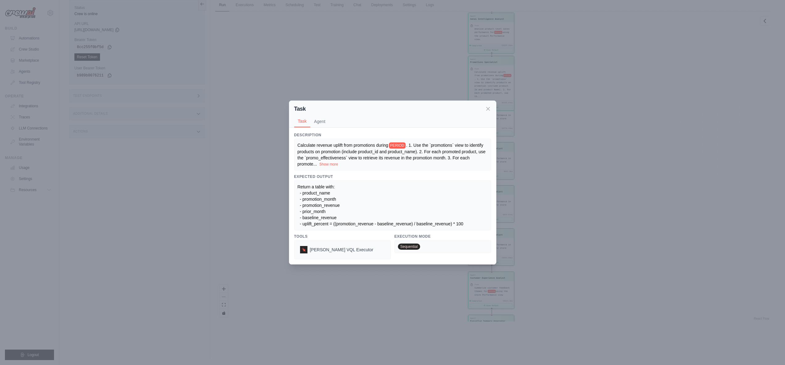
click at [486, 112] on div "Task" at bounding box center [392, 109] width 197 height 9
click at [487, 109] on icon at bounding box center [487, 108] width 3 height 3
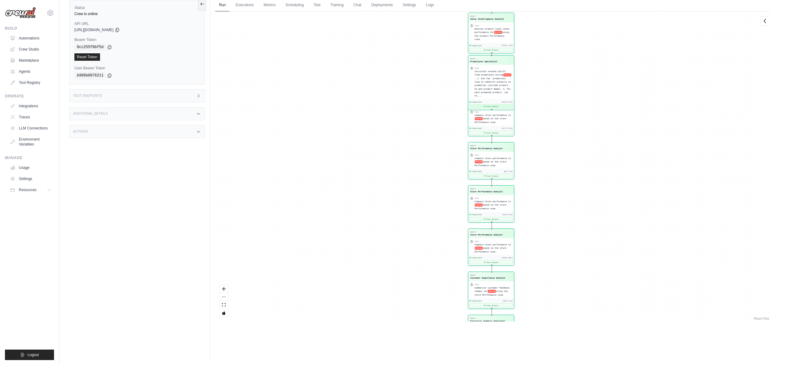
click at [492, 105] on button "View Output" at bounding box center [490, 107] width 43 height 4
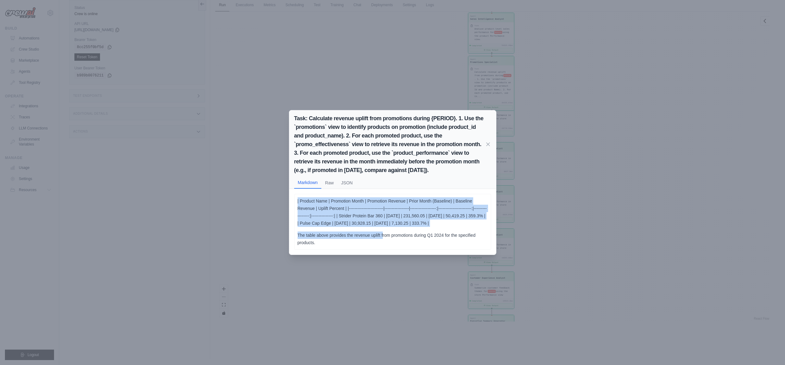
drag, startPoint x: 296, startPoint y: 197, endPoint x: 382, endPoint y: 233, distance: 93.0
click at [382, 233] on div "| Product Name | Promotion Month | Promotion Revenue | Prior Month (Baseline) |…" at bounding box center [392, 222] width 197 height 56
click at [382, 233] on div "| Product Name | Promotion Month | Promotion Revenue | Prior Month (Baseline) |…" at bounding box center [392, 221] width 190 height 49
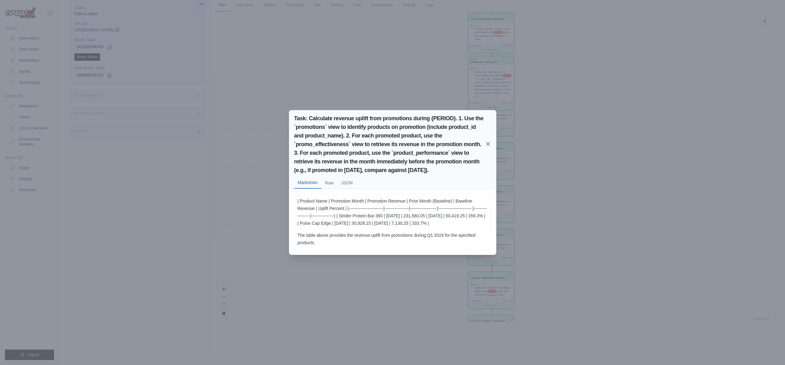
click at [486, 141] on icon at bounding box center [488, 144] width 6 height 6
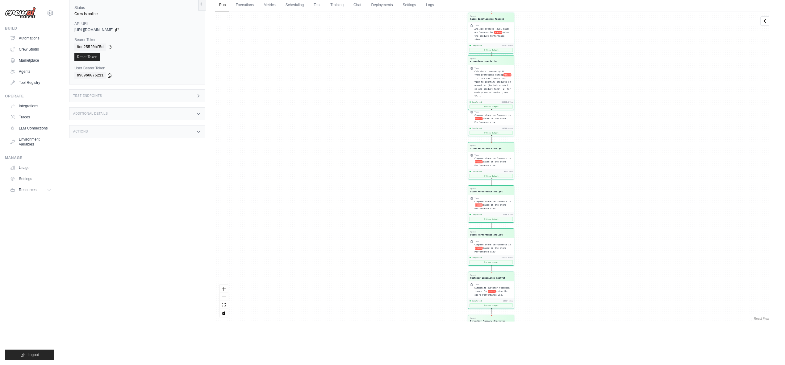
click at [485, 73] on span "Calculate revenue uplift from promotions during" at bounding box center [489, 73] width 31 height 6
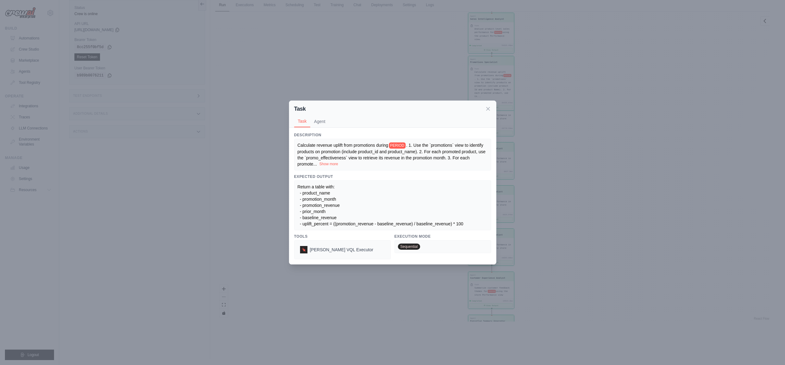
click at [329, 163] on button "Show more" at bounding box center [328, 164] width 19 height 5
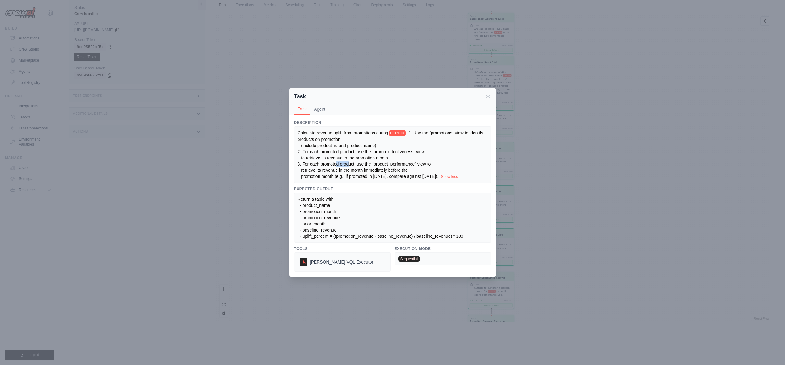
drag, startPoint x: 337, startPoint y: 161, endPoint x: 349, endPoint y: 161, distance: 12.0
click at [349, 161] on span ". 1. Use the `promotions` view to identify products on promotion (include produ…" at bounding box center [390, 154] width 187 height 48
click at [353, 161] on span ". 1. Use the `promotions` view to identify products on promotion (include produ…" at bounding box center [390, 154] width 187 height 48
drag, startPoint x: 316, startPoint y: 130, endPoint x: 343, endPoint y: 130, distance: 26.8
click at [343, 130] on span "Calculate revenue uplift from promotions during" at bounding box center [342, 132] width 91 height 5
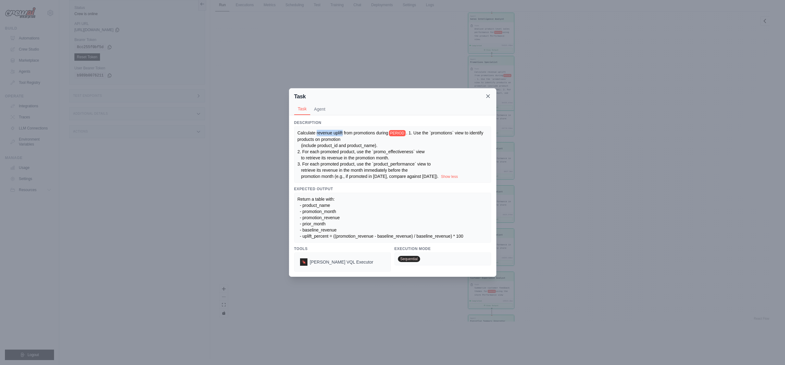
click at [487, 95] on icon at bounding box center [487, 96] width 3 height 3
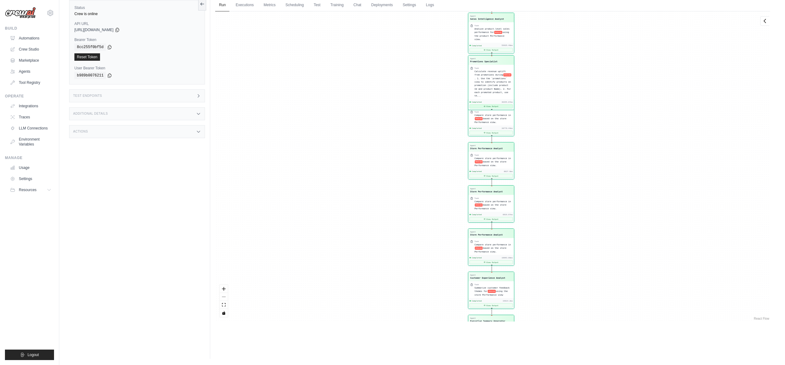
click at [500, 105] on button "View Output" at bounding box center [490, 107] width 43 height 4
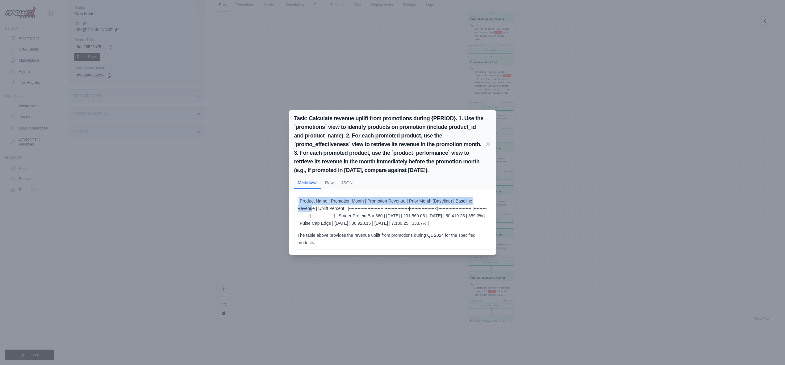
drag, startPoint x: 298, startPoint y: 198, endPoint x: 315, endPoint y: 205, distance: 18.2
click at [315, 205] on p "| Product Name | Promotion Month | Promotion Revenue | Prior Month (Baseline) |…" at bounding box center [392, 212] width 190 height 30
drag, startPoint x: 326, startPoint y: 219, endPoint x: 326, endPoint y: 228, distance: 8.4
click at [326, 219] on p "| Product Name | Promotion Month | Promotion Revenue | Prior Month (Baseline) |…" at bounding box center [392, 212] width 190 height 30
drag, startPoint x: 326, startPoint y: 229, endPoint x: 296, endPoint y: 200, distance: 42.1
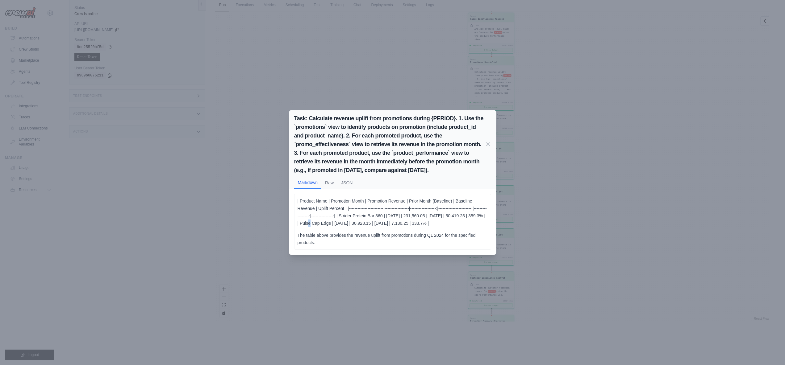
click at [296, 200] on div "| Product Name | Promotion Month | Promotion Revenue | Prior Month (Baseline) |…" at bounding box center [392, 222] width 197 height 56
click at [421, 233] on div "| Product Name | Promotion Month | Promotion Revenue | Prior Month (Baseline) |…" at bounding box center [392, 221] width 190 height 49
drag, startPoint x: 319, startPoint y: 205, endPoint x: 347, endPoint y: 203, distance: 28.2
click at [347, 203] on p "| Product Name | Promotion Month | Promotion Revenue | Prior Month (Baseline) |…" at bounding box center [392, 212] width 190 height 30
drag, startPoint x: 312, startPoint y: 226, endPoint x: 295, endPoint y: 226, distance: 16.4
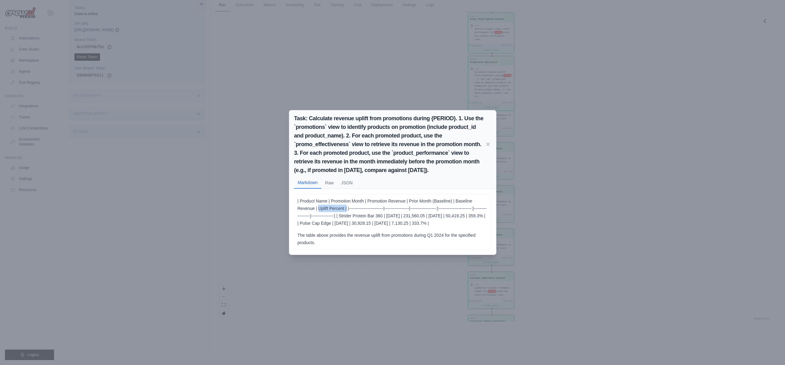
click at [295, 226] on div "| Product Name | Promotion Month | Promotion Revenue | Prior Month (Baseline) |…" at bounding box center [392, 222] width 197 height 56
click at [488, 141] on icon at bounding box center [488, 144] width 6 height 6
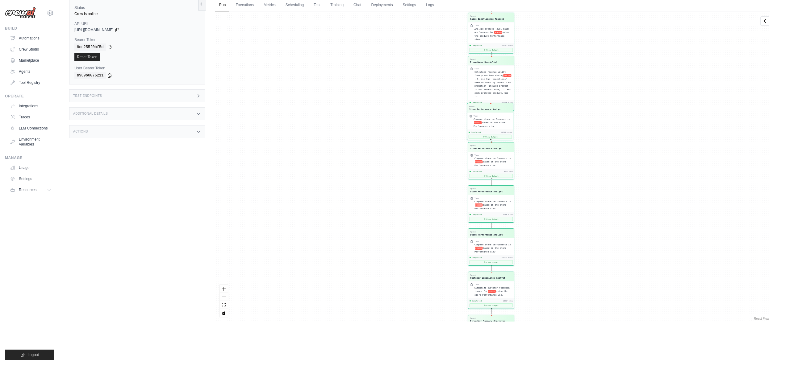
drag, startPoint x: 504, startPoint y: 112, endPoint x: 503, endPoint y: 117, distance: 5.0
click at [503, 117] on div "Task" at bounding box center [492, 116] width 38 height 2
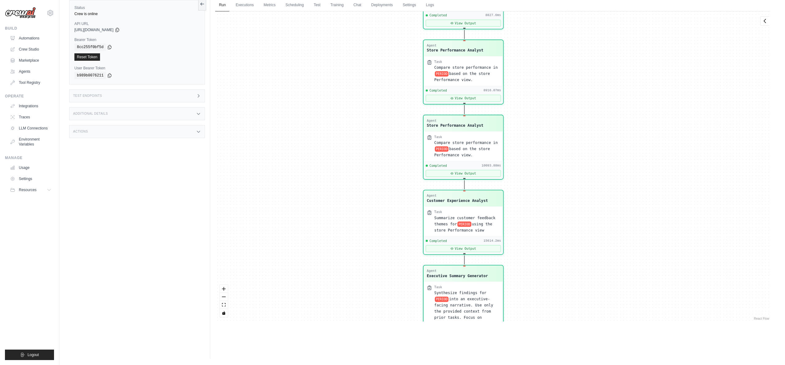
drag, startPoint x: 532, startPoint y: 267, endPoint x: 539, endPoint y: 159, distance: 107.9
click at [539, 159] on div "Agent Sales Intelligence Analyst Task Analyze monthly sales performance for PER…" at bounding box center [492, 166] width 555 height 310
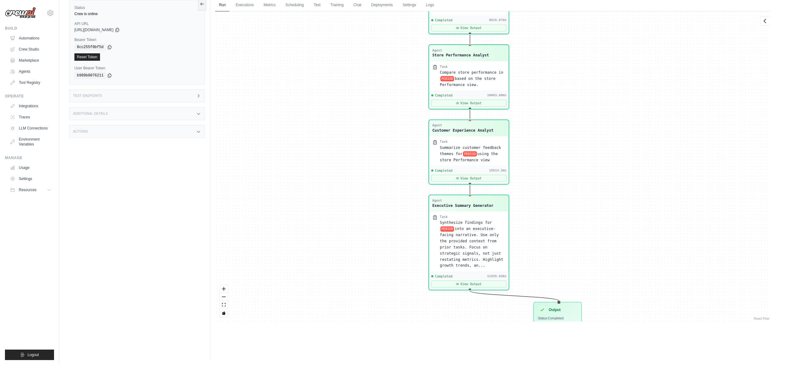
drag, startPoint x: 556, startPoint y: 226, endPoint x: 561, endPoint y: 168, distance: 58.2
click at [561, 168] on div "Agent Sales Intelligence Analyst Task Analyze monthly sales performance for PER…" at bounding box center [492, 166] width 555 height 310
click at [748, 189] on div "Agent Sales Intelligence Analyst Task Analyze monthly sales performance for PER…" at bounding box center [492, 166] width 555 height 310
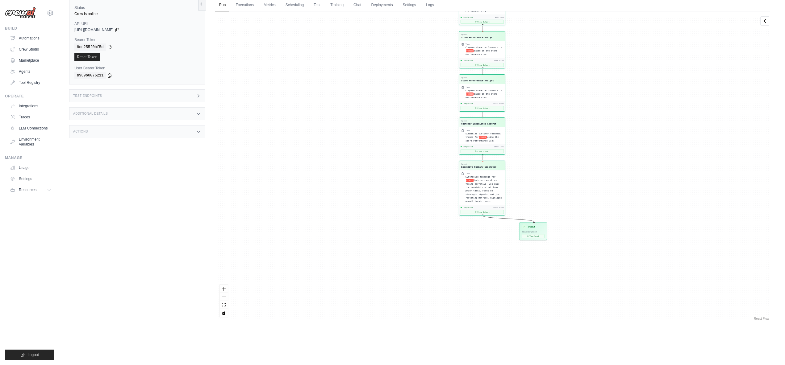
drag, startPoint x: 578, startPoint y: 259, endPoint x: 569, endPoint y: 104, distance: 155.7
click at [569, 104] on div "Agent Sales Intelligence Analyst Task Analyze monthly sales performance for PER…" at bounding box center [492, 166] width 555 height 310
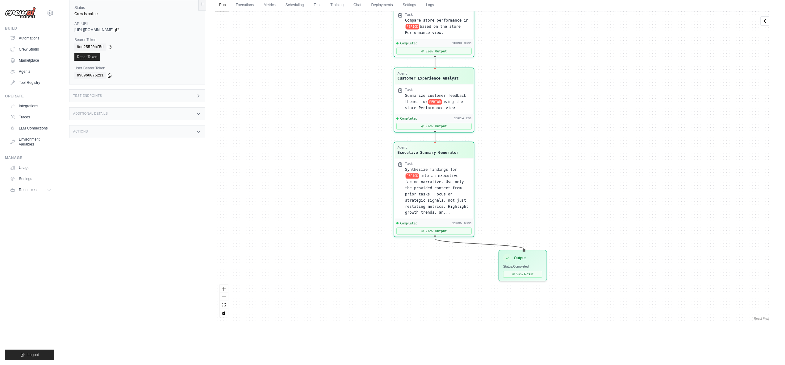
click at [434, 188] on span "into an executive-facing narrative. Use only the provided context from prior ta…" at bounding box center [436, 194] width 63 height 41
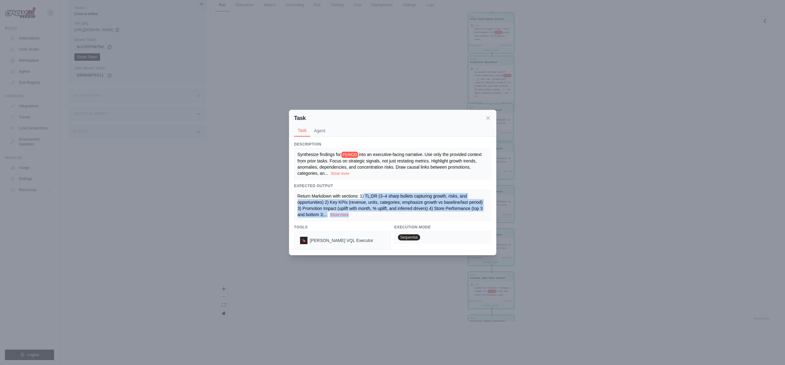
drag, startPoint x: 364, startPoint y: 195, endPoint x: 379, endPoint y: 214, distance: 24.8
click at [379, 214] on div "Return Markdown with sections: 1) TL;DR (3–4 sharp bullets capturing growth, ri…" at bounding box center [392, 205] width 190 height 25
click at [348, 215] on button "Show more" at bounding box center [339, 214] width 19 height 5
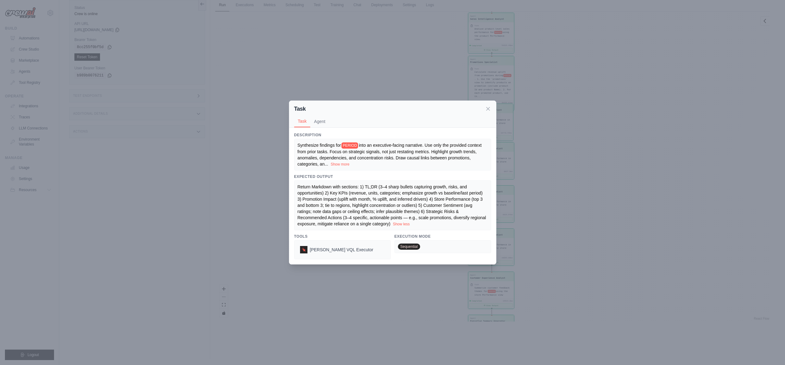
click at [385, 200] on span "Return Markdown with sections: 1) TL;DR (3–4 sharp bullets capturing growth, ri…" at bounding box center [392, 205] width 190 height 42
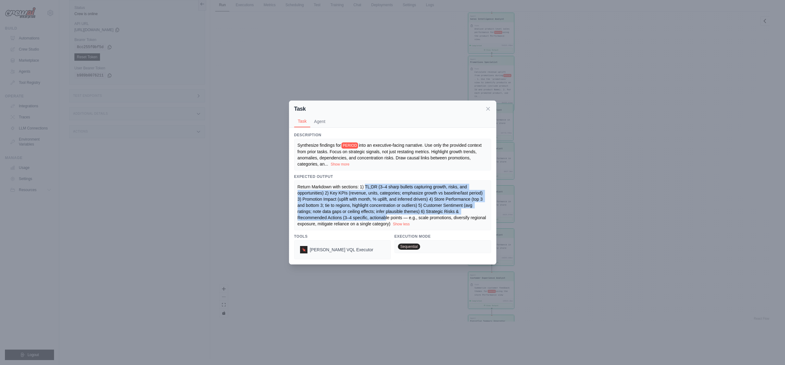
drag, startPoint x: 365, startPoint y: 187, endPoint x: 386, endPoint y: 220, distance: 39.1
click at [386, 220] on span "Return Markdown with sections: 1) TL;DR (3–4 sharp bullets capturing growth, ri…" at bounding box center [392, 205] width 190 height 42
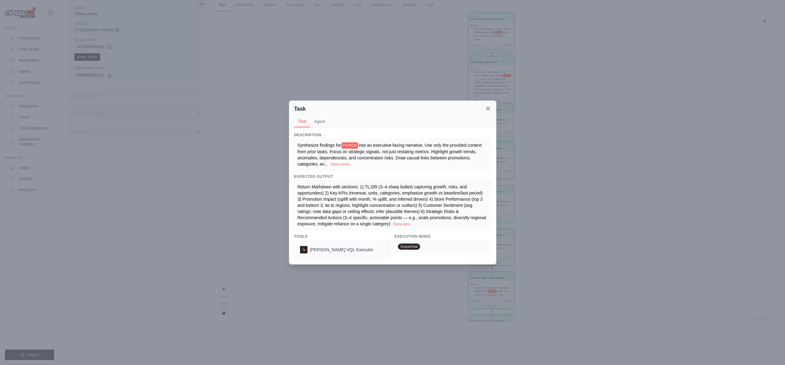
click at [489, 109] on icon at bounding box center [488, 109] width 6 height 6
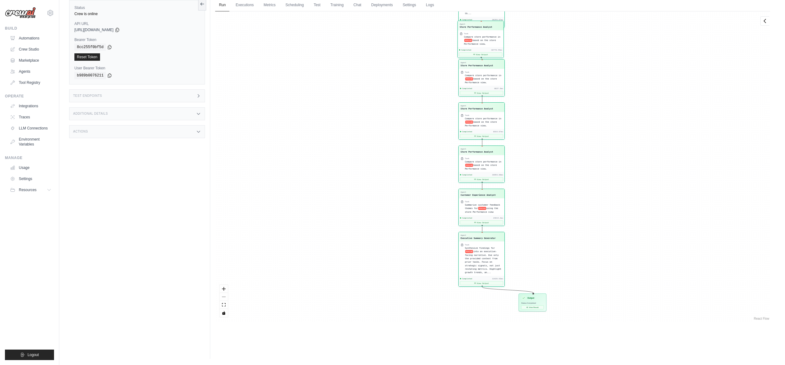
drag, startPoint x: 600, startPoint y: 260, endPoint x: 589, endPoint y: 149, distance: 111.0
click at [589, 149] on div "Agent Sales Intelligence Analyst Task Analyze monthly sales performance for PER…" at bounding box center [492, 166] width 555 height 310
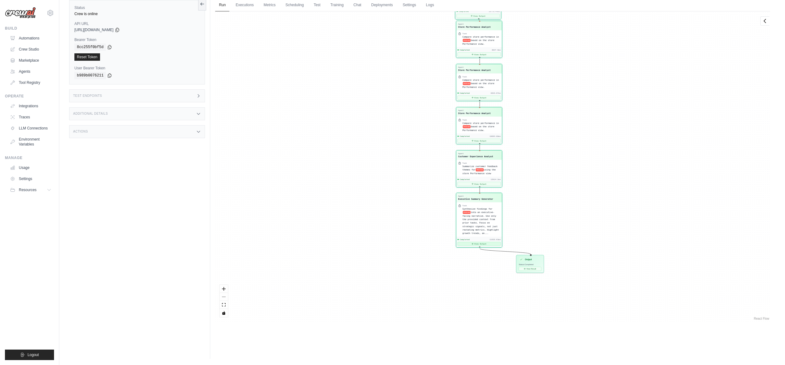
click at [484, 244] on button "View Output" at bounding box center [478, 244] width 43 height 4
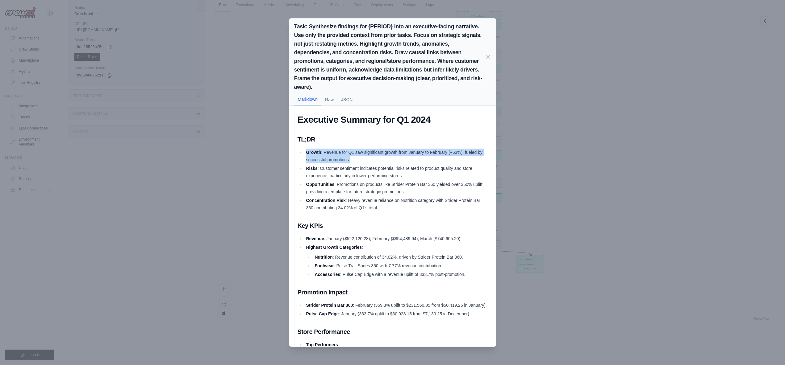
drag, startPoint x: 350, startPoint y: 159, endPoint x: 303, endPoint y: 149, distance: 48.2
click at [303, 149] on ul "Growth : Revenue for Q1 saw significant growth from January to February (+63%),…" at bounding box center [392, 180] width 190 height 63
click at [383, 155] on li "Growth : Revenue for Q1 saw significant growth from January to February (+63%),…" at bounding box center [395, 156] width 183 height 15
drag, startPoint x: 305, startPoint y: 151, endPoint x: 328, endPoint y: 155, distance: 22.9
click at [328, 155] on li "Growth : Revenue for Q1 saw significant growth from January to February (+63%),…" at bounding box center [395, 156] width 183 height 15
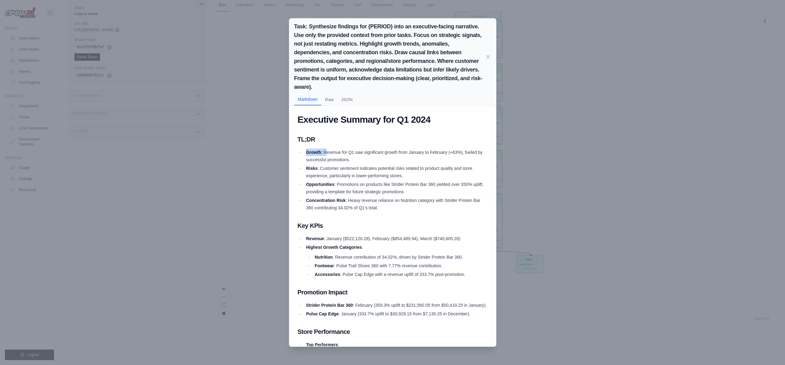
click at [328, 155] on li "Growth : Revenue for Q1 saw significant growth from January to February (+63%),…" at bounding box center [395, 156] width 183 height 15
click at [315, 153] on strong "Growth" at bounding box center [313, 152] width 15 height 5
drag, startPoint x: 325, startPoint y: 154, endPoint x: 334, endPoint y: 154, distance: 9.3
click at [334, 154] on li "Growth : Revenue for Q1 saw significant growth from January to February (+63%),…" at bounding box center [395, 156] width 183 height 15
click at [350, 155] on li "Growth : Revenue for Q1 saw significant growth from January to February (+63%),…" at bounding box center [395, 156] width 183 height 15
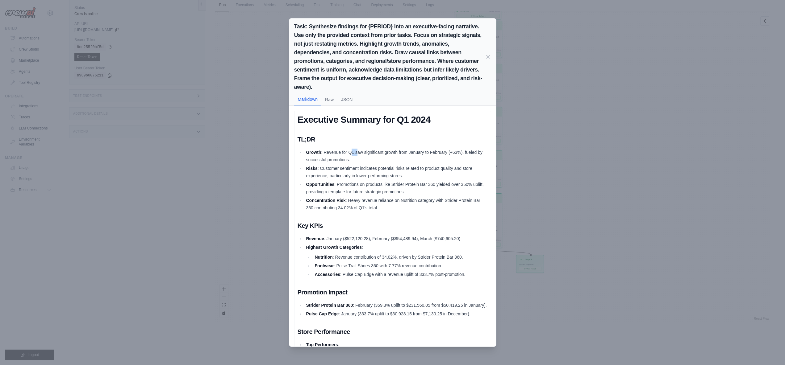
drag, startPoint x: 351, startPoint y: 153, endPoint x: 362, endPoint y: 153, distance: 11.1
click at [360, 153] on li "Growth : Revenue for Q1 saw significant growth from January to February (+63%),…" at bounding box center [395, 156] width 183 height 15
drag, startPoint x: 364, startPoint y: 153, endPoint x: 380, endPoint y: 153, distance: 15.7
click at [370, 153] on li "Growth : Revenue for Q1 saw significant growth from January to February (+63%),…" at bounding box center [395, 156] width 183 height 15
click at [380, 153] on li "Growth : Revenue for Q1 saw significant growth from January to February (+63%),…" at bounding box center [395, 156] width 183 height 15
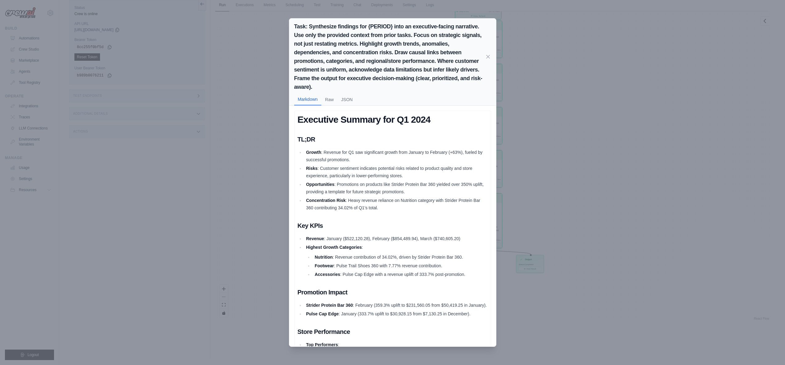
drag, startPoint x: 386, startPoint y: 153, endPoint x: 401, endPoint y: 152, distance: 14.8
click at [387, 153] on li "Growth : Revenue for Q1 saw significant growth from January to February (+63%),…" at bounding box center [395, 156] width 183 height 15
click at [401, 152] on li "Growth : Revenue for Q1 saw significant growth from January to February (+63%),…" at bounding box center [395, 156] width 183 height 15
click at [422, 154] on li "Growth : Revenue for Q1 saw significant growth from January to February (+63%),…" at bounding box center [395, 156] width 183 height 15
click at [440, 152] on li "Growth : Revenue for Q1 saw significant growth from January to February (+63%),…" at bounding box center [395, 156] width 183 height 15
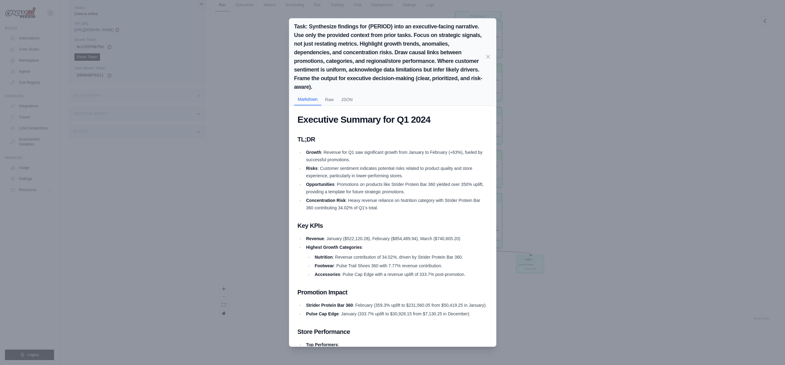
click at [463, 152] on li "Growth : Revenue for Q1 saw significant growth from January to February (+63%),…" at bounding box center [395, 156] width 183 height 15
drag, startPoint x: 363, startPoint y: 161, endPoint x: 306, endPoint y: 153, distance: 57.9
click at [306, 153] on li "Growth : Revenue for Q1 saw significant growth from January to February (+63%),…" at bounding box center [395, 156] width 183 height 15
click at [365, 162] on li "Growth : Revenue for Q1 saw significant growth from January to February (+63%),…" at bounding box center [395, 156] width 183 height 15
drag, startPoint x: 349, startPoint y: 160, endPoint x: 307, endPoint y: 154, distance: 42.6
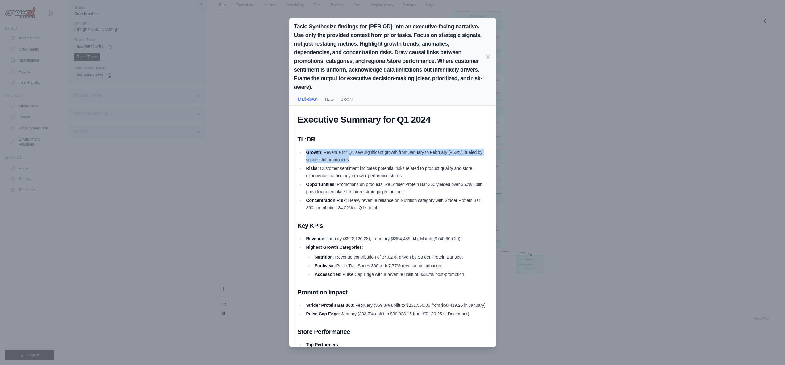
click at [307, 154] on li "Growth : Revenue for Q1 saw significant growth from January to February (+63%),…" at bounding box center [395, 156] width 183 height 15
click at [350, 162] on li "Growth : Revenue for Q1 saw significant growth from January to February (+63%),…" at bounding box center [395, 156] width 183 height 15
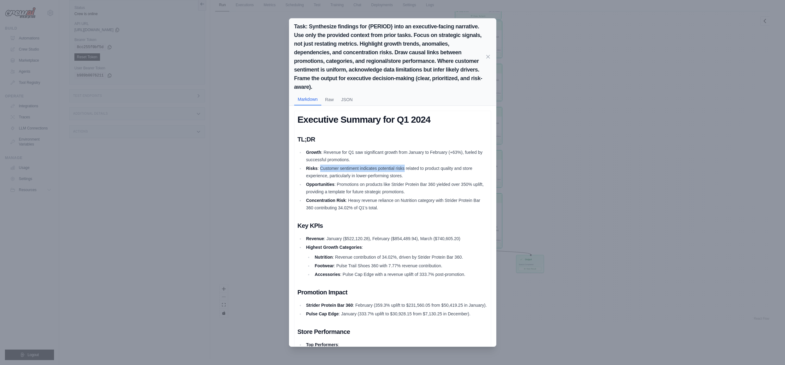
drag, startPoint x: 319, startPoint y: 166, endPoint x: 404, endPoint y: 172, distance: 85.3
click at [404, 172] on li "Risks : Customer sentiment indicates potential risks related to product quality…" at bounding box center [395, 172] width 183 height 15
drag, startPoint x: 401, startPoint y: 175, endPoint x: 368, endPoint y: 167, distance: 33.3
click at [368, 167] on li "Risks : Customer sentiment indicates potential risks related to product quality…" at bounding box center [395, 172] width 183 height 15
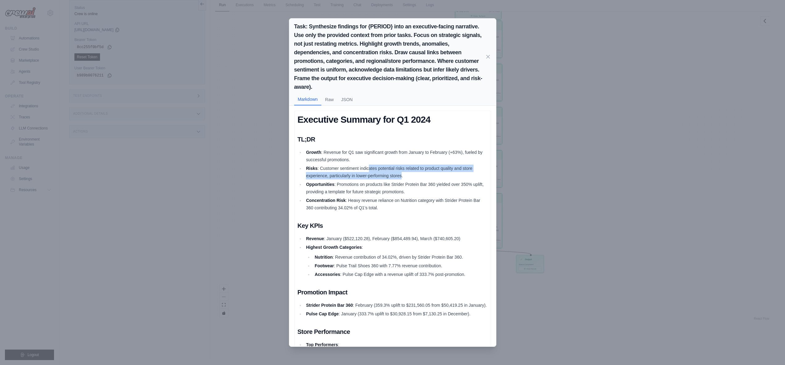
drag, startPoint x: 368, startPoint y: 167, endPoint x: 393, endPoint y: 168, distance: 24.4
click at [369, 167] on li "Risks : Customer sentiment indicates potential risks related to product quality…" at bounding box center [395, 172] width 183 height 15
click at [396, 168] on li "Risks : Customer sentiment indicates potential risks related to product quality…" at bounding box center [395, 172] width 183 height 15
drag, startPoint x: 325, startPoint y: 175, endPoint x: 337, endPoint y: 175, distance: 12.0
click at [337, 175] on li "Risks : Customer sentiment indicates potential risks related to product quality…" at bounding box center [395, 172] width 183 height 15
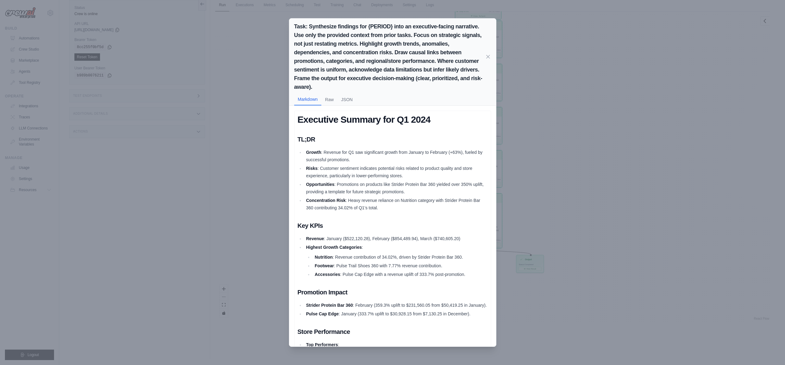
click at [342, 175] on li "Risks : Customer sentiment indicates potential risks related to product quality…" at bounding box center [395, 172] width 183 height 15
drag, startPoint x: 355, startPoint y: 176, endPoint x: 408, endPoint y: 174, distance: 53.1
click at [408, 174] on li "Risks : Customer sentiment indicates potential risks related to product quality…" at bounding box center [395, 172] width 183 height 15
drag, startPoint x: 338, startPoint y: 183, endPoint x: 398, endPoint y: 189, distance: 60.1
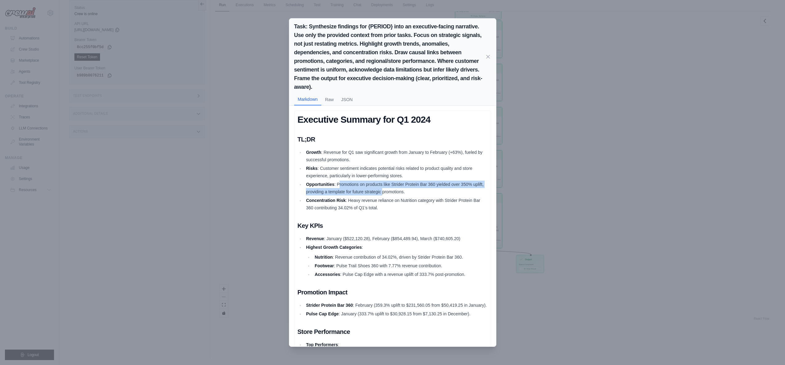
click at [398, 189] on li "Opportunities : Promotions on products like Strider Protein Bar 360 yielded ove…" at bounding box center [395, 188] width 183 height 15
drag, startPoint x: 388, startPoint y: 185, endPoint x: 385, endPoint y: 185, distance: 3.1
click at [388, 185] on li "Opportunities : Promotions on products like Strider Protein Bar 360 yielded ove…" at bounding box center [395, 188] width 183 height 15
drag, startPoint x: 404, startPoint y: 183, endPoint x: 420, endPoint y: 187, distance: 15.7
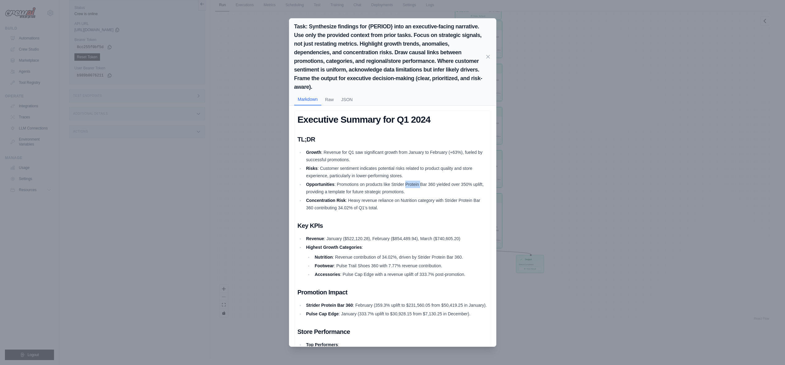
click at [420, 187] on li "Opportunities : Promotions on products like Strider Protein Bar 360 yielded ove…" at bounding box center [395, 188] width 183 height 15
click at [421, 186] on li "Opportunities : Promotions on products like Strider Protein Bar 360 yielded ove…" at bounding box center [395, 188] width 183 height 15
click at [439, 184] on li "Opportunities : Promotions on products like Strider Protein Bar 360 yielded ove…" at bounding box center [395, 188] width 183 height 15
drag, startPoint x: 319, startPoint y: 192, endPoint x: 417, endPoint y: 191, distance: 97.8
click at [417, 191] on li "Opportunities : Promotions on products like Strider Protein Bar 360 yielded ove…" at bounding box center [395, 188] width 183 height 15
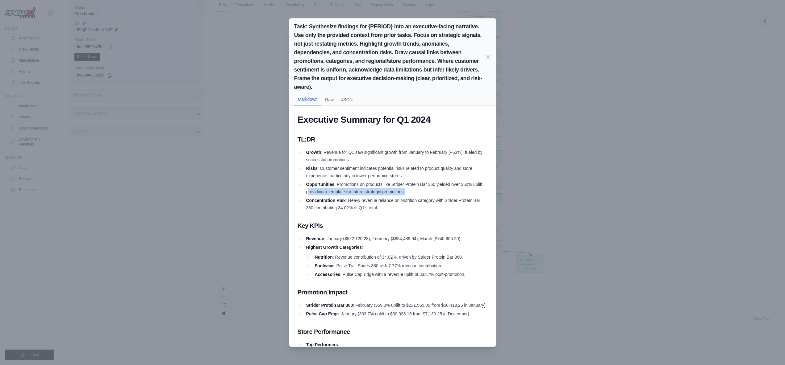
click at [417, 191] on li "Opportunities : Promotions on products like Strider Protein Bar 360 yielded ove…" at bounding box center [395, 188] width 183 height 15
drag, startPoint x: 308, startPoint y: 199, endPoint x: 393, endPoint y: 207, distance: 85.6
click at [393, 207] on li "Concentration Risk : Heavy revenue reliance on Nutrition category with Strider …" at bounding box center [395, 204] width 183 height 15
drag, startPoint x: 309, startPoint y: 209, endPoint x: 325, endPoint y: 208, distance: 16.1
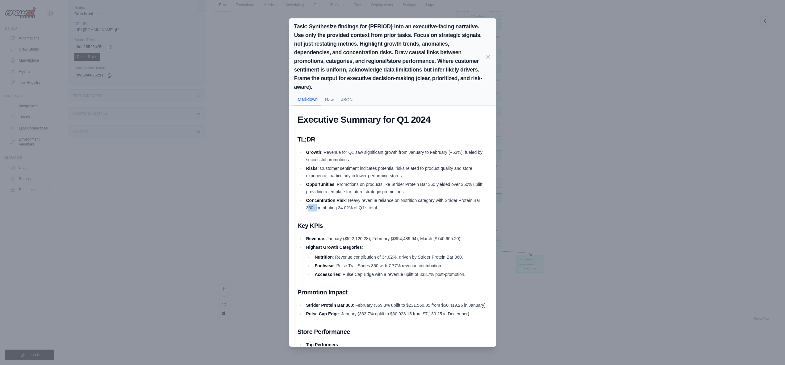
click at [319, 208] on li "Concentration Risk : Heavy revenue reliance on Nutrition category with Strider …" at bounding box center [395, 204] width 183 height 15
click at [327, 208] on li "Concentration Risk : Heavy revenue reliance on Nutrition category with Strider …" at bounding box center [395, 204] width 183 height 15
click at [377, 209] on li "Concentration Risk : Heavy revenue reliance on Nutrition category with Strider …" at bounding box center [395, 204] width 183 height 15
drag, startPoint x: 378, startPoint y: 210, endPoint x: 302, endPoint y: 203, distance: 76.0
click at [302, 203] on ul "Growth : Revenue for Q1 saw significant growth from January to February (+63%),…" at bounding box center [392, 180] width 190 height 63
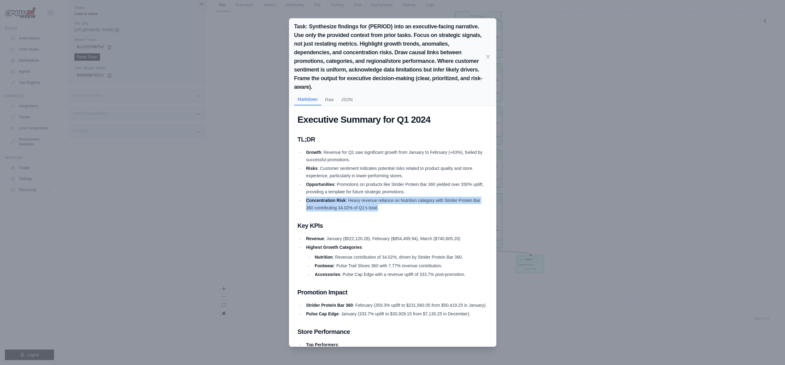
click at [323, 203] on strong "Concentration Risk" at bounding box center [325, 200] width 39 height 5
drag, startPoint x: 375, startPoint y: 209, endPoint x: 305, endPoint y: 201, distance: 70.6
click at [305, 201] on li "Concentration Risk : Heavy revenue reliance on Nutrition category with Strider …" at bounding box center [395, 204] width 183 height 15
click at [358, 211] on li "Concentration Risk : Heavy revenue reliance on Nutrition category with Strider …" at bounding box center [395, 204] width 183 height 15
drag, startPoint x: 375, startPoint y: 209, endPoint x: 367, endPoint y: 206, distance: 8.4
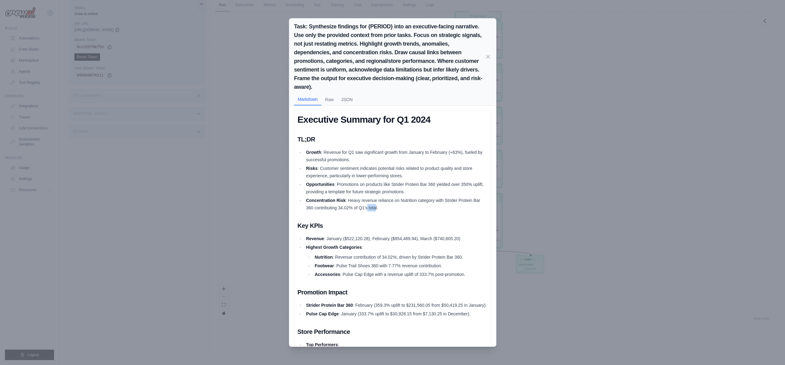
click at [367, 206] on li "Concentration Risk : Heavy revenue reliance on Nutrition category with Strider …" at bounding box center [395, 204] width 183 height 15
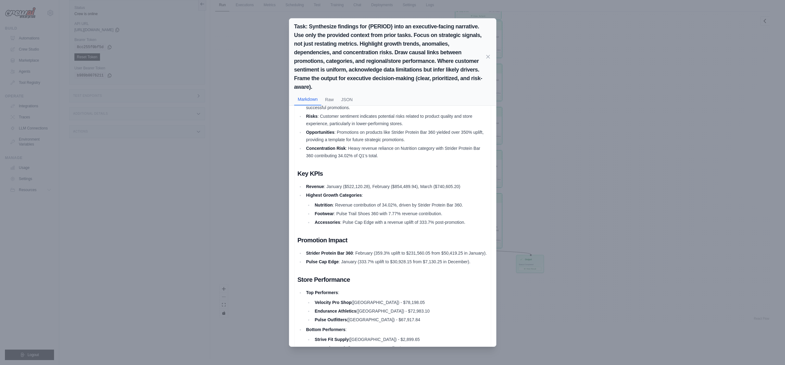
scroll to position [62, 0]
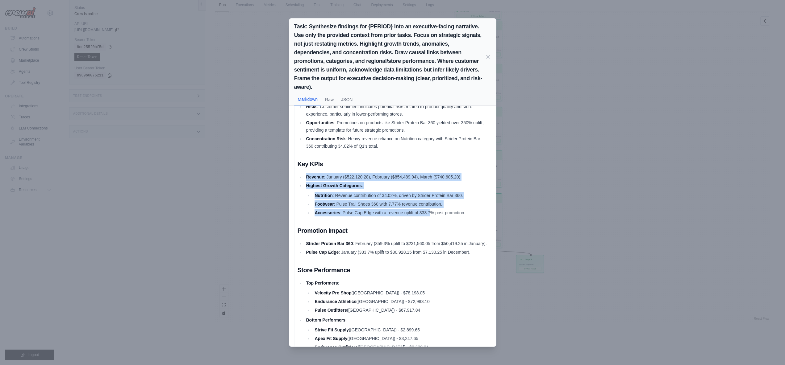
drag, startPoint x: 306, startPoint y: 175, endPoint x: 431, endPoint y: 212, distance: 130.0
click at [431, 212] on ul "Revenue : January ($522,120.28), February ($854,489.94), March ($740,605.20) Hi…" at bounding box center [392, 194] width 190 height 43
click at [431, 212] on li "Accessories : Pulse Cap Edge with a revenue uplift of 333.7% post-promotion." at bounding box center [400, 212] width 175 height 7
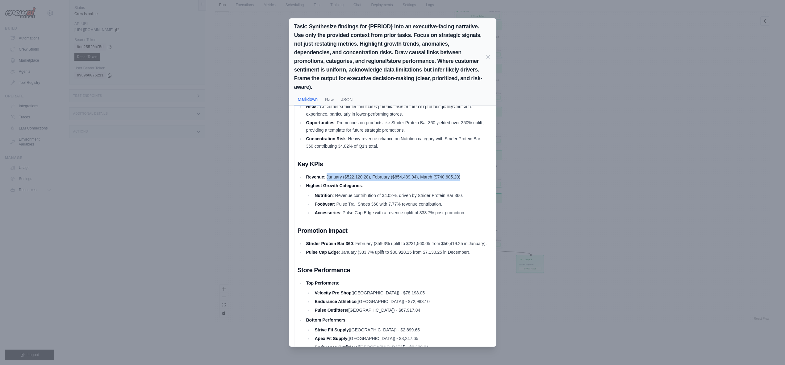
drag, startPoint x: 326, startPoint y: 176, endPoint x: 461, endPoint y: 176, distance: 134.2
click at [461, 176] on li "Revenue : January ($522,120.28), February ($854,489.94), March ($740,605.20)" at bounding box center [395, 176] width 183 height 7
click at [355, 176] on li "Revenue : January ($522,120.28), February ($854,489.94), March ($740,605.20)" at bounding box center [395, 176] width 183 height 7
click at [397, 177] on li "Revenue : January ($522,120.28), February ($854,489.94), March ($740,605.20)" at bounding box center [395, 176] width 183 height 7
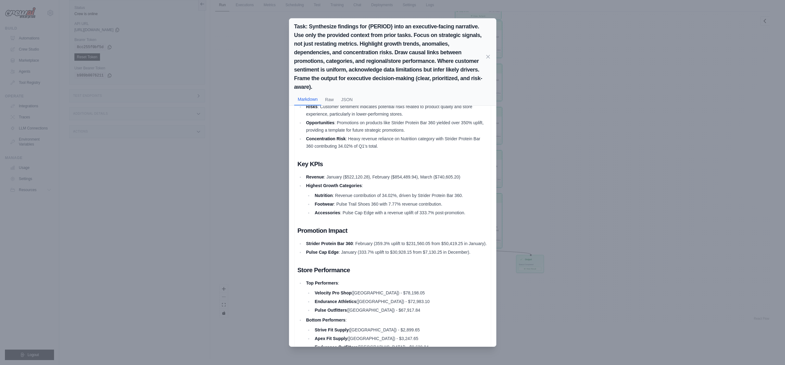
click at [443, 177] on li "Revenue : January ($522,120.28), February ($854,489.94), March ($740,605.20)" at bounding box center [395, 176] width 183 height 7
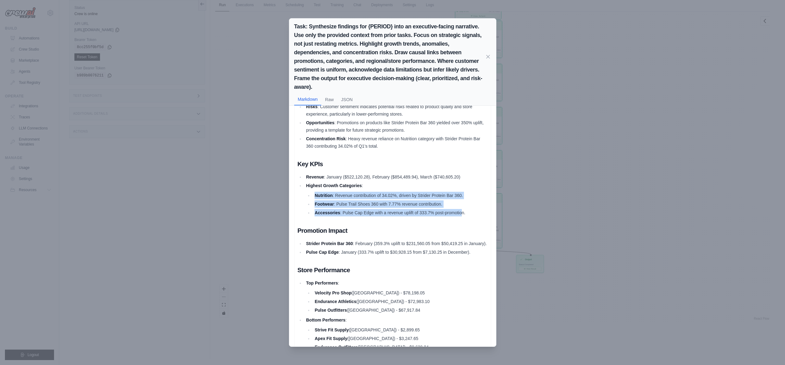
drag, startPoint x: 315, startPoint y: 195, endPoint x: 462, endPoint y: 214, distance: 148.7
click at [462, 214] on ul "Nutrition : Revenue contribution of 34.02%, driven by Strider Protein Bar 360. …" at bounding box center [396, 204] width 181 height 25
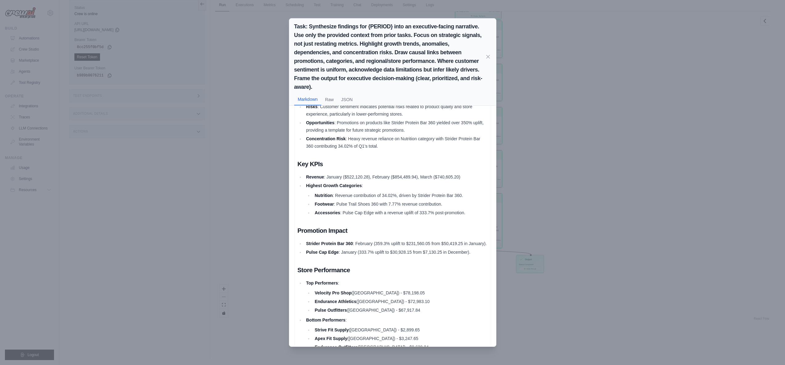
click at [463, 214] on li "Accessories : Pulse Cap Edge with a revenue uplift of 333.7% post-promotion." at bounding box center [400, 212] width 175 height 7
drag, startPoint x: 393, startPoint y: 213, endPoint x: 449, endPoint y: 214, distance: 55.9
click at [449, 214] on li "Accessories : Pulse Cap Edge with a revenue uplift of 333.7% post-promotion." at bounding box center [400, 212] width 175 height 7
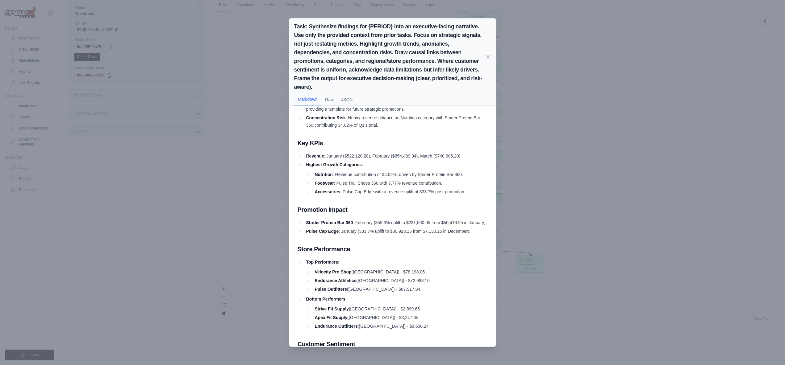
scroll to position [93, 0]
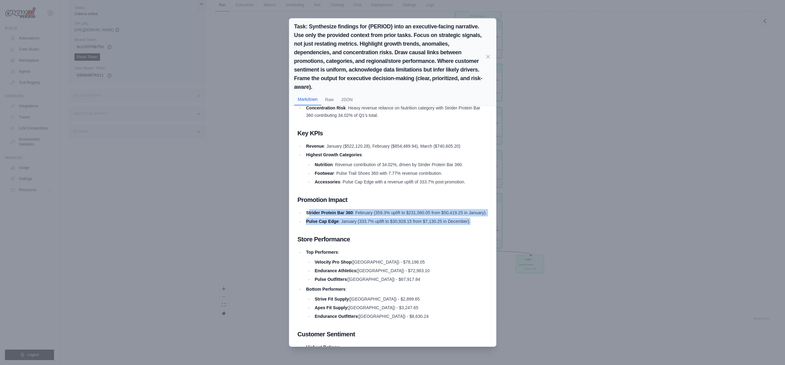
drag, startPoint x: 412, startPoint y: 224, endPoint x: 309, endPoint y: 213, distance: 103.0
click at [309, 213] on ul "Strider Protein Bar 360 : February (359.3% uplift to $231,560.05 from $50,419.2…" at bounding box center [392, 217] width 190 height 16
click at [310, 213] on strong "Strider Protein Bar 360" at bounding box center [329, 212] width 47 height 5
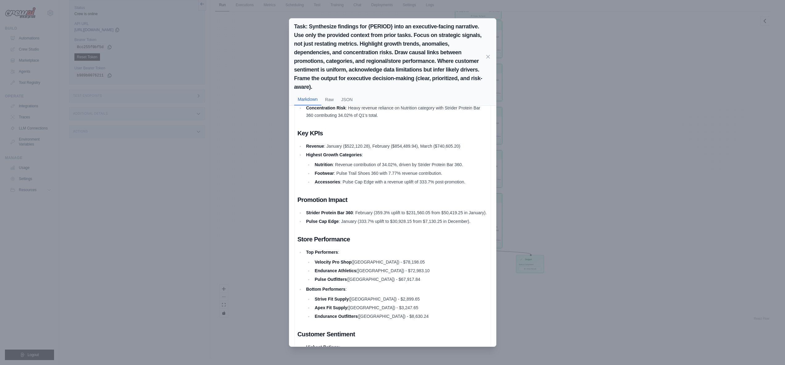
drag, startPoint x: 386, startPoint y: 221, endPoint x: 380, endPoint y: 216, distance: 8.0
click at [380, 217] on li "Strider Protein Bar 360 : February (359.3% uplift to $231,560.05 from $50,419.2…" at bounding box center [395, 212] width 183 height 7
drag, startPoint x: 374, startPoint y: 212, endPoint x: 382, endPoint y: 213, distance: 7.5
click at [382, 213] on li "Strider Protein Bar 360 : February (359.3% uplift to $231,560.05 from $50,419.2…" at bounding box center [395, 212] width 183 height 7
click at [392, 215] on li "Strider Protein Bar 360 : February (359.3% uplift to $231,560.05 from $50,419.2…" at bounding box center [395, 212] width 183 height 7
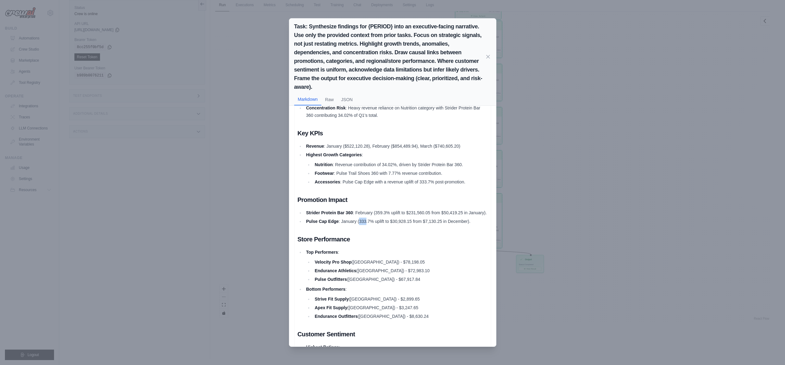
drag, startPoint x: 359, startPoint y: 229, endPoint x: 366, endPoint y: 229, distance: 7.7
click at [366, 225] on li "Pulse Cap Edge : January (333.7% uplift to $30,928.15 from $7,130.25 in Decembe…" at bounding box center [395, 221] width 183 height 7
click at [371, 225] on li "Pulse Cap Edge : January (333.7% uplift to $30,928.15 from $7,130.25 in Decembe…" at bounding box center [395, 221] width 183 height 7
drag, startPoint x: 307, startPoint y: 212, endPoint x: 354, endPoint y: 212, distance: 46.6
click at [352, 212] on strong "Strider Protein Bar 360" at bounding box center [329, 212] width 47 height 5
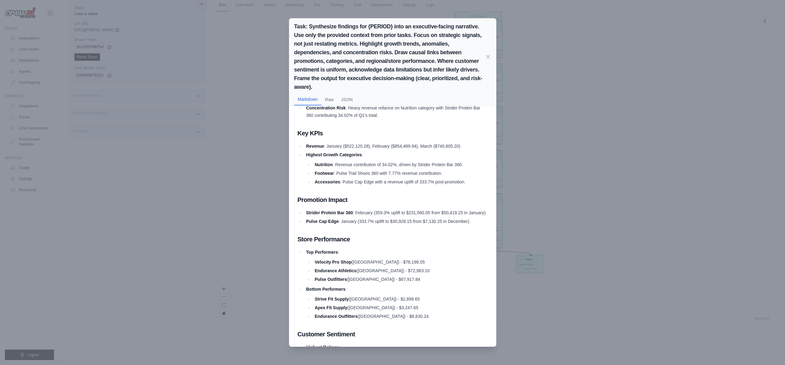
click at [358, 212] on li "Strider Protein Bar 360 : February (359.3% uplift to $231,560.05 from $50,419.2…" at bounding box center [395, 212] width 183 height 7
click at [325, 224] on strong "Pulse Cap Edge" at bounding box center [322, 221] width 33 height 5
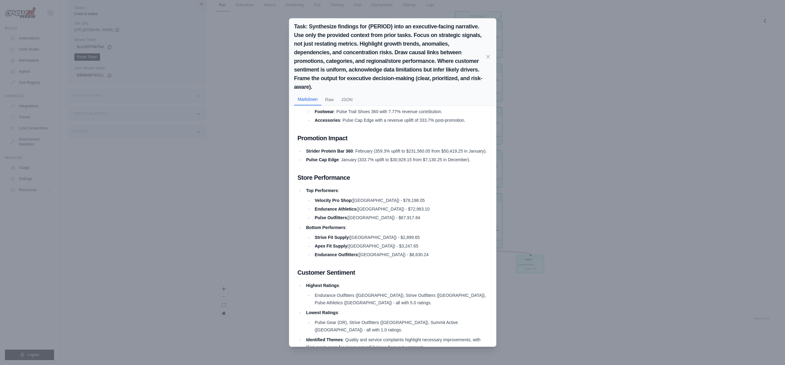
scroll to position [185, 0]
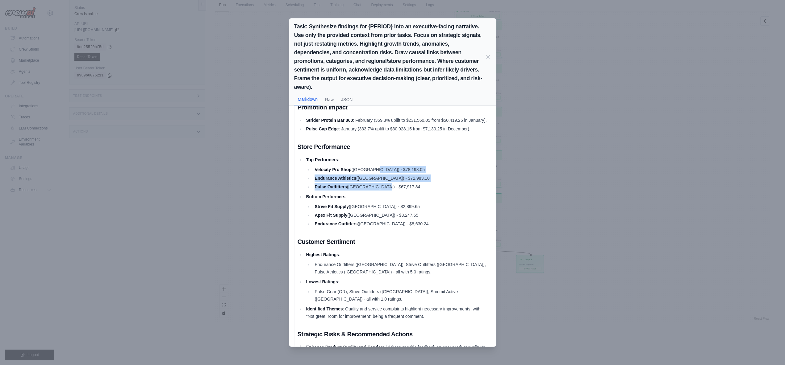
drag, startPoint x: 371, startPoint y: 177, endPoint x: 380, endPoint y: 193, distance: 18.3
click at [380, 191] on ul "Velocity Pro Shop ([GEOGRAPHIC_DATA]) - $78,198.05 Endurance Athletics ([GEOGRA…" at bounding box center [396, 178] width 181 height 25
click at [386, 191] on li "Pulse Outfitters ([GEOGRAPHIC_DATA]) - $67,917.84" at bounding box center [400, 186] width 175 height 7
drag, startPoint x: 386, startPoint y: 194, endPoint x: 311, endPoint y: 177, distance: 77.6
click at [311, 177] on ul "Velocity Pro Shop ([GEOGRAPHIC_DATA]) - $78,198.05 Endurance Athletics ([GEOGRA…" at bounding box center [396, 178] width 181 height 25
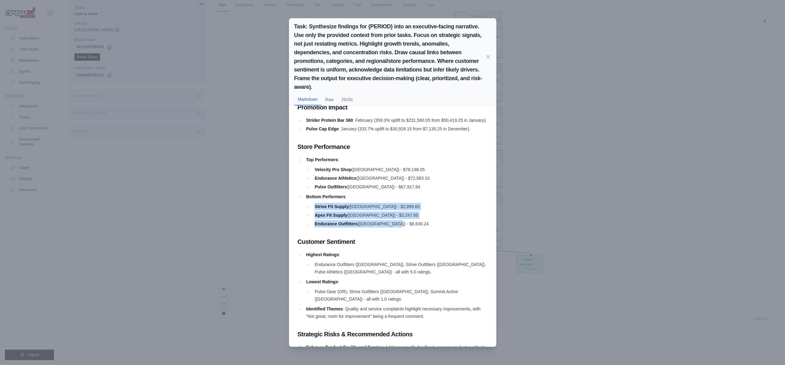
drag, startPoint x: 390, startPoint y: 231, endPoint x: 312, endPoint y: 215, distance: 79.8
click at [312, 215] on ul "Strive Fit Supply ([GEOGRAPHIC_DATA]) - $2,899.65 Apex Fit Supply ([GEOGRAPHIC_…" at bounding box center [396, 215] width 181 height 25
click at [365, 210] on li "Strive Fit Supply ([GEOGRAPHIC_DATA]) - $2,899.65" at bounding box center [400, 206] width 175 height 7
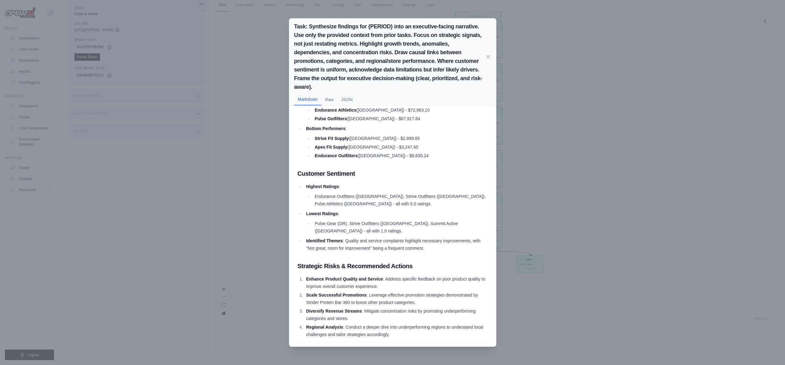
scroll to position [255, 0]
click at [320, 247] on li "Identified Themes : Quality and service complaints highlight necessary improvem…" at bounding box center [395, 243] width 183 height 15
click at [371, 246] on li "Identified Themes : Quality and service complaints highlight necessary improvem…" at bounding box center [395, 243] width 183 height 15
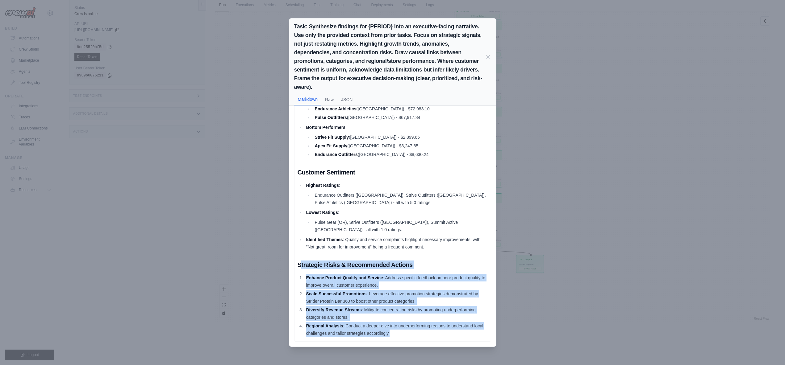
drag, startPoint x: 300, startPoint y: 266, endPoint x: 445, endPoint y: 334, distance: 159.9
click at [445, 334] on div "Executive Summary for Q1 2024 TL;DR Growth : Revenue for Q1 saw significant gro…" at bounding box center [392, 99] width 190 height 478
click at [428, 332] on li "Regional Analysis : Conduct a deeper dive into underperforming regions to under…" at bounding box center [395, 329] width 183 height 15
drag, startPoint x: 416, startPoint y: 330, endPoint x: 299, endPoint y: 259, distance: 137.5
click at [299, 259] on div "Executive Summary for Q1 2024 TL;DR Growth : Revenue for Q1 saw significant gro…" at bounding box center [392, 99] width 190 height 478
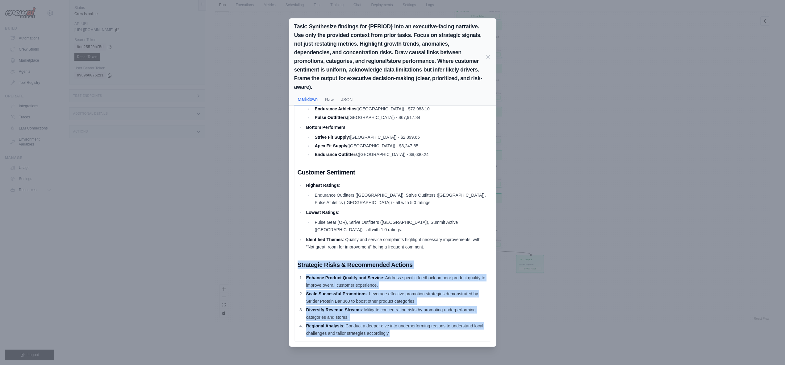
click at [299, 259] on div "Executive Summary for Q1 2024 TL;DR Growth : Revenue for Q1 saw significant gro…" at bounding box center [392, 99] width 190 height 478
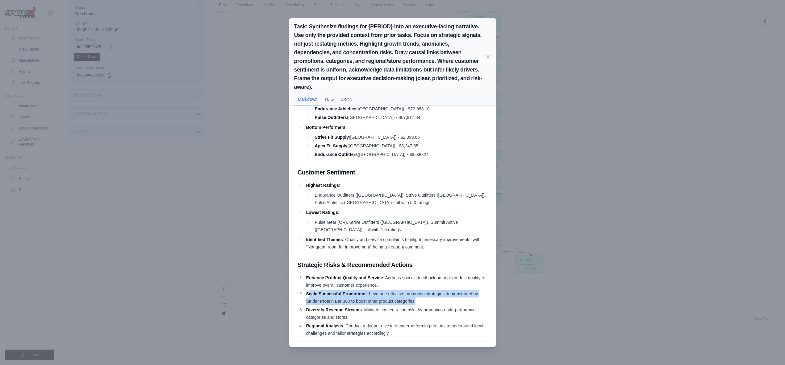
drag, startPoint x: 423, startPoint y: 300, endPoint x: 309, endPoint y: 294, distance: 114.3
click at [309, 294] on li "Scale Successful Promotions : Leverage effective promotion strategies demonstra…" at bounding box center [395, 297] width 183 height 15
click at [312, 295] on strong "Scale Successful Promotions" at bounding box center [336, 294] width 60 height 5
drag, startPoint x: 412, startPoint y: 300, endPoint x: 307, endPoint y: 298, distance: 104.9
click at [307, 298] on li "Scale Successful Promotions : Leverage effective promotion strategies demonstra…" at bounding box center [395, 297] width 183 height 15
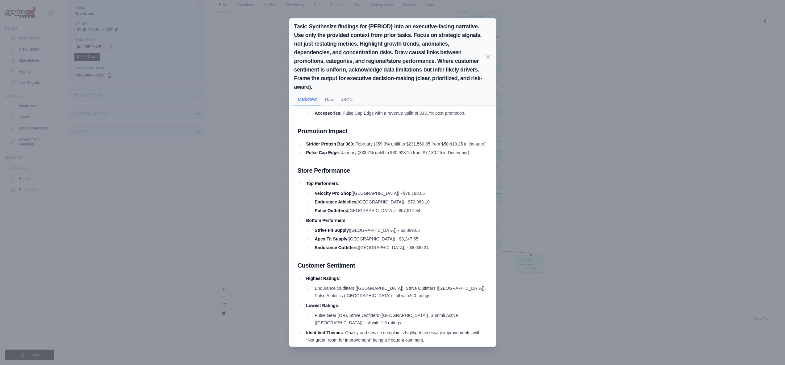
scroll to position [131, 0]
